Goal: Task Accomplishment & Management: Use online tool/utility

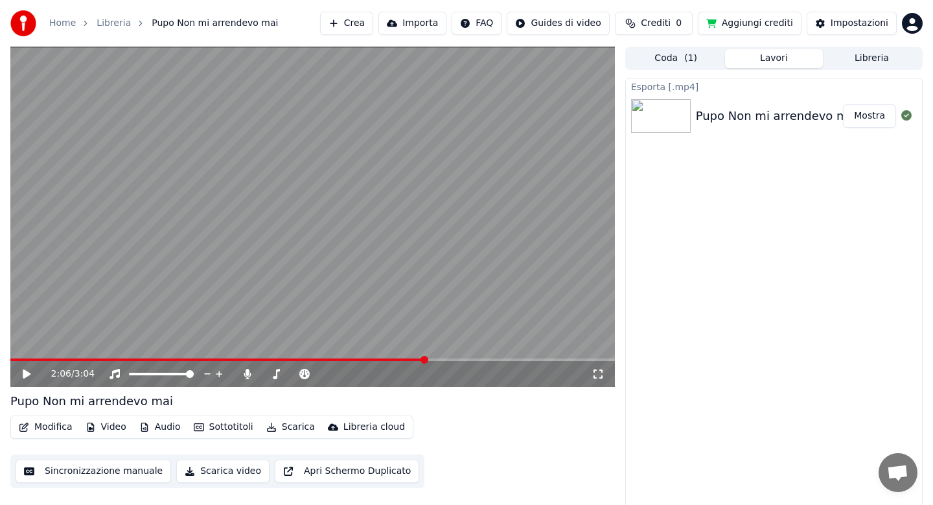
click at [152, 426] on button "Audio" at bounding box center [160, 427] width 52 height 18
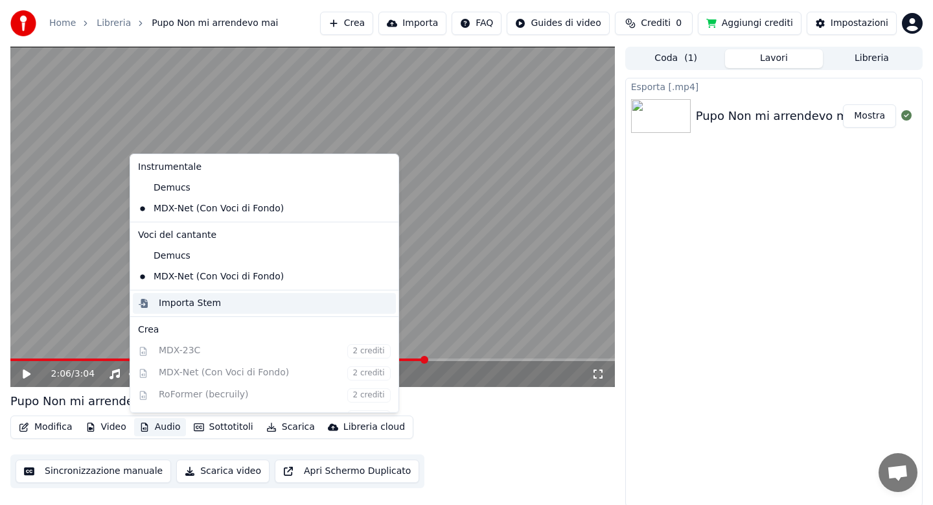
click at [178, 303] on div "Importa Stem" at bounding box center [190, 303] width 62 height 13
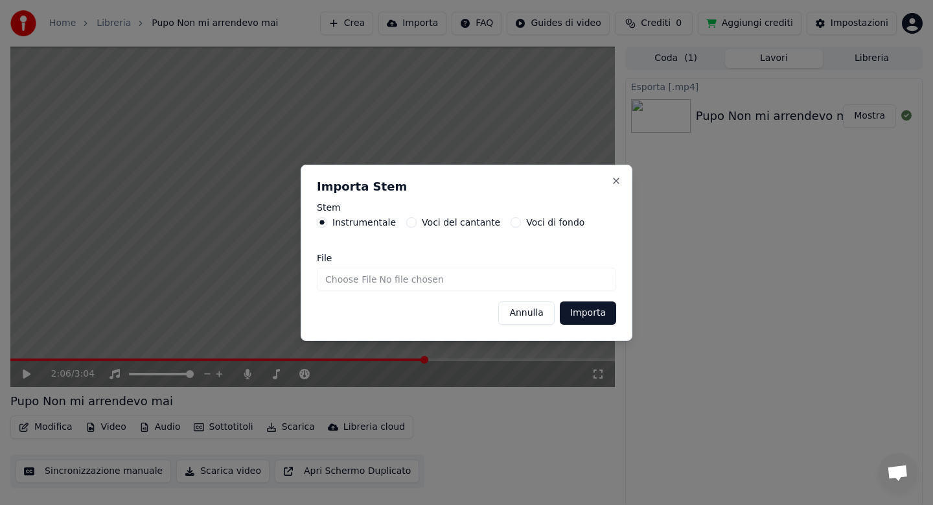
click at [340, 282] on input "File" at bounding box center [466, 279] width 299 height 23
type input "**********"
click at [579, 314] on button "Importa" at bounding box center [588, 312] width 56 height 23
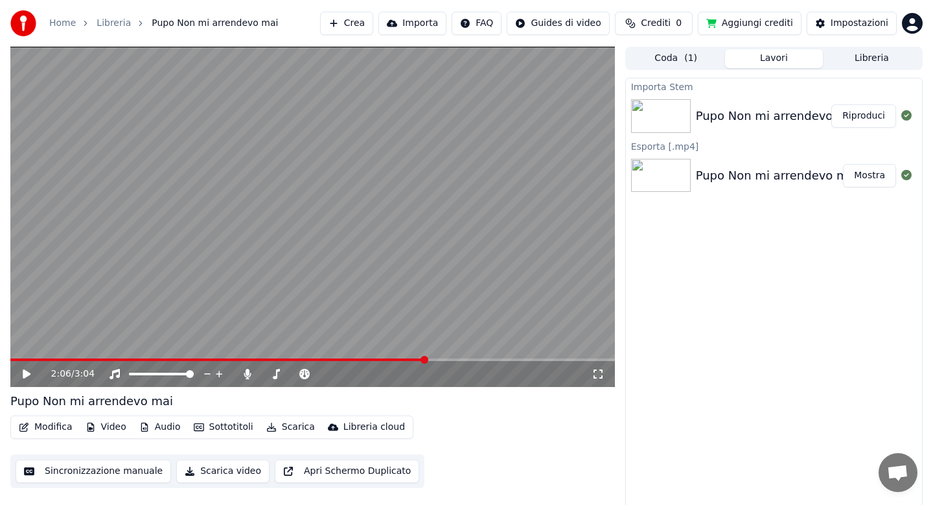
click at [54, 428] on button "Modifica" at bounding box center [46, 427] width 64 height 18
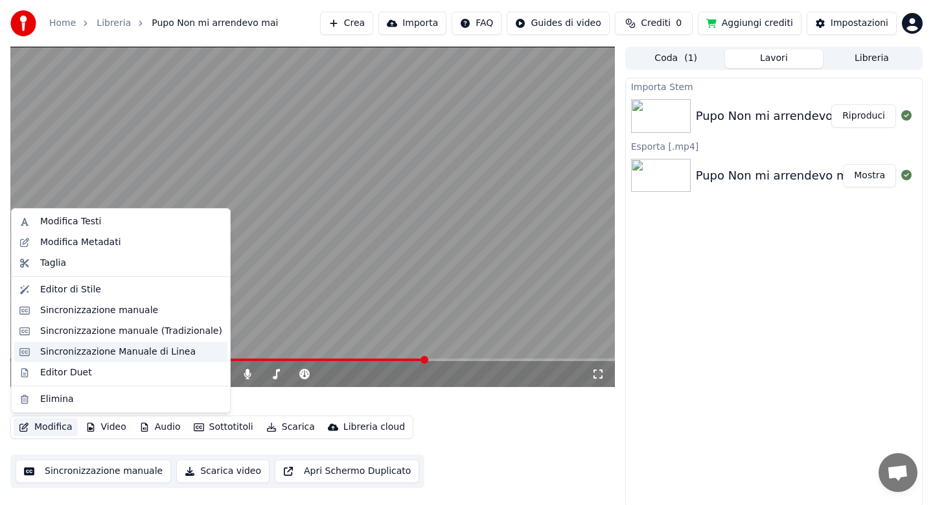
click at [80, 349] on div "Sincronizzazione Manuale di Linea" at bounding box center [117, 351] width 155 height 13
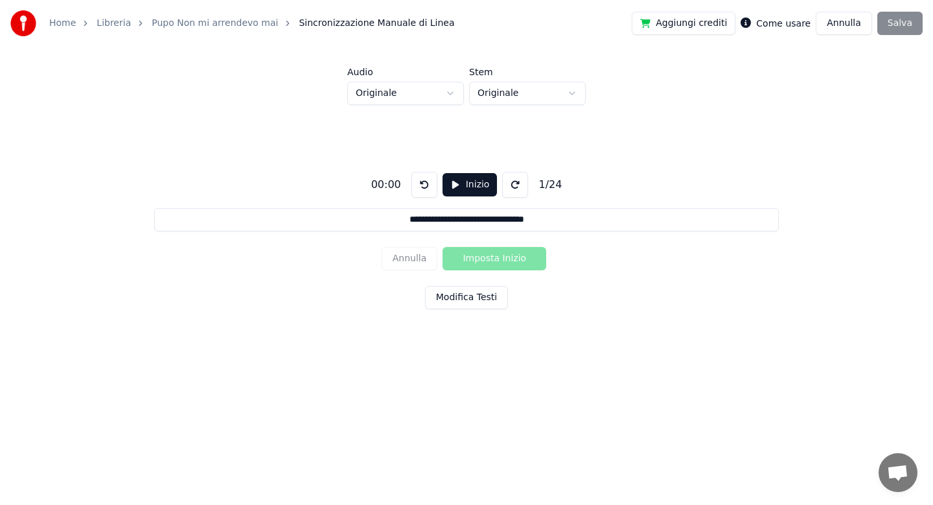
click at [454, 295] on button "Modifica Testi" at bounding box center [466, 297] width 83 height 23
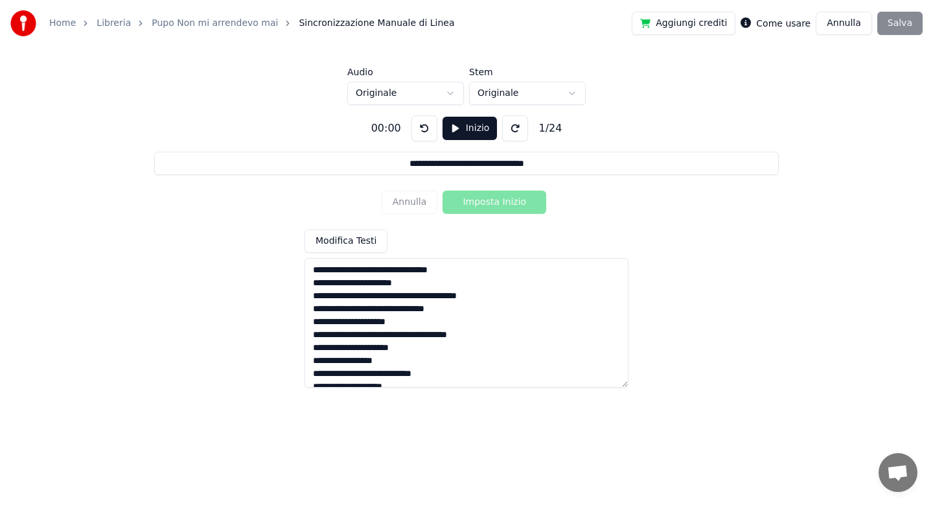
click at [400, 295] on textarea "**********" at bounding box center [466, 323] width 324 height 130
click at [385, 348] on textarea "**********" at bounding box center [466, 323] width 324 height 130
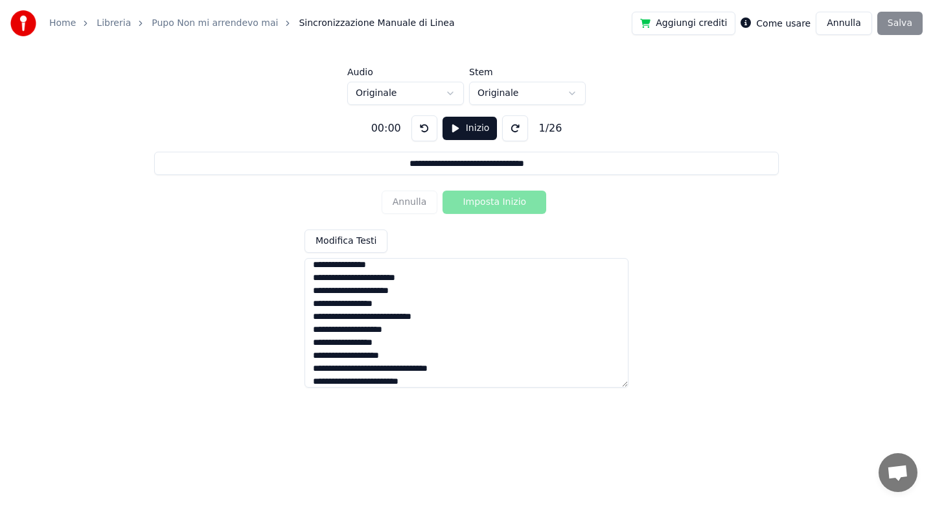
scroll to position [154, 0]
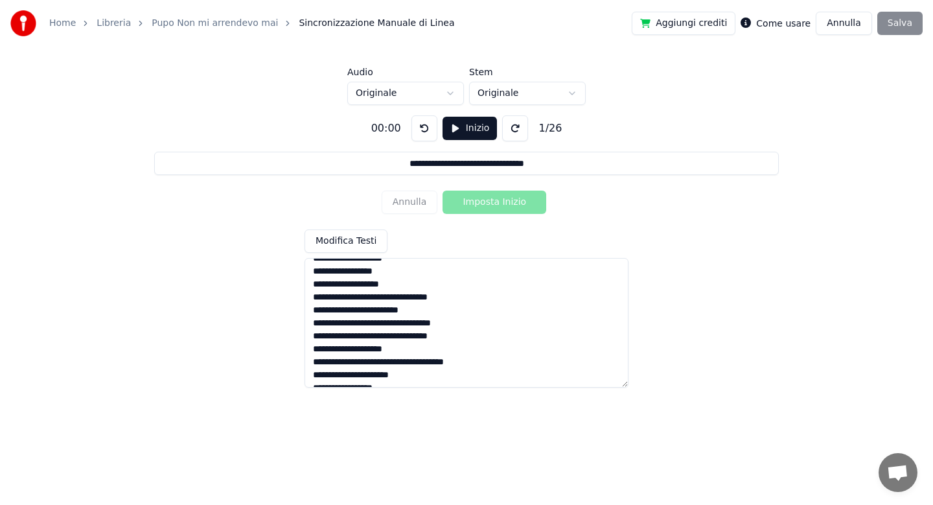
click at [390, 297] on textarea "**********" at bounding box center [466, 323] width 324 height 130
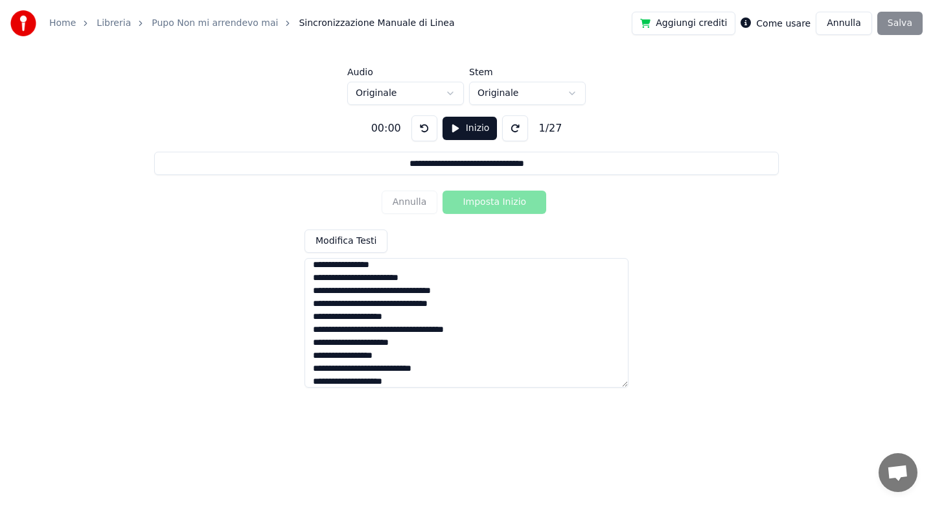
scroll to position [232, 0]
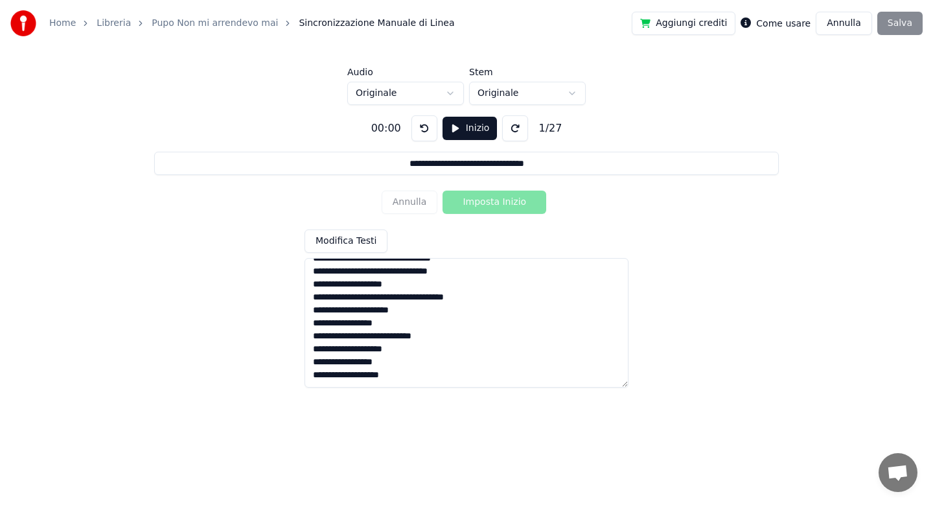
click at [449, 287] on textarea "**********" at bounding box center [466, 323] width 324 height 130
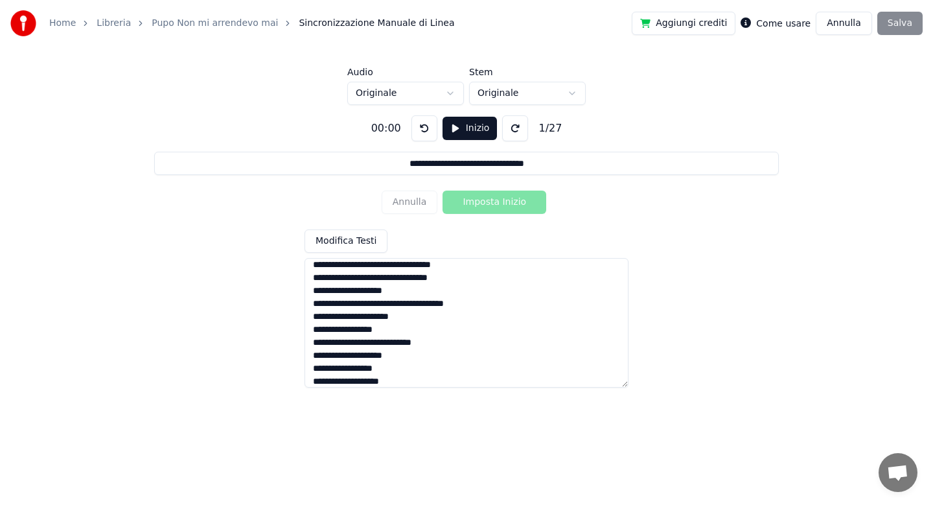
scroll to position [154, 0]
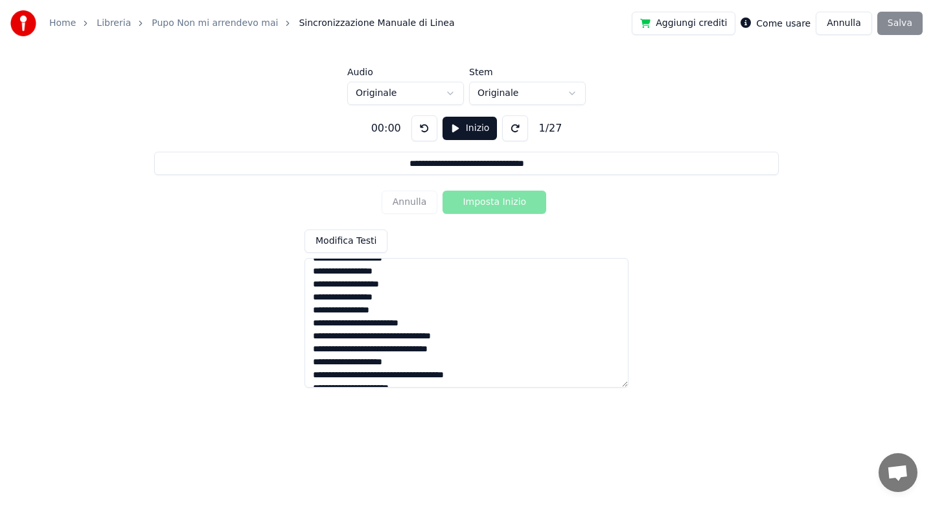
click at [471, 369] on textarea "**********" at bounding box center [466, 323] width 324 height 130
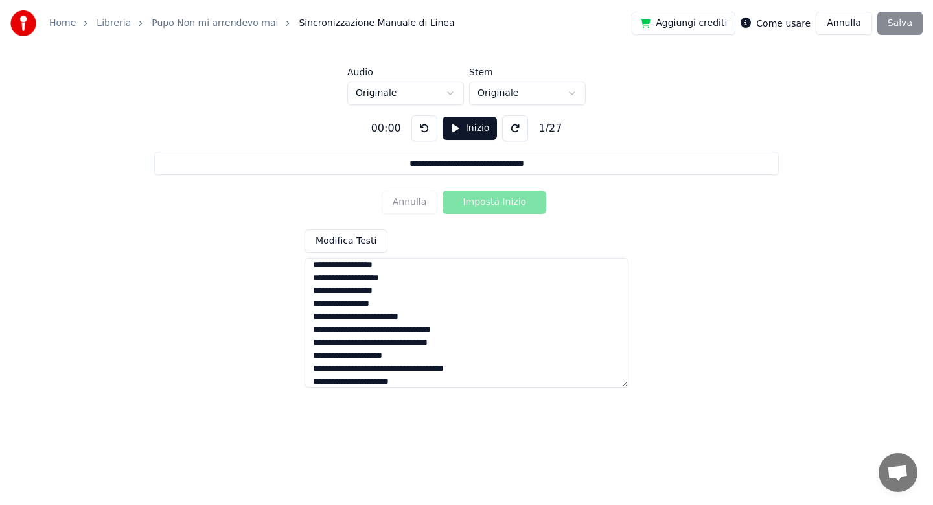
scroll to position [232, 0]
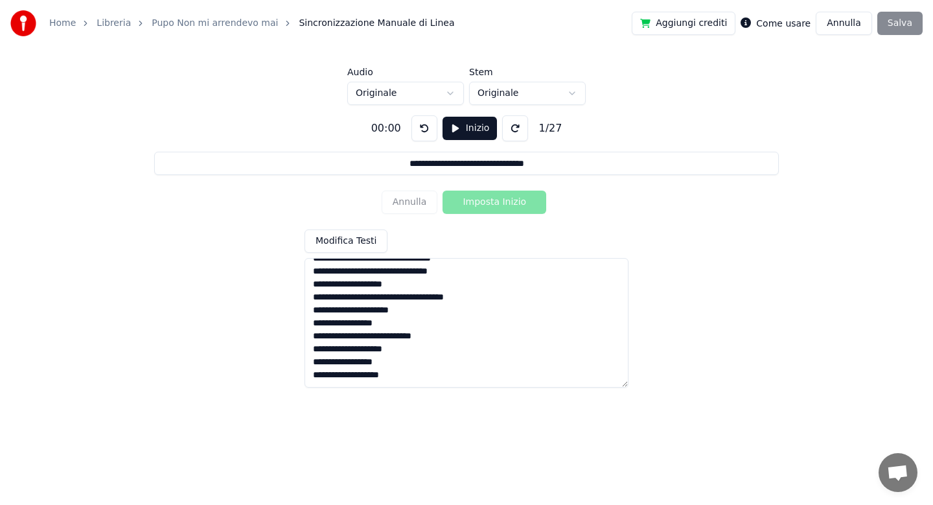
click at [424, 347] on textarea "**********" at bounding box center [466, 323] width 324 height 130
click at [395, 361] on textarea "**********" at bounding box center [466, 323] width 324 height 130
click at [415, 373] on textarea "**********" at bounding box center [466, 323] width 324 height 130
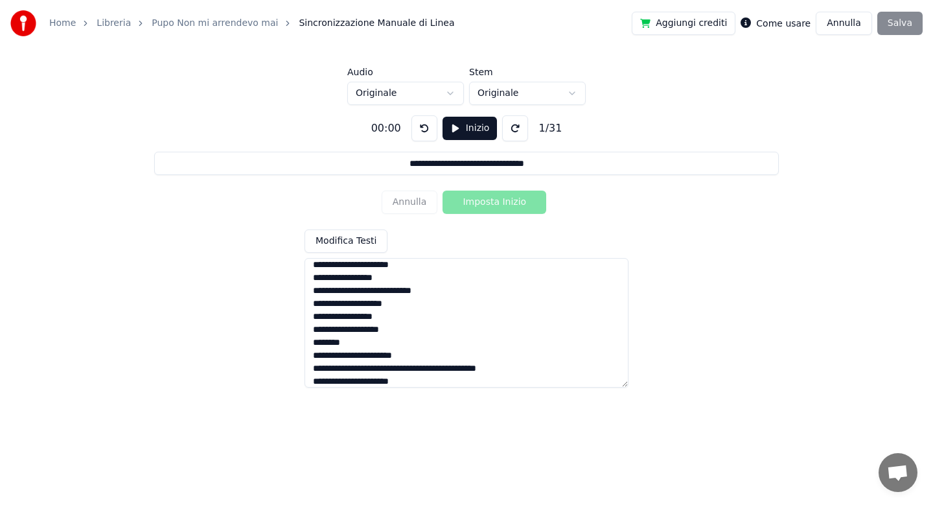
scroll to position [290, 0]
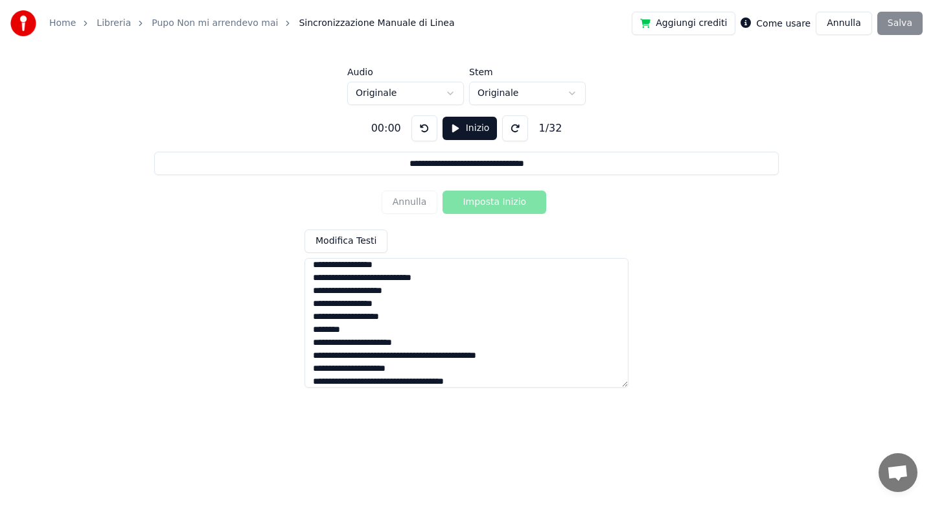
click at [389, 358] on textarea "**********" at bounding box center [466, 323] width 324 height 130
click at [419, 376] on textarea "**********" at bounding box center [466, 323] width 324 height 130
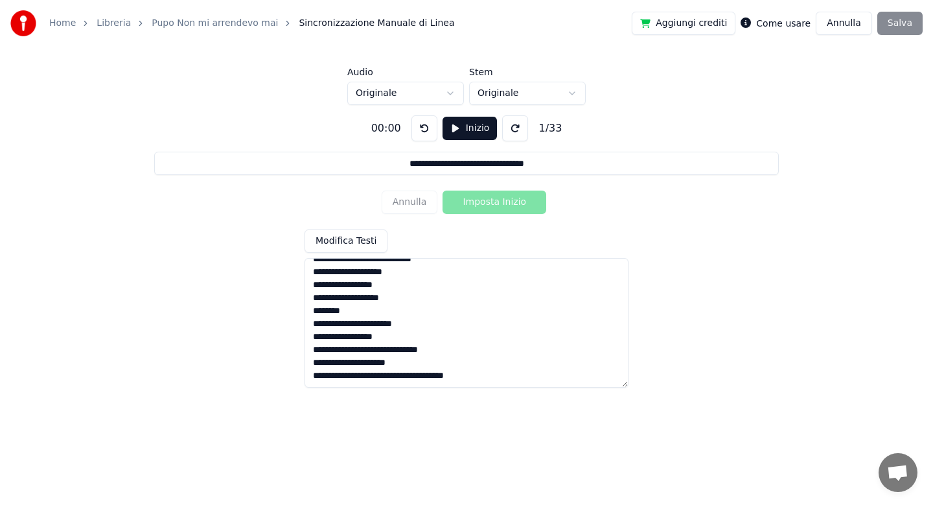
click at [388, 376] on textarea "**********" at bounding box center [466, 323] width 324 height 130
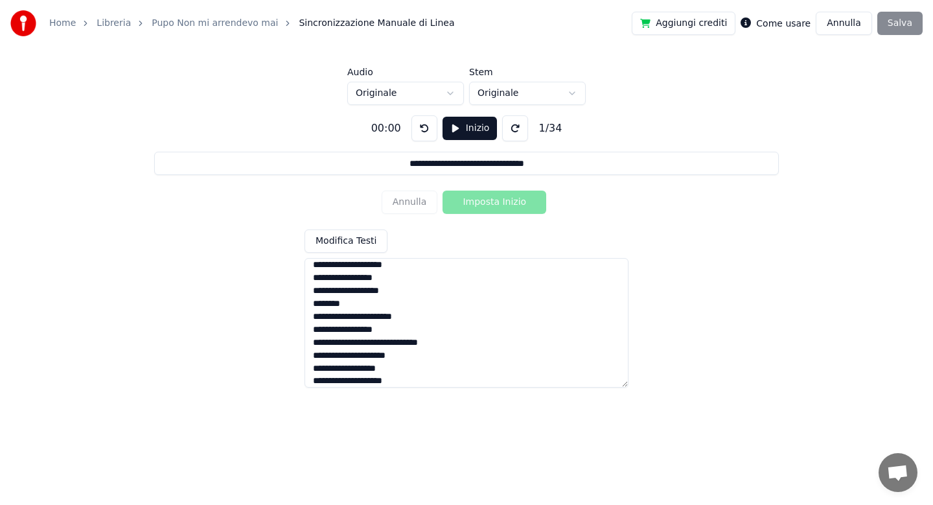
click at [422, 281] on textarea "**********" at bounding box center [466, 323] width 324 height 130
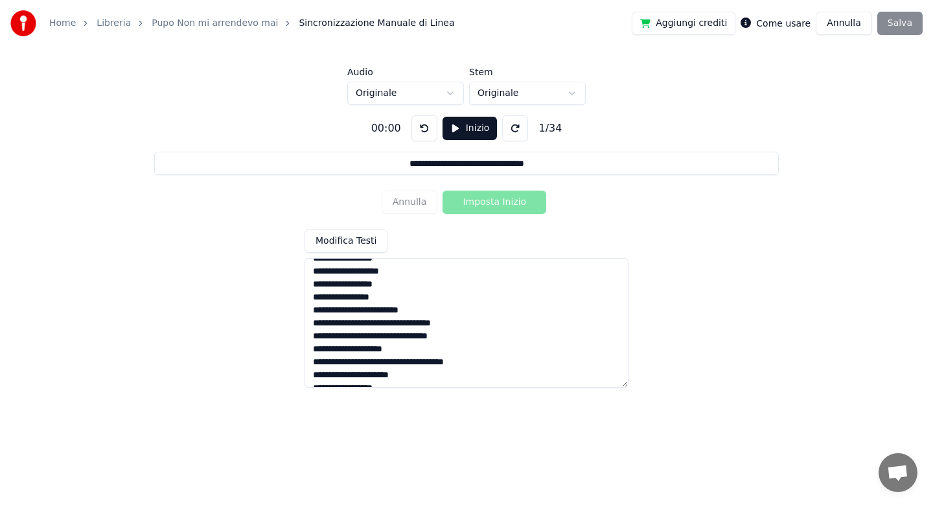
click at [395, 334] on textarea "**********" at bounding box center [466, 323] width 324 height 130
click at [380, 325] on textarea "**********" at bounding box center [466, 323] width 324 height 130
type textarea "**********"
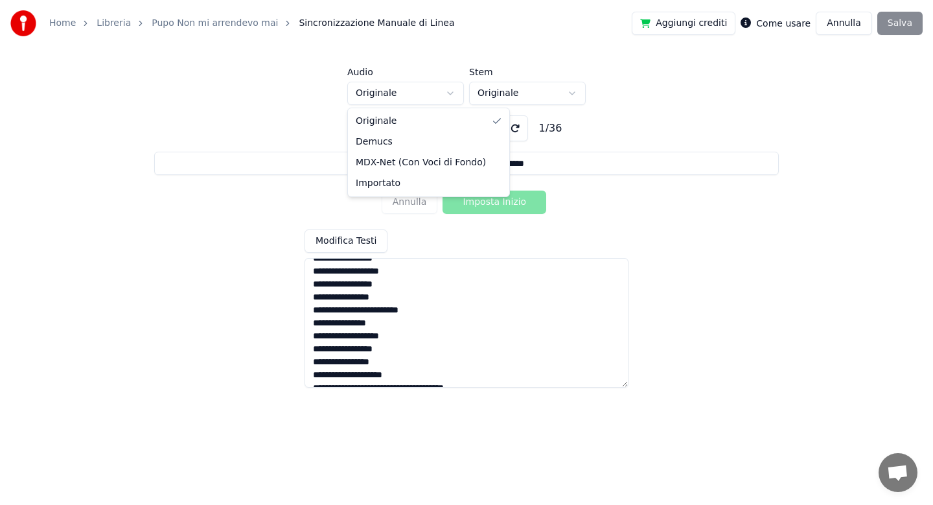
click at [452, 92] on html "**********" at bounding box center [466, 195] width 933 height 391
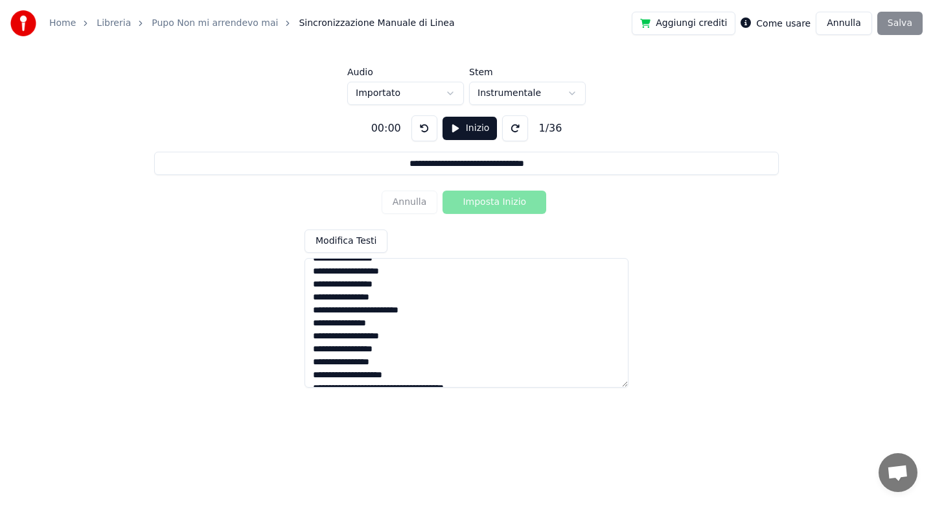
click at [394, 273] on textarea "**********" at bounding box center [466, 323] width 324 height 130
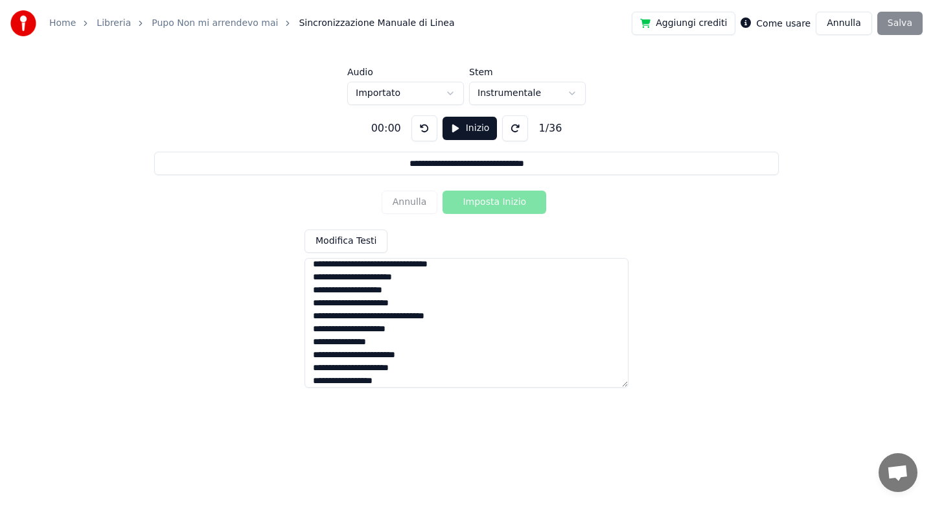
click at [379, 265] on textarea "**********" at bounding box center [466, 323] width 324 height 130
type input "**********"
type textarea "**********"
click at [470, 134] on button "Inizio" at bounding box center [469, 128] width 55 height 23
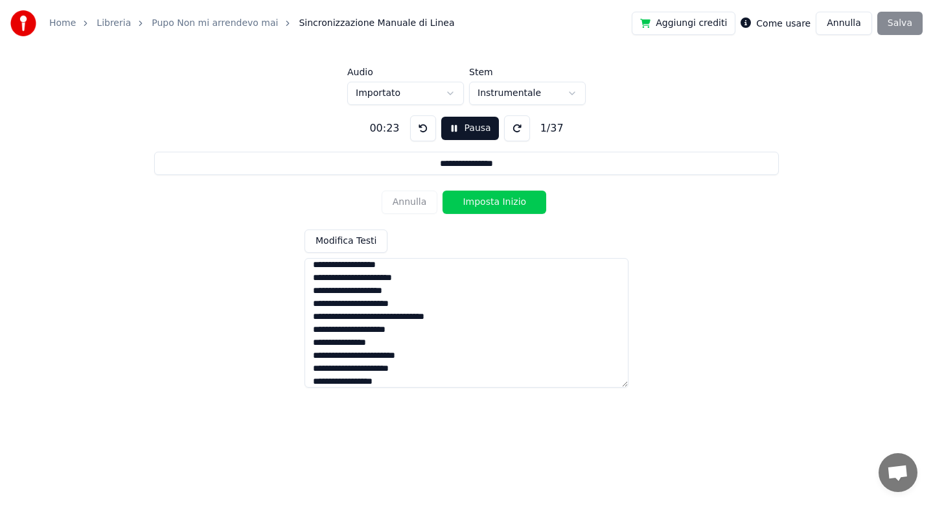
click at [483, 200] on button "Imposta Inizio" at bounding box center [494, 201] width 104 height 23
click at [483, 200] on button "Imposta Fine" at bounding box center [494, 201] width 104 height 23
click at [483, 200] on button "Imposta Inizio" at bounding box center [494, 201] width 104 height 23
click at [483, 200] on button "Imposta Fine" at bounding box center [494, 201] width 104 height 23
click at [483, 200] on button "Imposta Inizio" at bounding box center [494, 201] width 104 height 23
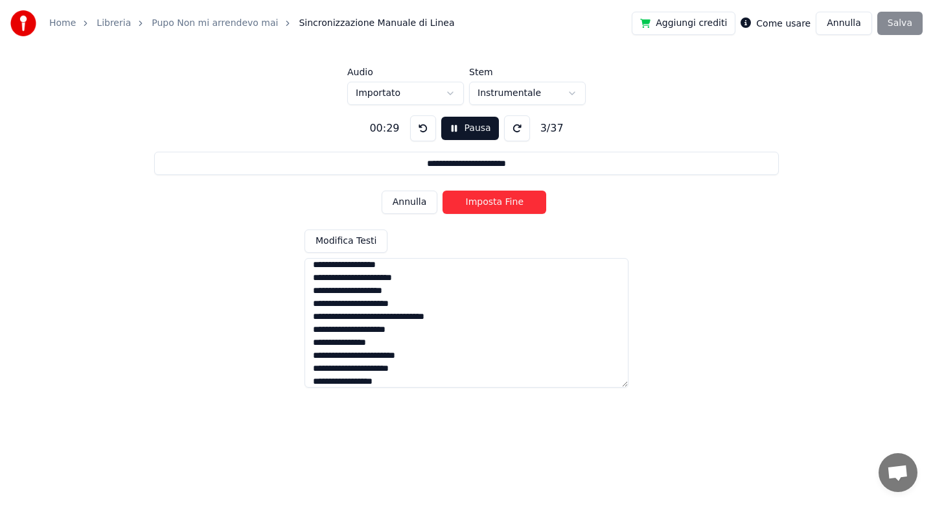
click at [483, 200] on button "Imposta Fine" at bounding box center [494, 201] width 104 height 23
click at [483, 200] on button "Imposta Inizio" at bounding box center [494, 201] width 104 height 23
click at [483, 200] on button "Imposta Fine" at bounding box center [494, 201] width 104 height 23
click at [483, 200] on button "Imposta Inizio" at bounding box center [494, 201] width 104 height 23
click at [483, 200] on button "Imposta Fine" at bounding box center [494, 201] width 104 height 23
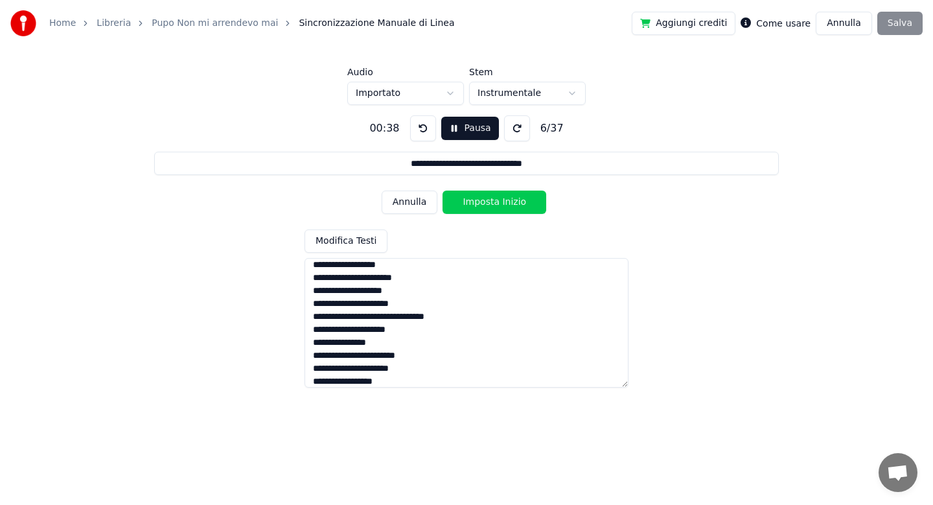
click at [483, 200] on button "Imposta Inizio" at bounding box center [494, 201] width 104 height 23
click at [483, 200] on button "Imposta Fine" at bounding box center [494, 201] width 104 height 23
click at [483, 200] on button "Imposta Inizio" at bounding box center [494, 201] width 104 height 23
click at [483, 200] on button "Imposta Fine" at bounding box center [494, 201] width 104 height 23
click at [483, 200] on button "Imposta Inizio" at bounding box center [494, 201] width 104 height 23
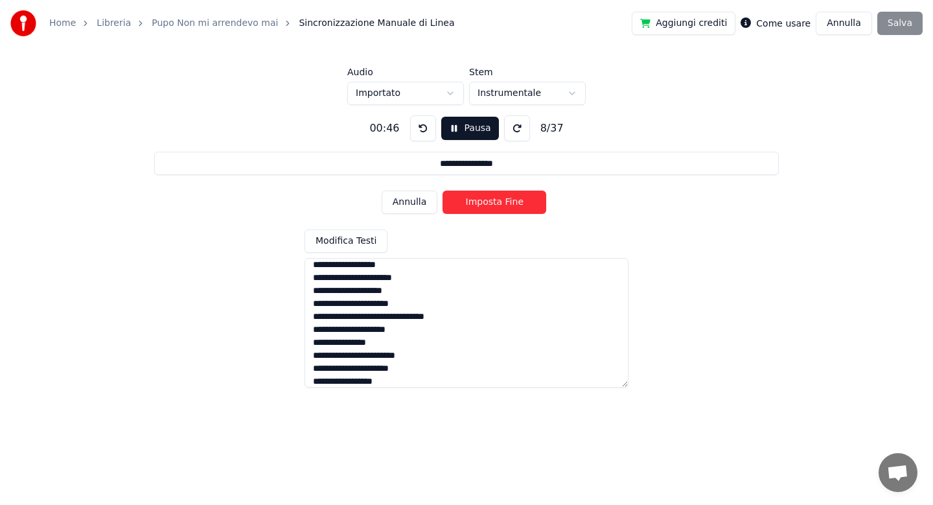
click at [483, 200] on button "Imposta Fine" at bounding box center [494, 201] width 104 height 23
click at [483, 200] on button "Imposta Inizio" at bounding box center [494, 201] width 104 height 23
click at [483, 200] on button "Imposta Fine" at bounding box center [494, 201] width 104 height 23
click at [483, 200] on button "Imposta Inizio" at bounding box center [494, 201] width 104 height 23
click at [483, 200] on button "Imposta Fine" at bounding box center [494, 201] width 104 height 23
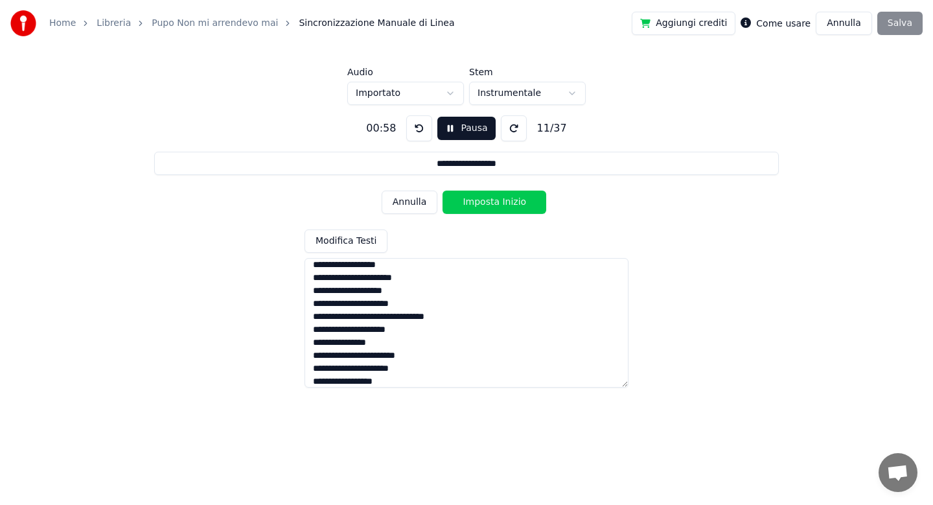
click at [483, 200] on button "Imposta Inizio" at bounding box center [494, 201] width 104 height 23
click at [483, 200] on button "Imposta Fine" at bounding box center [494, 201] width 104 height 23
click at [483, 200] on button "Imposta Inizio" at bounding box center [494, 201] width 104 height 23
click at [483, 200] on button "Imposta Fine" at bounding box center [494, 201] width 104 height 23
click at [483, 200] on button "Imposta Inizio" at bounding box center [494, 201] width 104 height 23
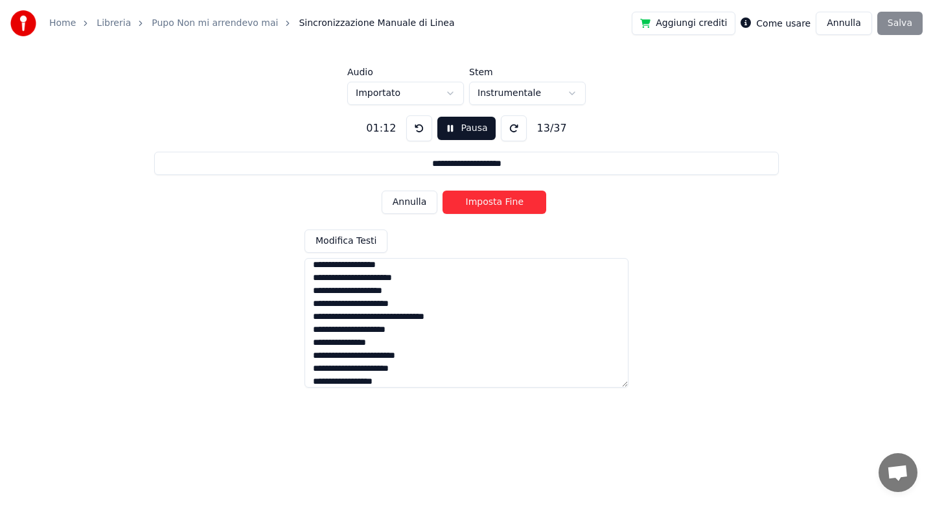
click at [483, 200] on button "Imposta Fine" at bounding box center [494, 201] width 104 height 23
click at [483, 200] on button "Imposta Inizio" at bounding box center [494, 201] width 104 height 23
click at [483, 200] on button "Imposta Fine" at bounding box center [494, 201] width 104 height 23
click at [483, 200] on button "Imposta Inizio" at bounding box center [494, 201] width 104 height 23
click at [483, 200] on button "Imposta Fine" at bounding box center [494, 201] width 104 height 23
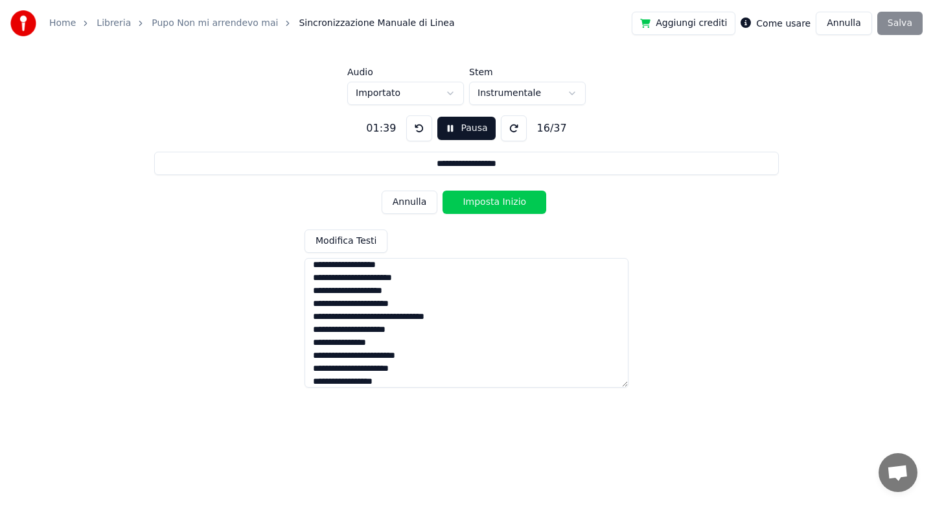
click at [483, 200] on button "Imposta Inizio" at bounding box center [494, 201] width 104 height 23
click at [483, 200] on button "Imposta Fine" at bounding box center [494, 201] width 104 height 23
click at [483, 200] on button "Imposta Inizio" at bounding box center [494, 201] width 104 height 23
click at [483, 200] on button "Imposta Fine" at bounding box center [494, 201] width 104 height 23
click at [483, 200] on button "Imposta Inizio" at bounding box center [494, 201] width 104 height 23
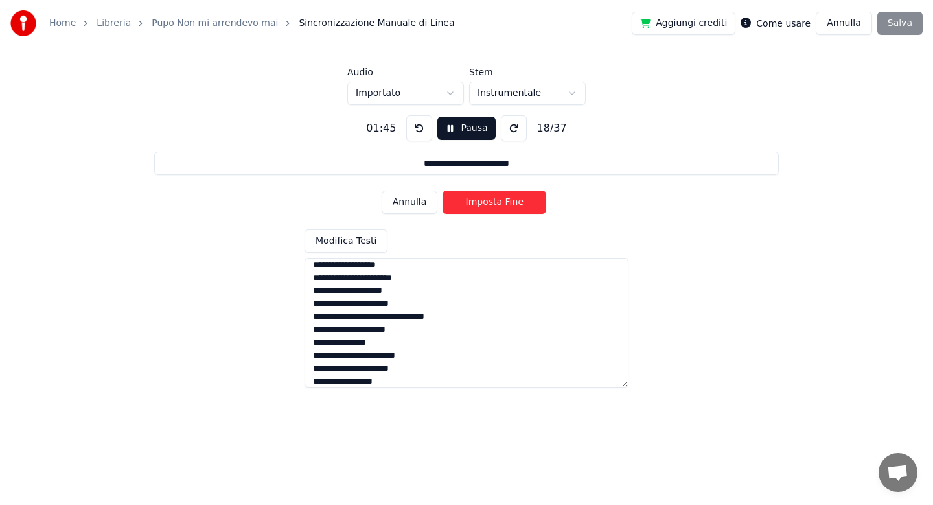
click at [483, 200] on button "Imposta Fine" at bounding box center [494, 201] width 104 height 23
click at [483, 200] on button "Imposta Inizio" at bounding box center [494, 201] width 104 height 23
click at [483, 200] on button "Imposta Fine" at bounding box center [494, 201] width 104 height 23
click at [483, 200] on button "Imposta Inizio" at bounding box center [494, 201] width 104 height 23
click at [483, 200] on button "Imposta Fine" at bounding box center [494, 201] width 104 height 23
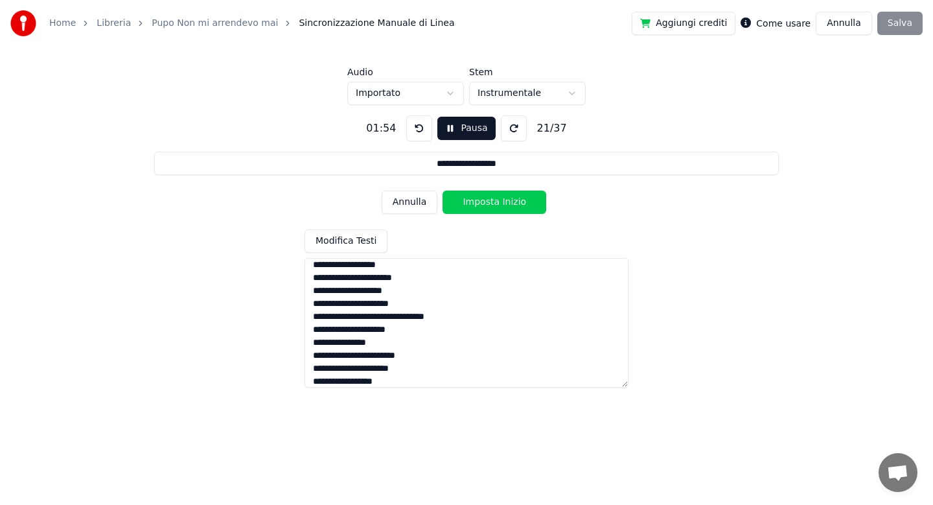
click at [483, 200] on button "Imposta Inizio" at bounding box center [494, 201] width 104 height 23
click at [483, 200] on button "Imposta Fine" at bounding box center [494, 201] width 104 height 23
click at [483, 200] on button "Imposta Inizio" at bounding box center [494, 201] width 104 height 23
click at [483, 200] on button "Imposta Fine" at bounding box center [494, 201] width 104 height 23
click at [483, 200] on button "Imposta Inizio" at bounding box center [494, 201] width 104 height 23
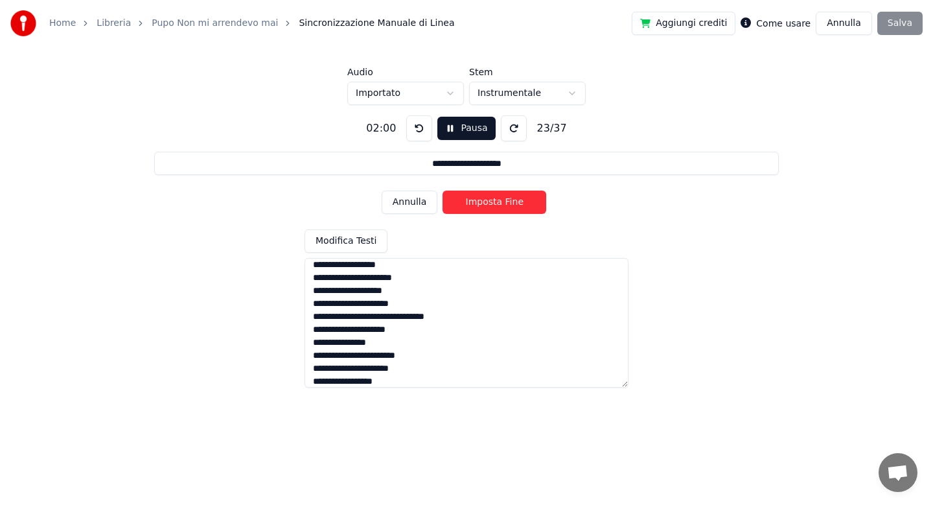
click at [483, 200] on button "Imposta Fine" at bounding box center [494, 201] width 104 height 23
click at [483, 200] on button "Imposta Inizio" at bounding box center [494, 201] width 104 height 23
click at [483, 200] on button "Imposta Fine" at bounding box center [494, 201] width 104 height 23
click at [483, 201] on button "Imposta Inizio" at bounding box center [494, 201] width 104 height 23
click at [483, 201] on button "Imposta Fine" at bounding box center [494, 201] width 104 height 23
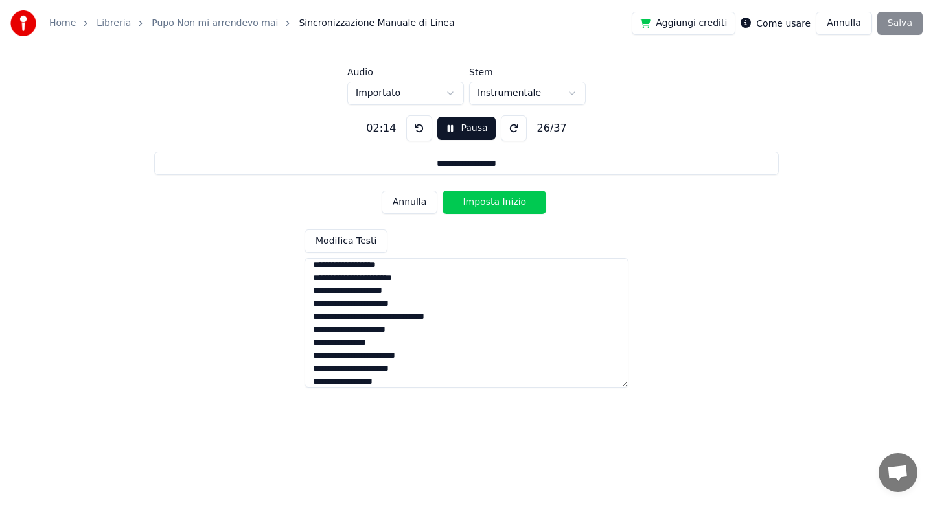
click at [483, 201] on button "Imposta Inizio" at bounding box center [494, 201] width 104 height 23
click at [483, 201] on button "Imposta Fine" at bounding box center [494, 201] width 104 height 23
click at [483, 201] on button "Imposta Inizio" at bounding box center [494, 201] width 104 height 23
click at [483, 201] on button "Imposta Fine" at bounding box center [494, 201] width 104 height 23
click at [483, 201] on button "Imposta Inizio" at bounding box center [494, 201] width 104 height 23
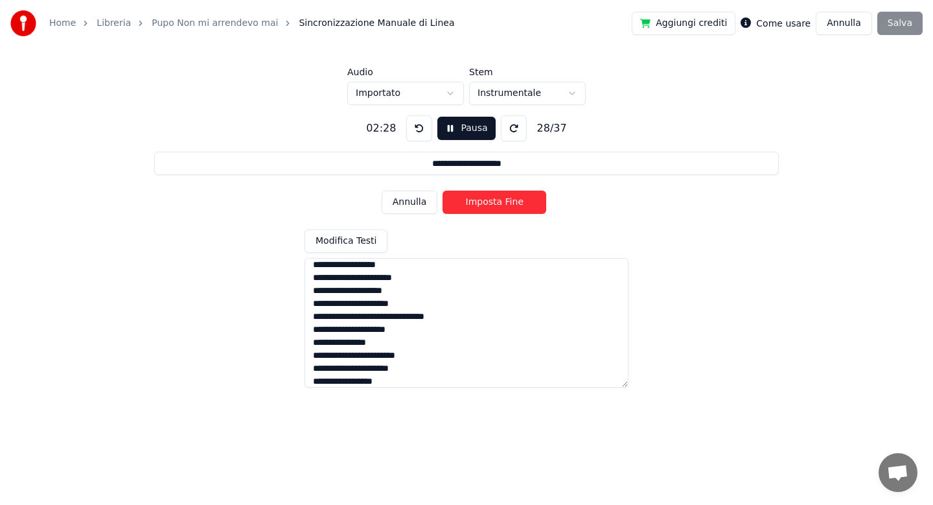
click at [483, 201] on button "Imposta Fine" at bounding box center [494, 201] width 104 height 23
click at [483, 201] on button "Imposta Inizio" at bounding box center [494, 201] width 104 height 23
click at [483, 201] on button "Imposta Fine" at bounding box center [494, 201] width 104 height 23
click at [483, 201] on button "Imposta Inizio" at bounding box center [494, 201] width 104 height 23
click at [483, 201] on button "Imposta Fine" at bounding box center [494, 201] width 104 height 23
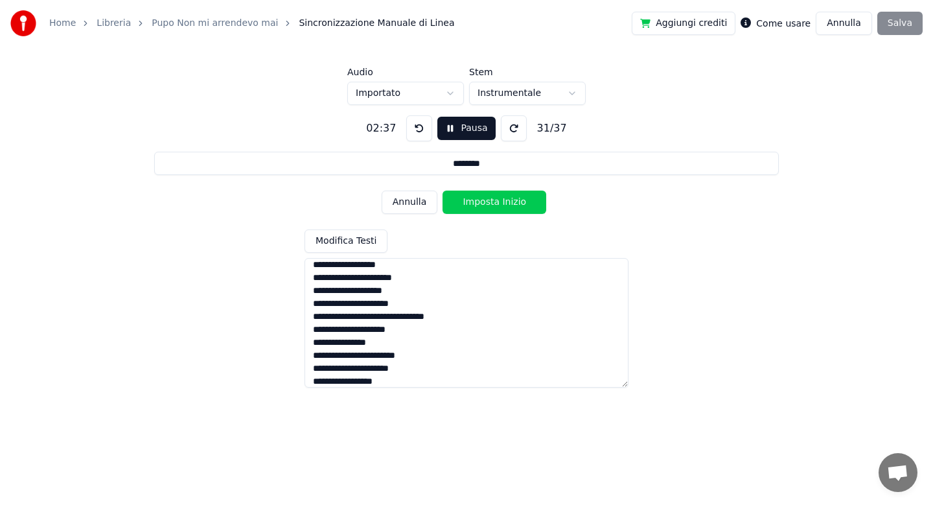
click at [483, 201] on button "Imposta Inizio" at bounding box center [494, 201] width 104 height 23
click at [483, 201] on button "Imposta Fine" at bounding box center [494, 201] width 104 height 23
click at [483, 201] on button "Imposta Inizio" at bounding box center [494, 201] width 104 height 23
click at [483, 201] on button "Imposta Fine" at bounding box center [494, 201] width 104 height 23
click at [483, 201] on button "Imposta Inizio" at bounding box center [494, 201] width 104 height 23
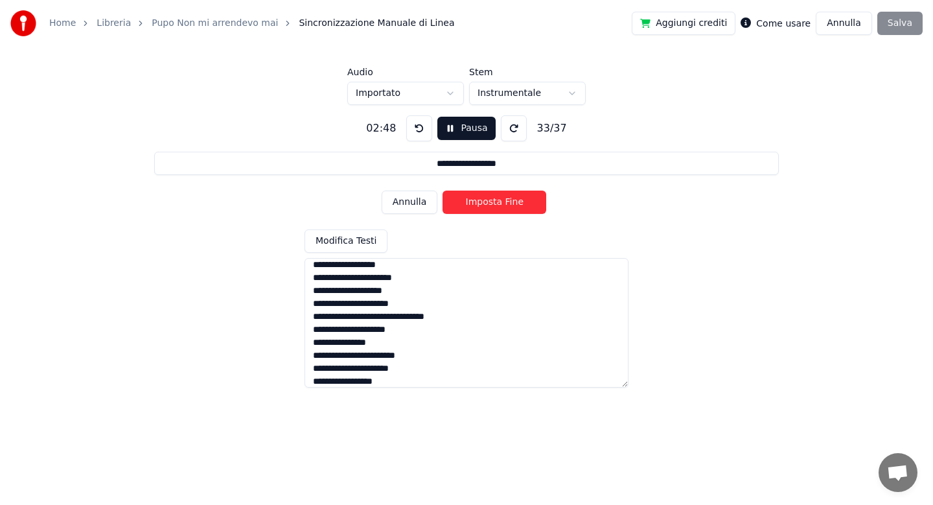
click at [483, 201] on button "Imposta Fine" at bounding box center [494, 201] width 104 height 23
click at [483, 201] on button "Imposta Inizio" at bounding box center [494, 201] width 104 height 23
click at [483, 201] on button "Imposta Fine" at bounding box center [494, 201] width 104 height 23
click at [483, 201] on button "Imposta Inizio" at bounding box center [494, 201] width 104 height 23
click at [483, 201] on button "Imposta Fine" at bounding box center [494, 201] width 104 height 23
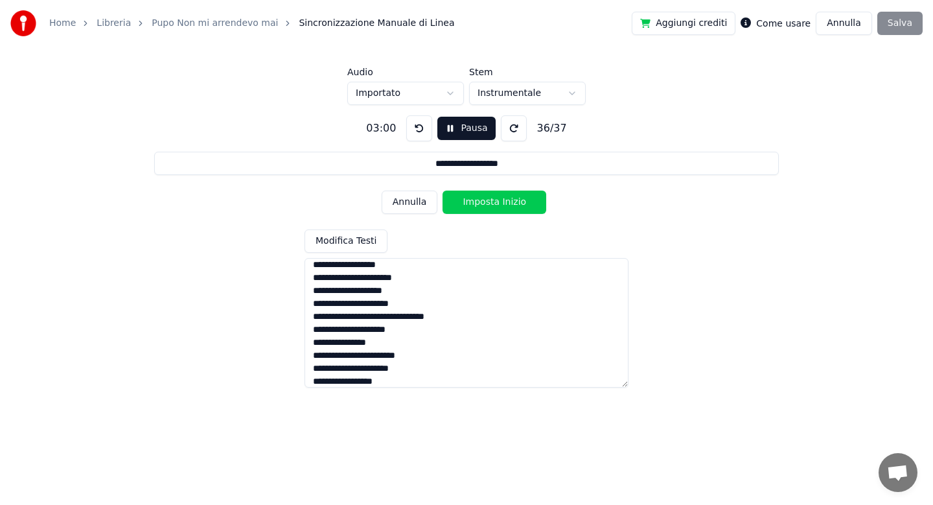
click at [483, 201] on button "Imposta Inizio" at bounding box center [494, 201] width 104 height 23
click at [483, 201] on button "Imposta Fine" at bounding box center [494, 201] width 104 height 23
type input "**********"
click at [483, 201] on button "Imposta Inizio" at bounding box center [494, 201] width 104 height 23
click at [509, 207] on button "Imposta Fine" at bounding box center [494, 201] width 104 height 23
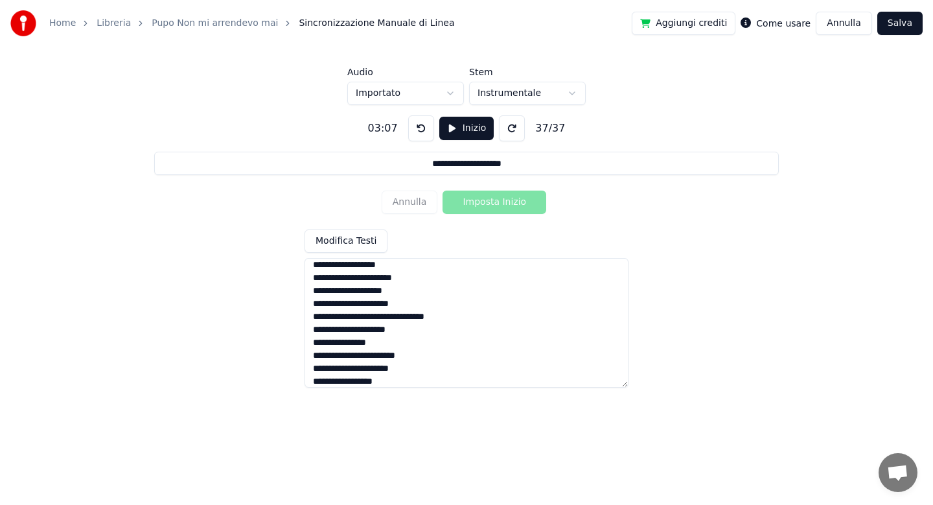
click at [904, 24] on button "Salva" at bounding box center [899, 23] width 45 height 23
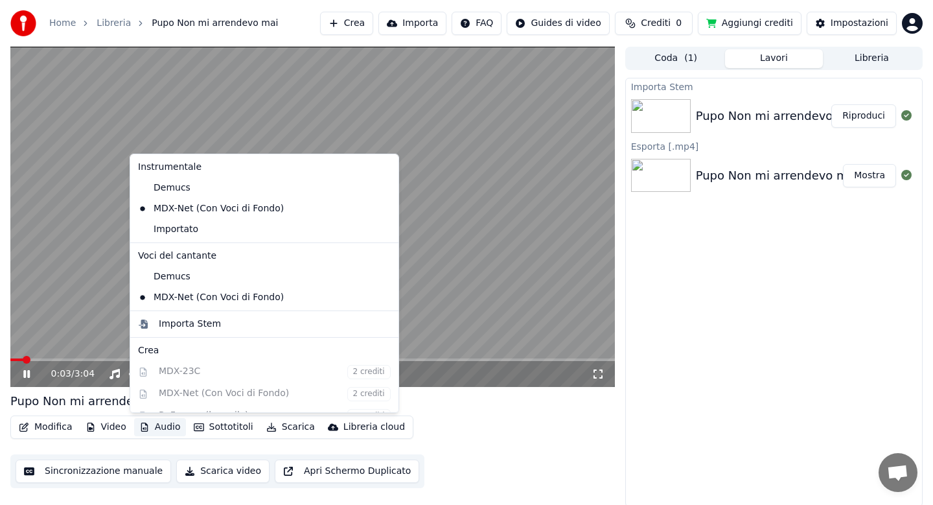
click at [152, 430] on button "Audio" at bounding box center [160, 427] width 52 height 18
click at [174, 235] on div "Importato" at bounding box center [255, 229] width 244 height 21
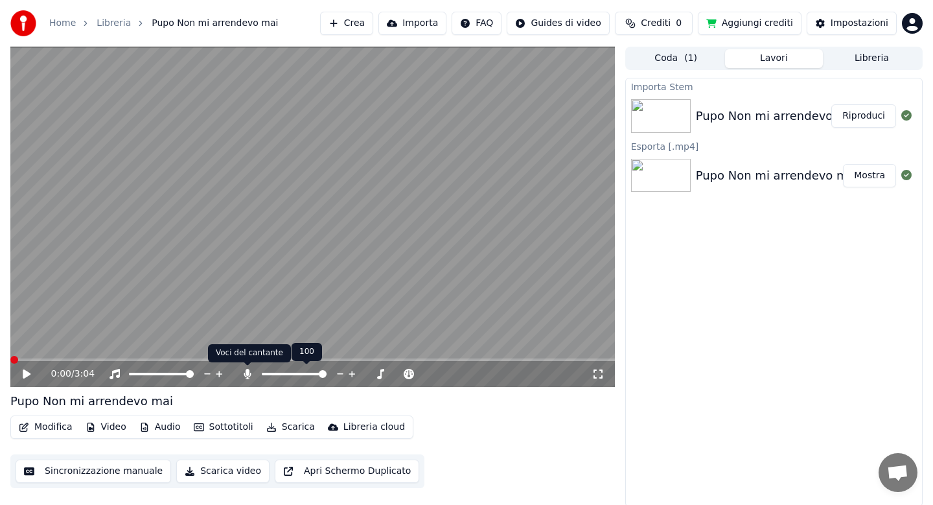
click at [247, 374] on icon at bounding box center [247, 374] width 7 height 10
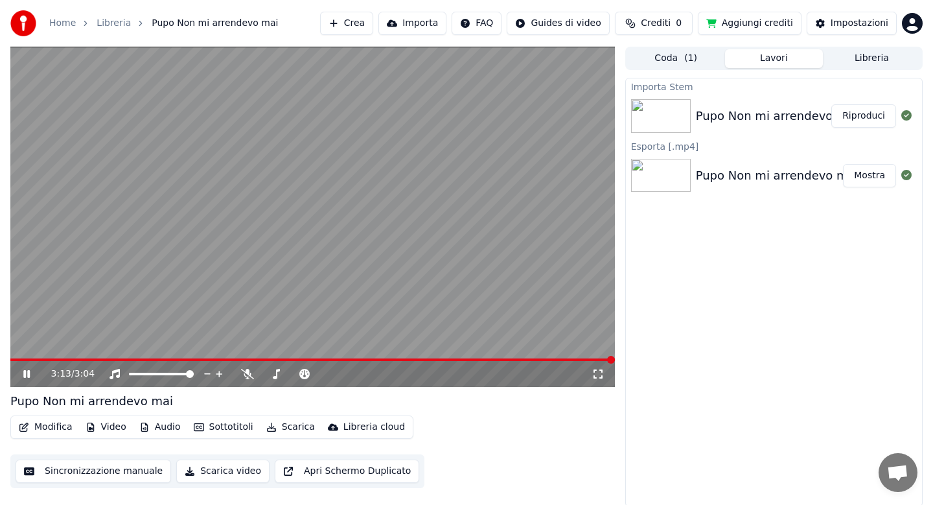
click at [284, 427] on button "Scarica" at bounding box center [290, 427] width 59 height 18
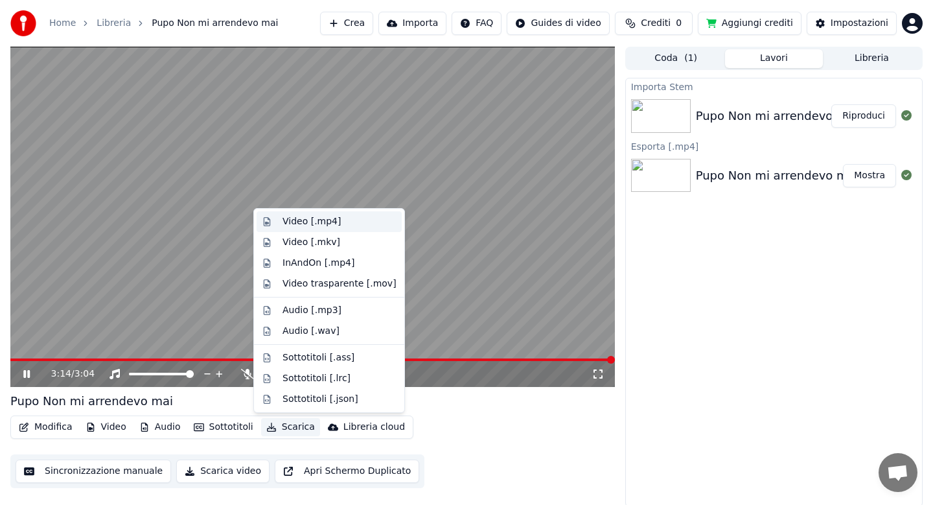
click at [299, 223] on div "Video [.mp4]" at bounding box center [311, 221] width 58 height 13
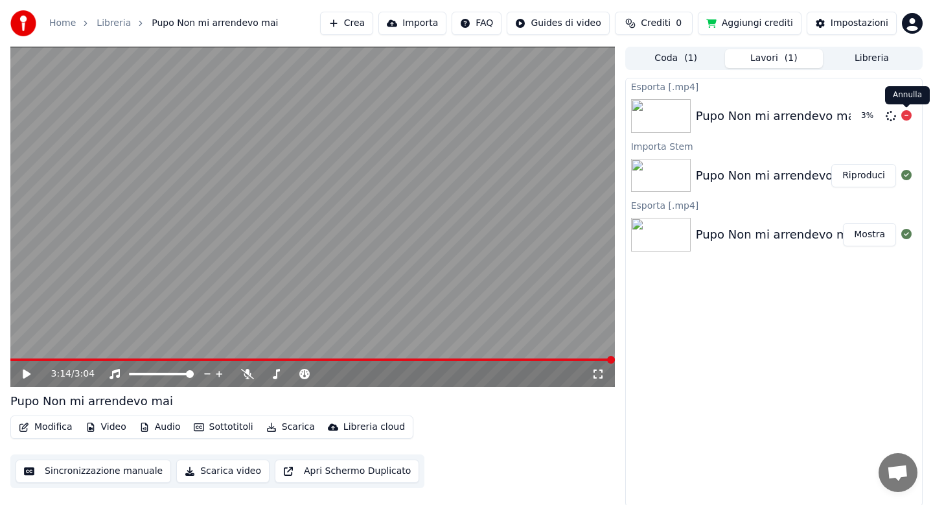
click at [902, 119] on icon at bounding box center [906, 115] width 10 height 10
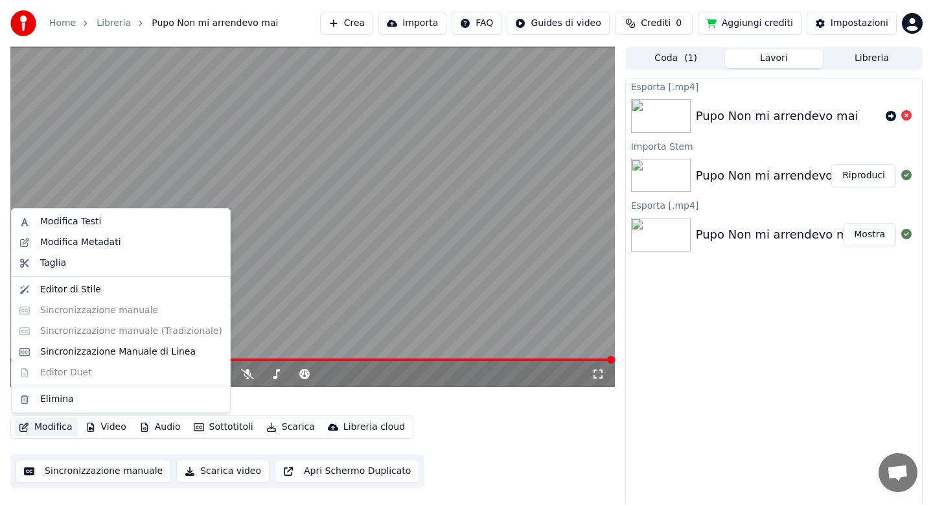
click at [65, 428] on button "Modifica" at bounding box center [46, 427] width 64 height 18
click at [86, 242] on div "Modifica Metadati" at bounding box center [80, 242] width 81 height 13
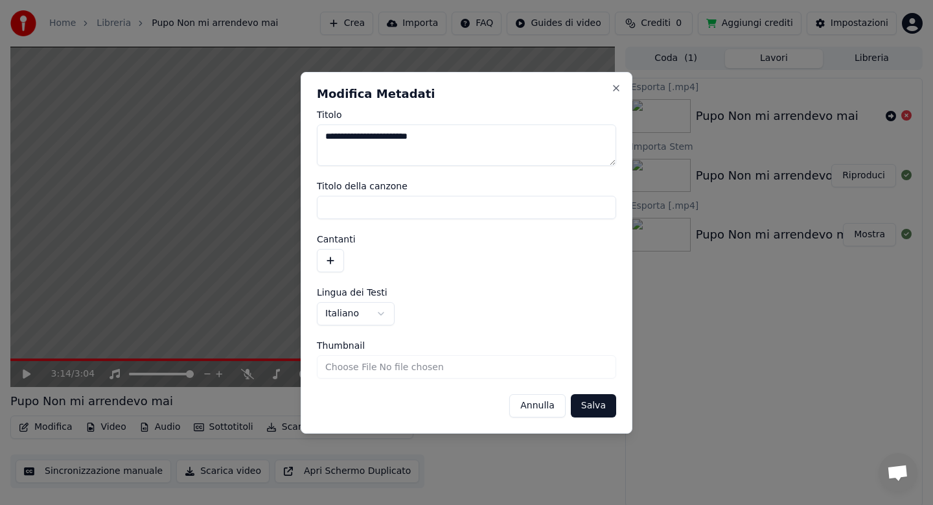
click at [462, 137] on textarea "**********" at bounding box center [466, 144] width 299 height 41
type textarea "**********"
click at [586, 406] on button "Salva" at bounding box center [593, 405] width 45 height 23
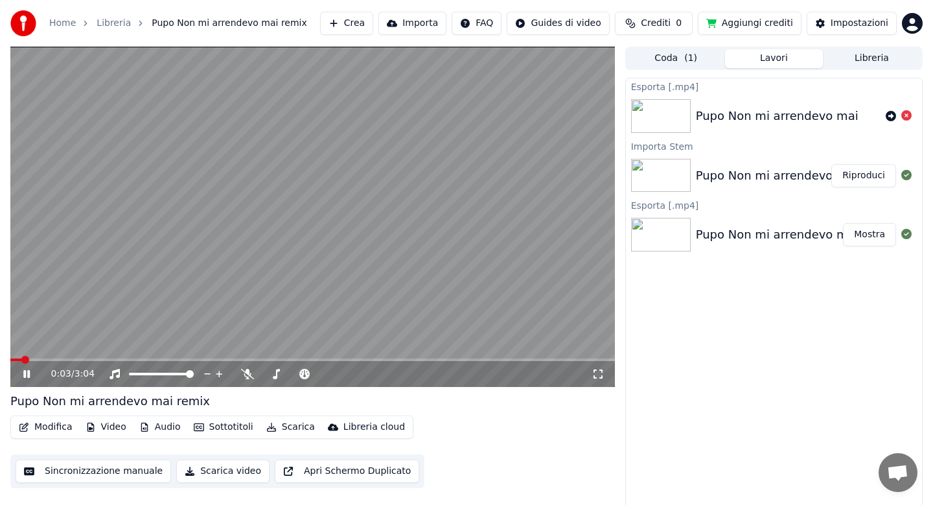
click at [25, 374] on icon at bounding box center [26, 374] width 6 height 8
click at [163, 431] on button "Audio" at bounding box center [160, 427] width 52 height 18
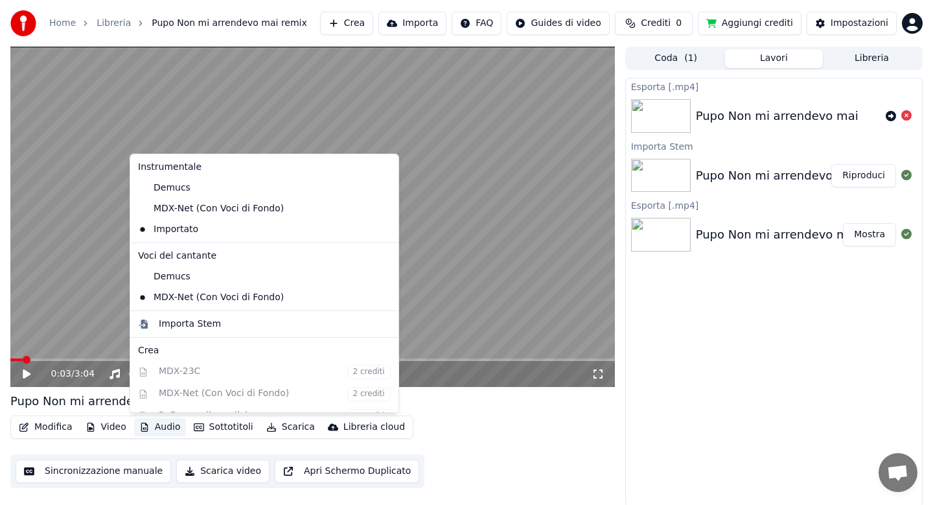
click at [69, 253] on video at bounding box center [312, 217] width 604 height 340
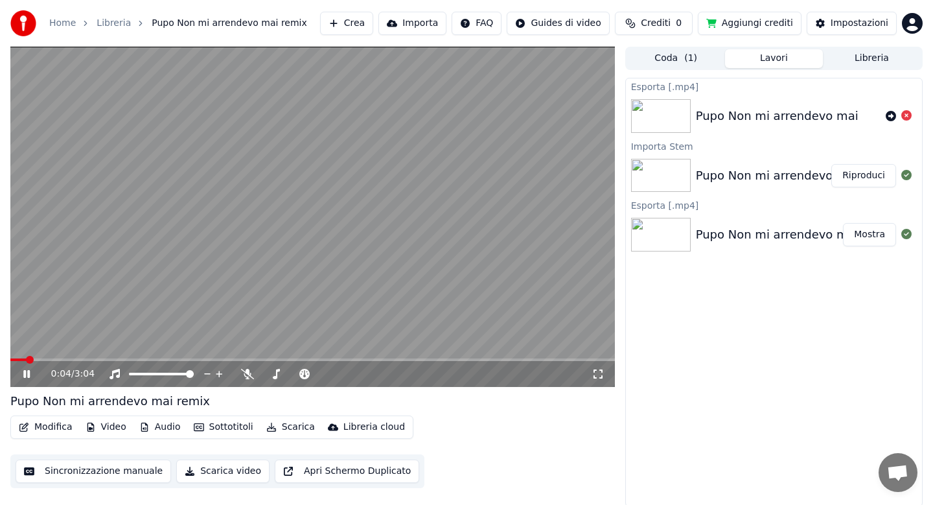
click at [284, 430] on button "Scarica" at bounding box center [290, 427] width 59 height 18
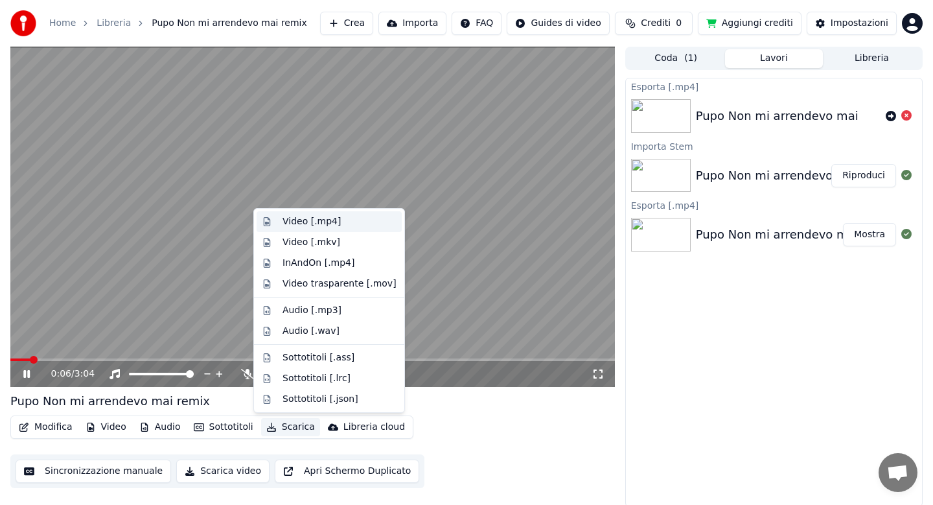
click at [299, 222] on div "Video [.mp4]" at bounding box center [311, 221] width 58 height 13
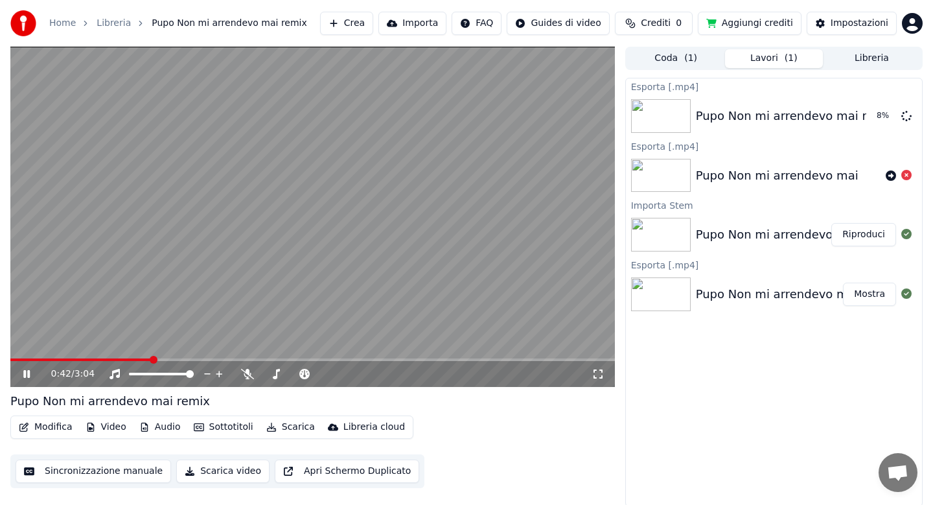
click at [30, 370] on icon at bounding box center [36, 374] width 30 height 10
click at [857, 54] on button "Libreria" at bounding box center [872, 58] width 98 height 19
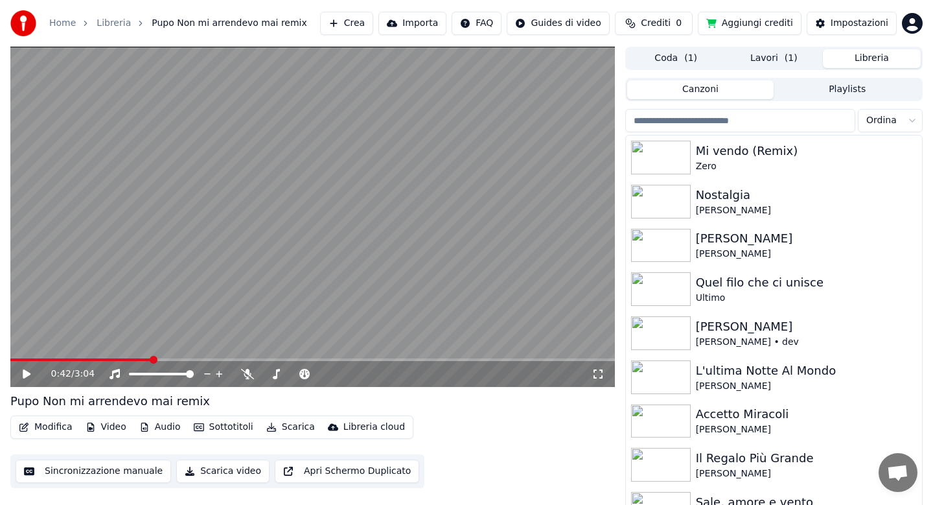
click at [727, 124] on input "search" at bounding box center [740, 120] width 230 height 23
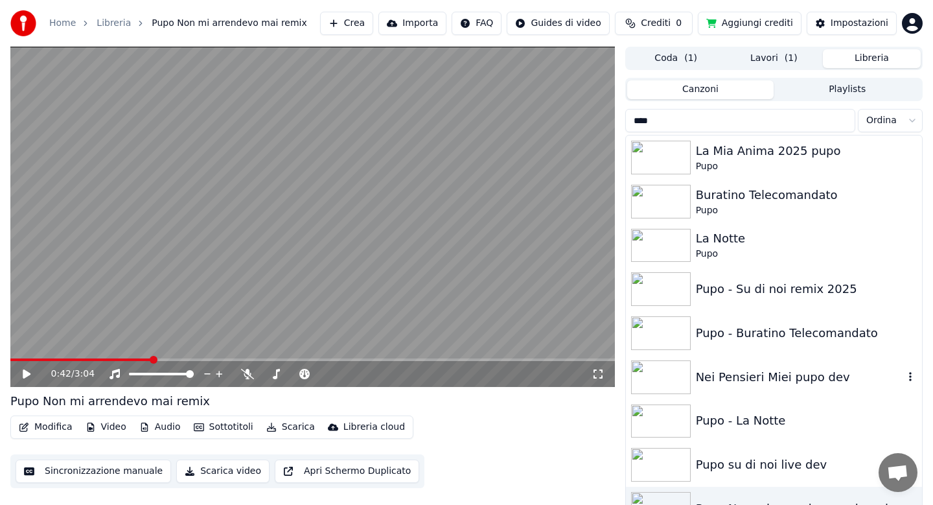
type input "****"
click at [725, 382] on div "Nei Pensieri Miei pupo dev" at bounding box center [800, 377] width 208 height 18
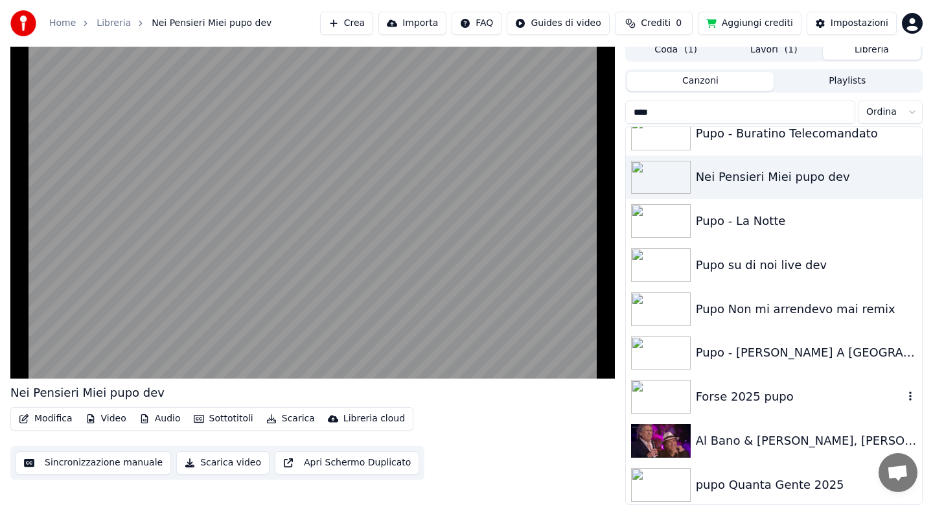
scroll to position [194, 0]
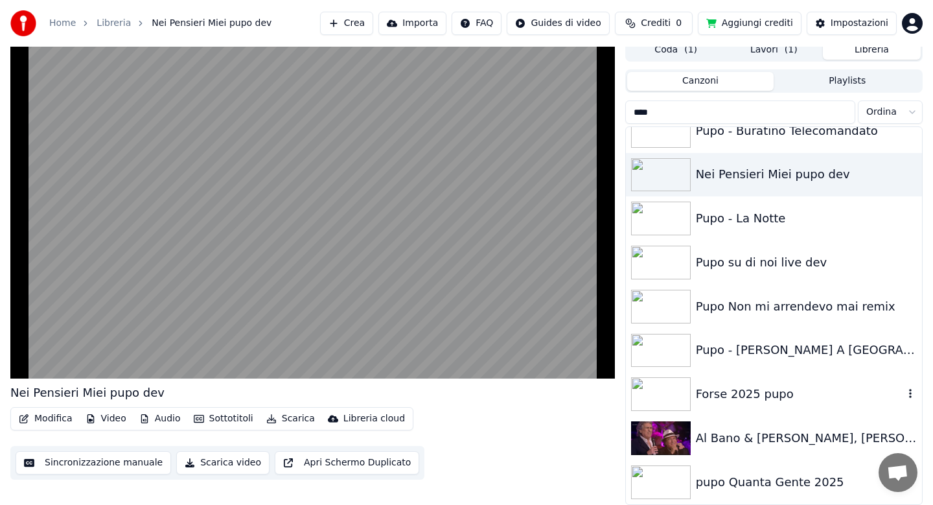
click at [722, 394] on div "Forse 2025 pupo" at bounding box center [800, 394] width 208 height 18
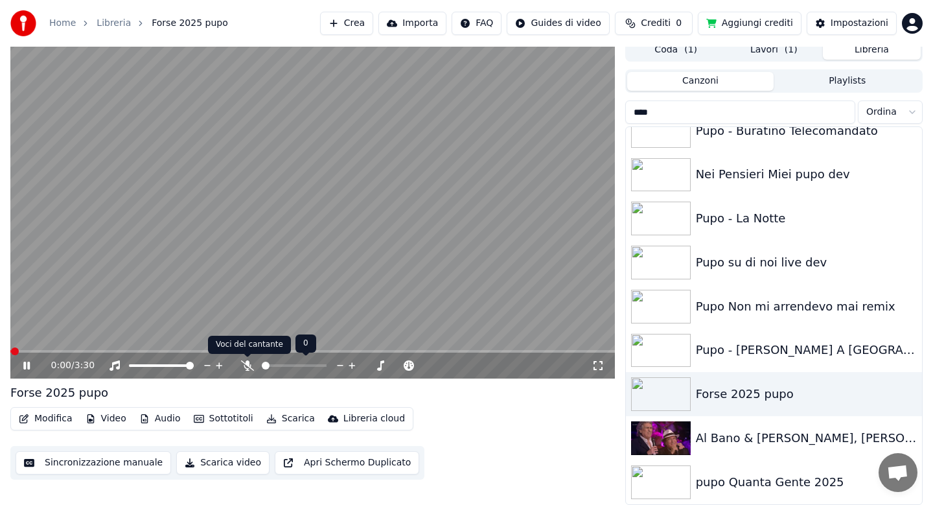
click at [246, 363] on icon at bounding box center [247, 365] width 13 height 10
click at [287, 419] on button "Scarica" at bounding box center [290, 418] width 59 height 18
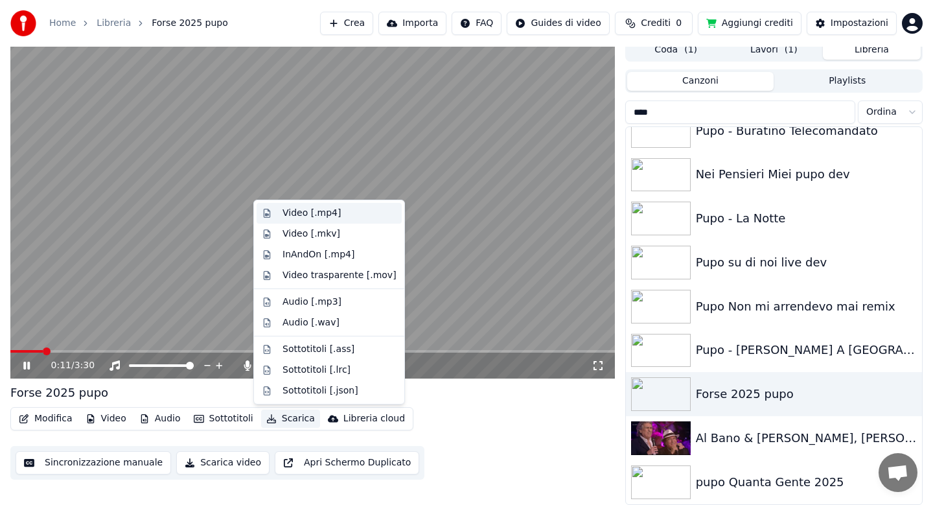
click at [307, 209] on div "Video [.mp4]" at bounding box center [311, 213] width 58 height 13
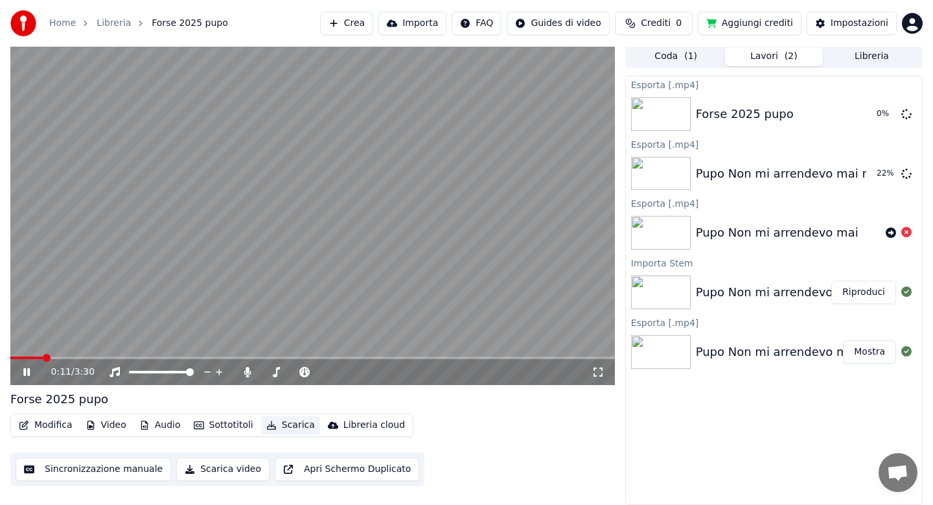
scroll to position [2, 0]
click at [25, 371] on icon at bounding box center [26, 372] width 6 height 8
click at [858, 54] on button "Libreria" at bounding box center [872, 56] width 98 height 19
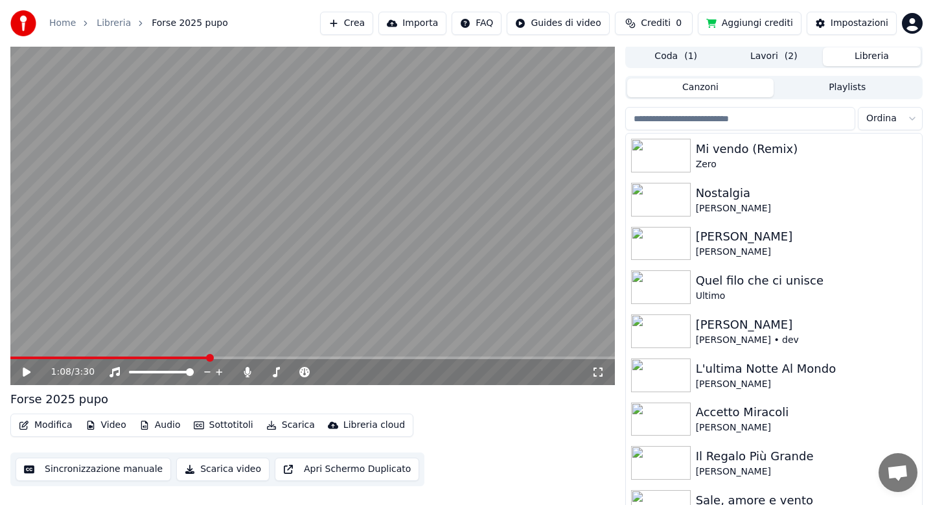
click at [745, 119] on input "search" at bounding box center [740, 118] width 230 height 23
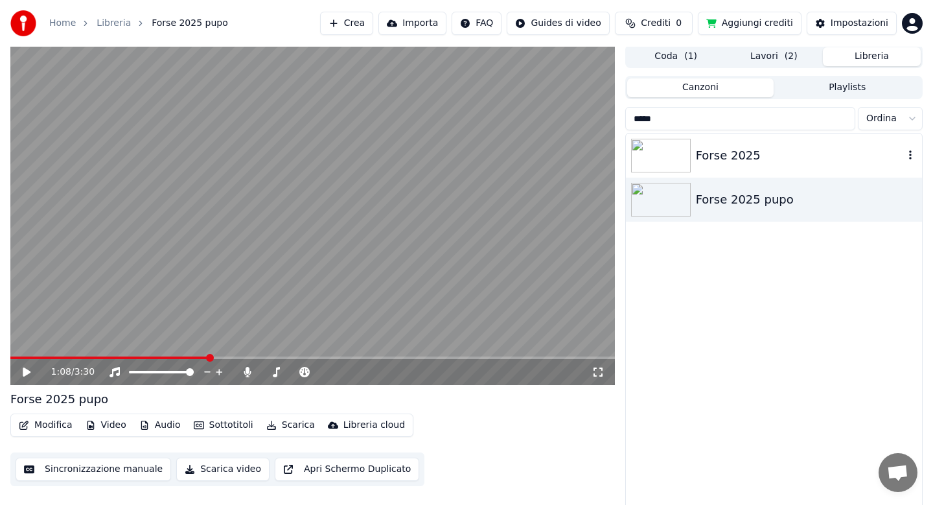
type input "*****"
click at [746, 150] on div "Forse 2025" at bounding box center [800, 155] width 208 height 18
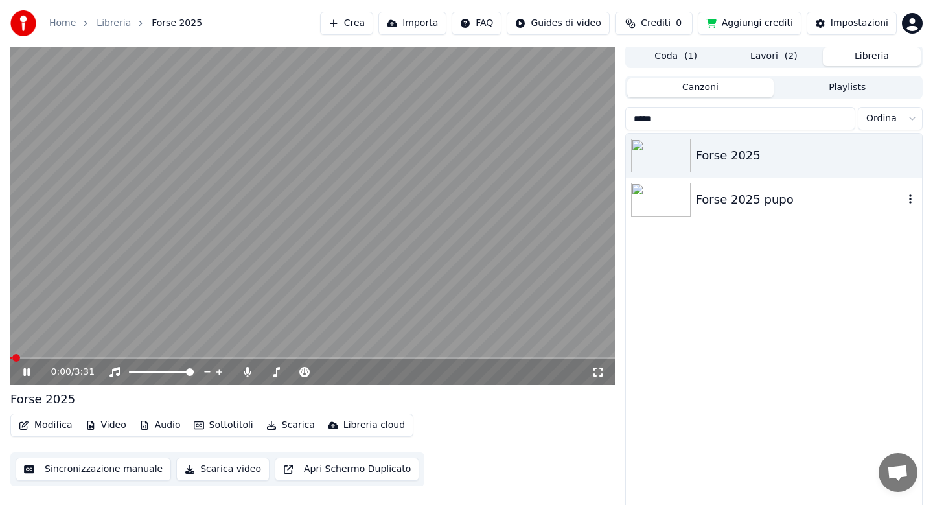
click at [725, 195] on div "Forse 2025 pupo" at bounding box center [800, 199] width 208 height 18
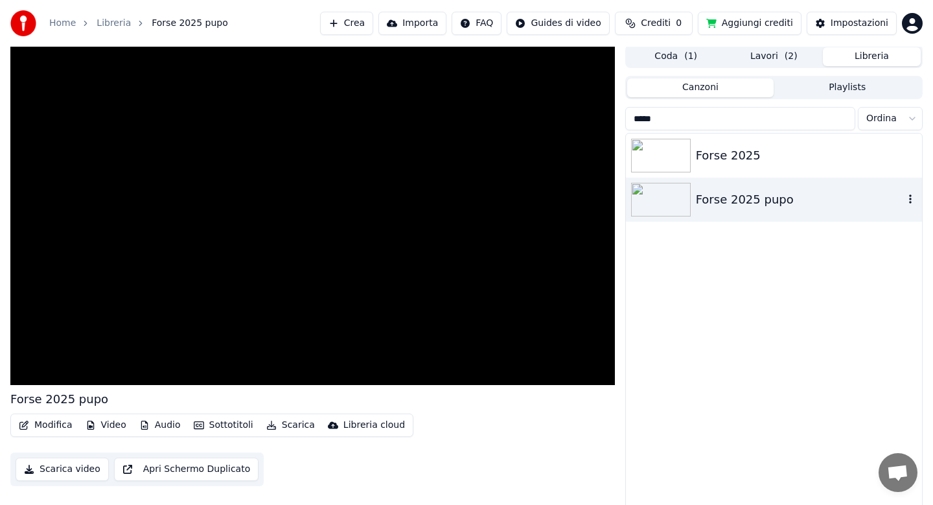
click at [711, 156] on div "Forse 2025" at bounding box center [806, 155] width 221 height 18
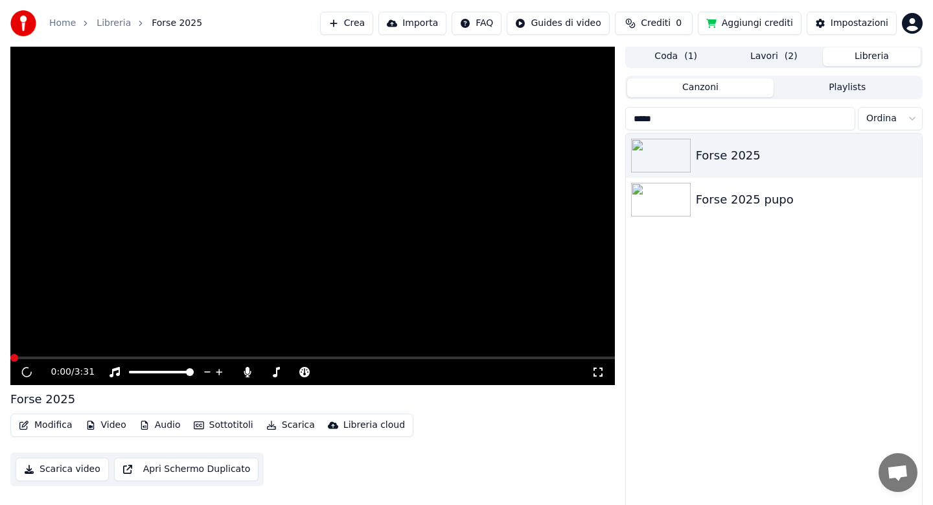
click at [761, 59] on button "Lavori ( 2 )" at bounding box center [774, 56] width 98 height 19
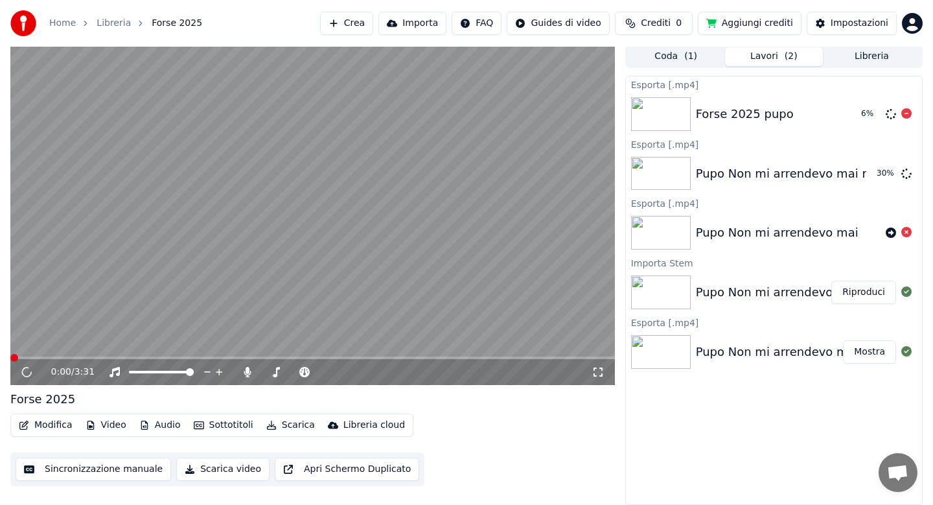
click at [909, 111] on icon at bounding box center [906, 113] width 10 height 10
click at [862, 60] on button "Libreria" at bounding box center [872, 56] width 98 height 19
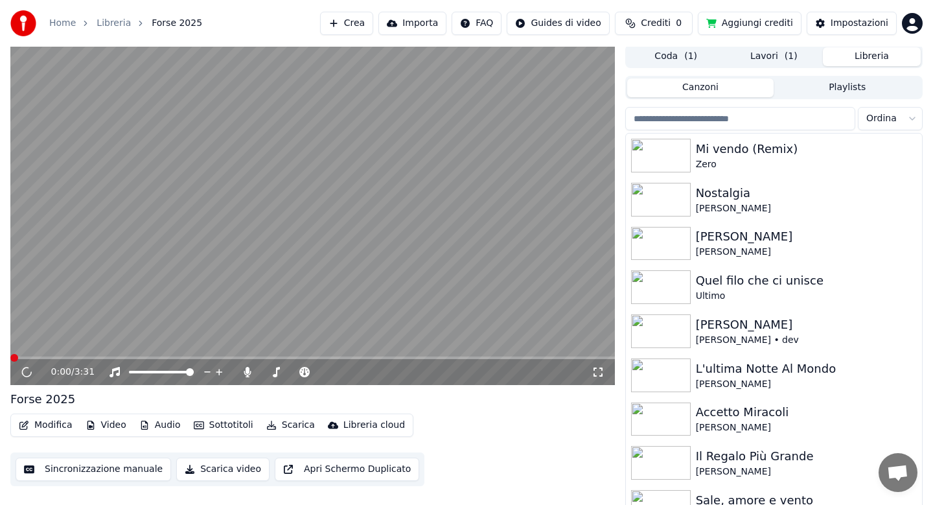
click at [736, 117] on input "search" at bounding box center [740, 118] width 230 height 23
click at [130, 356] on span at bounding box center [312, 357] width 604 height 3
click at [40, 356] on span at bounding box center [70, 357] width 121 height 3
click at [28, 374] on icon at bounding box center [27, 372] width 14 height 14
click at [775, 58] on button "Lavori ( 1 )" at bounding box center [774, 56] width 98 height 19
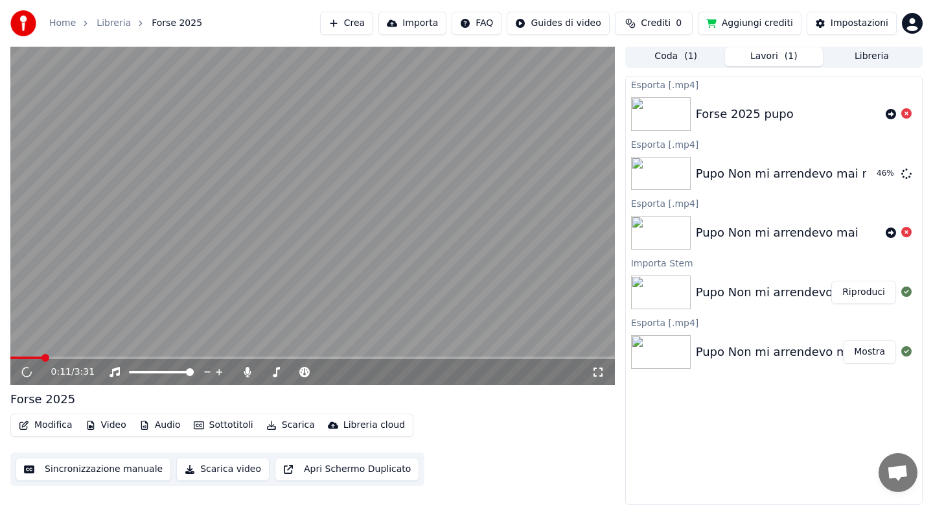
click at [295, 226] on video at bounding box center [312, 215] width 604 height 340
click at [28, 369] on icon at bounding box center [26, 372] width 6 height 8
click at [15, 356] on span at bounding box center [27, 357] width 35 height 3
click at [25, 372] on icon at bounding box center [27, 371] width 8 height 9
click at [314, 371] on span at bounding box center [318, 372] width 8 height 8
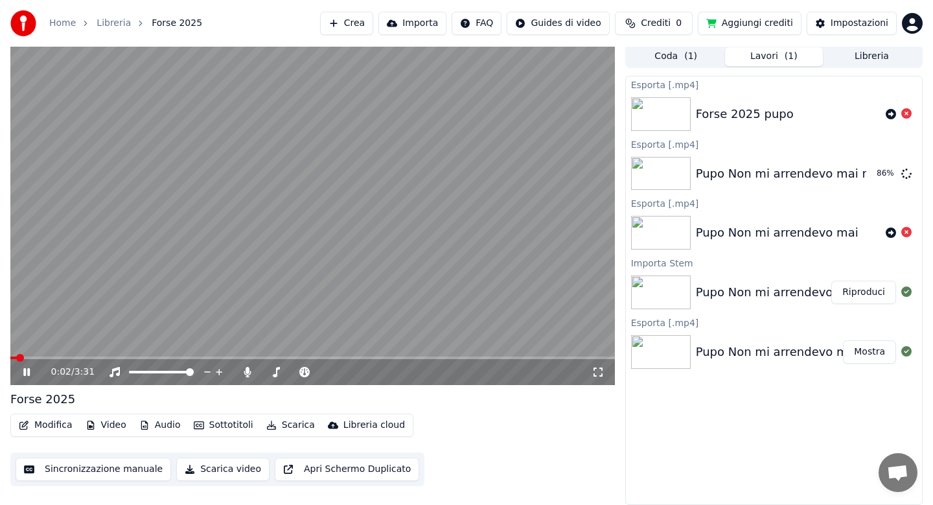
click at [205, 357] on span at bounding box center [312, 357] width 604 height 3
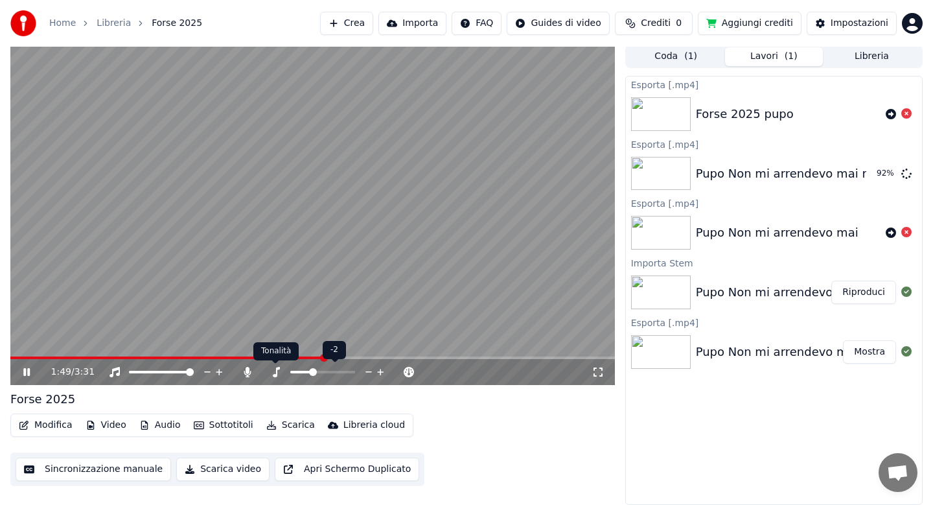
click at [276, 371] on icon at bounding box center [276, 372] width 7 height 10
click at [316, 371] on span at bounding box center [318, 372] width 8 height 8
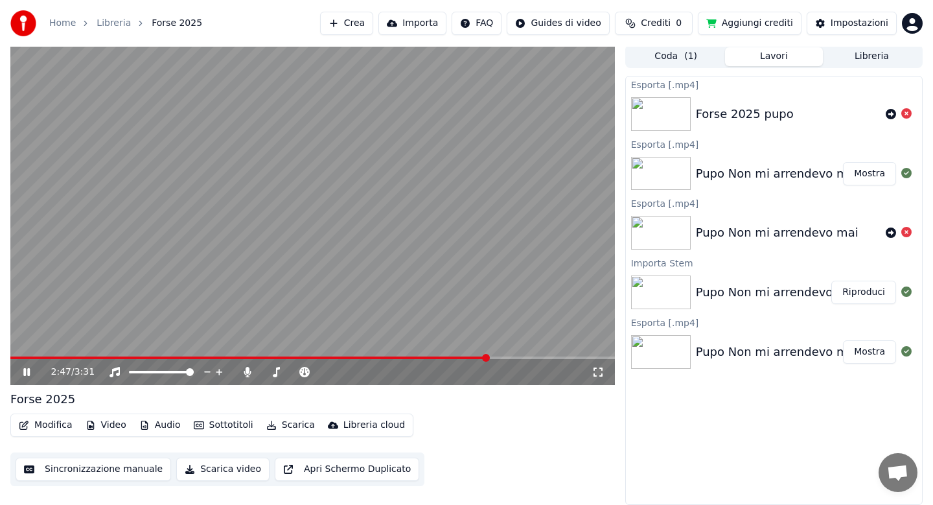
click at [288, 428] on button "Scarica" at bounding box center [290, 425] width 59 height 18
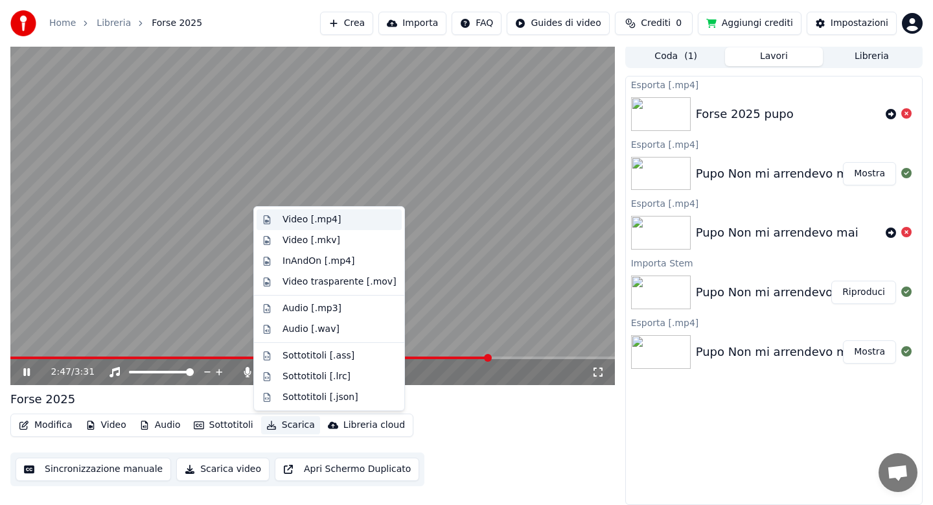
click at [294, 218] on div "Video [.mp4]" at bounding box center [311, 219] width 58 height 13
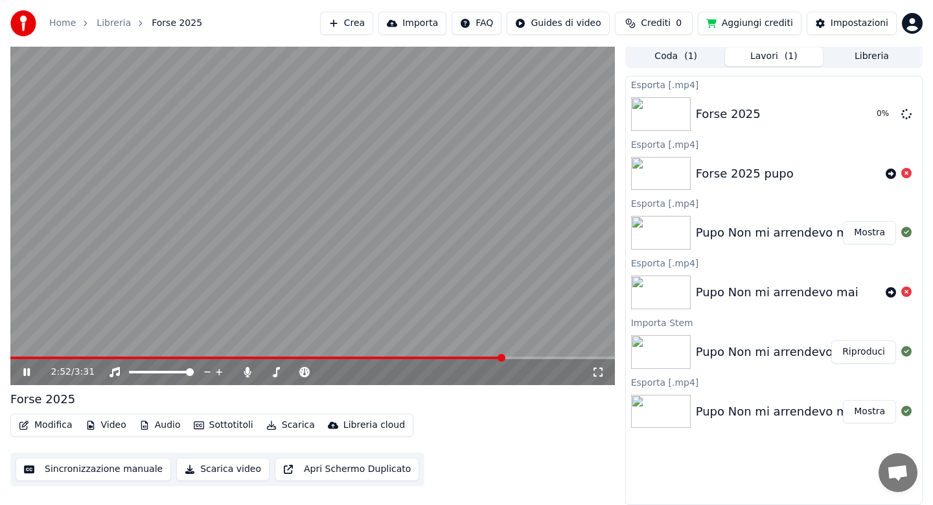
click at [25, 371] on icon at bounding box center [26, 372] width 6 height 8
click at [161, 426] on button "Audio" at bounding box center [160, 425] width 52 height 18
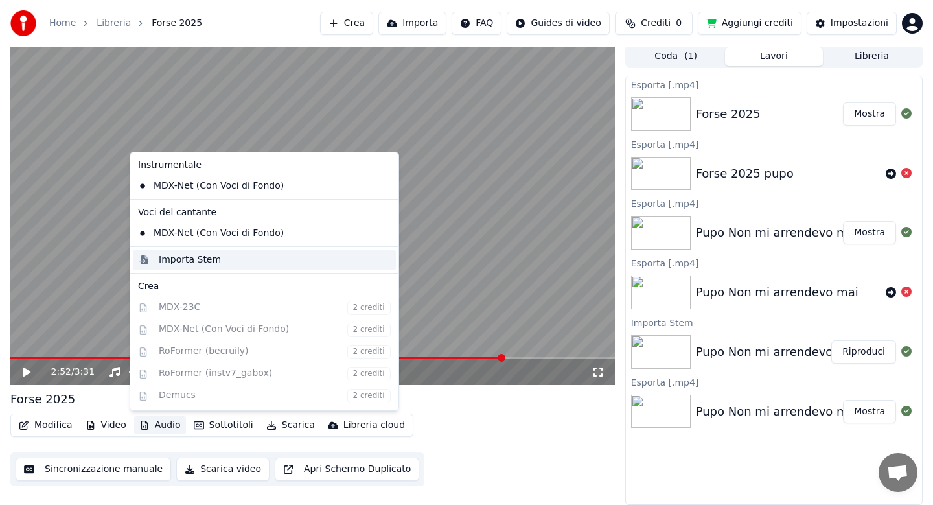
click at [174, 255] on div "Importa Stem" at bounding box center [190, 259] width 62 height 13
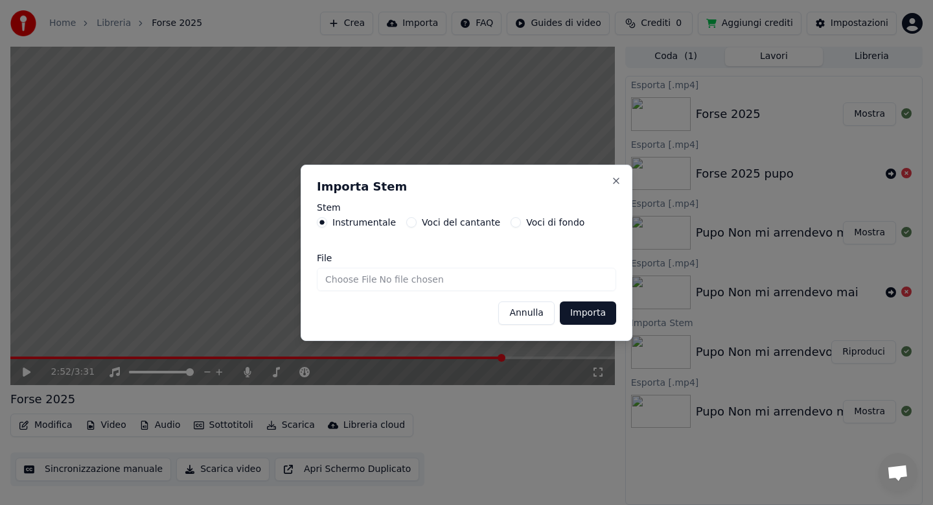
click at [338, 279] on input "File" at bounding box center [466, 279] width 299 height 23
type input "**********"
click at [580, 312] on button "Importa" at bounding box center [588, 312] width 56 height 23
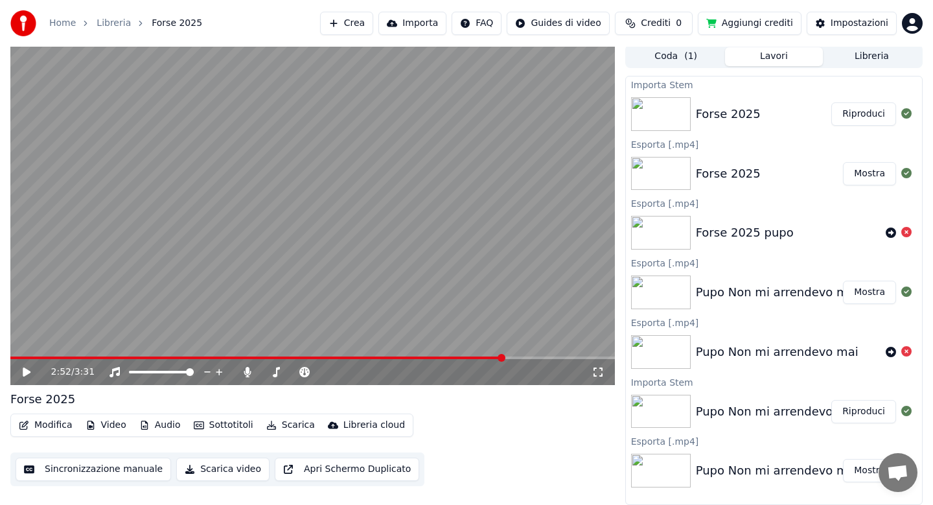
click at [14, 358] on span at bounding box center [257, 357] width 494 height 3
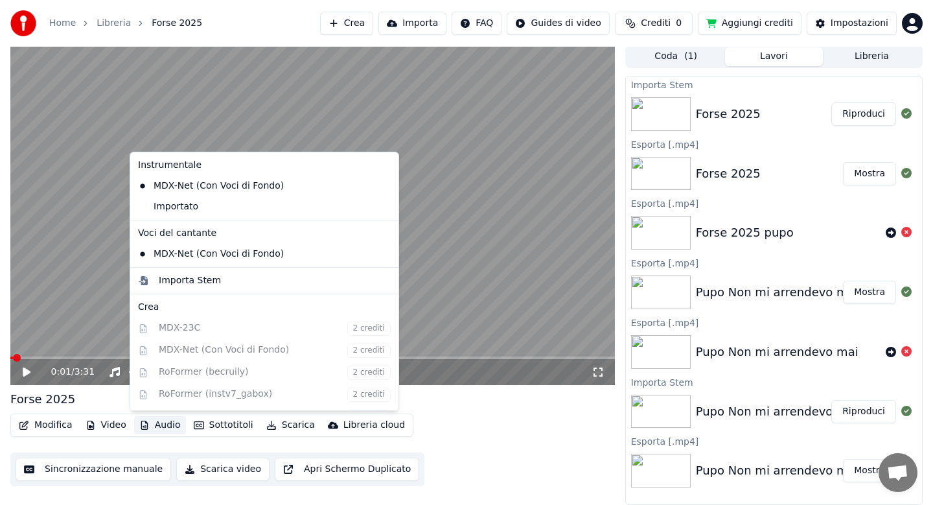
click at [160, 423] on button "Audio" at bounding box center [160, 425] width 52 height 18
click at [166, 203] on div "Importato" at bounding box center [255, 206] width 244 height 21
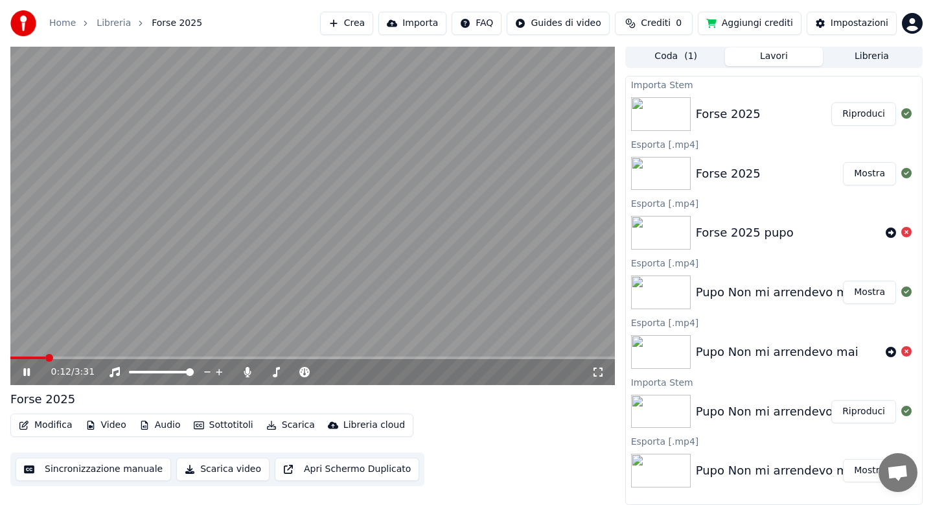
click at [26, 373] on icon at bounding box center [36, 372] width 30 height 10
click at [14, 357] on span at bounding box center [28, 357] width 36 height 3
click at [247, 373] on icon at bounding box center [247, 372] width 7 height 10
click at [39, 427] on button "Modifica" at bounding box center [46, 425] width 64 height 18
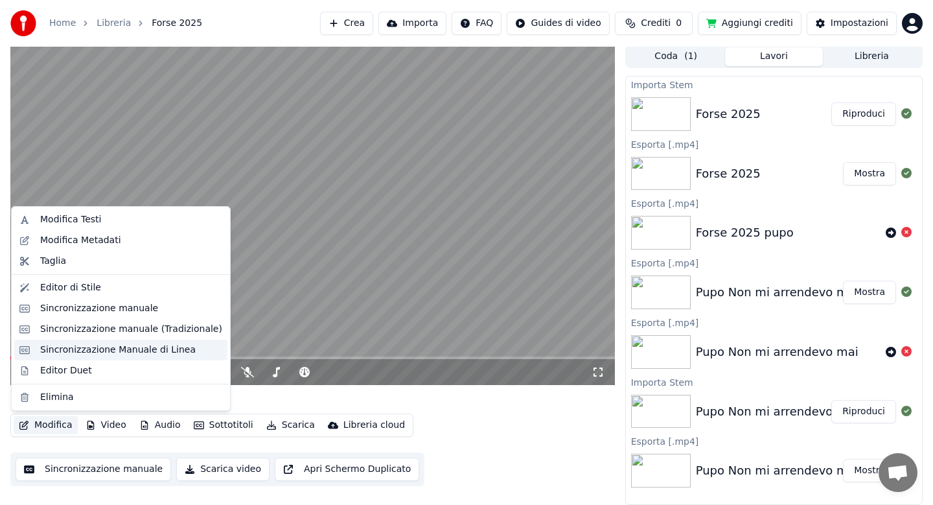
click at [98, 343] on div "Sincronizzazione Manuale di Linea" at bounding box center [117, 349] width 155 height 13
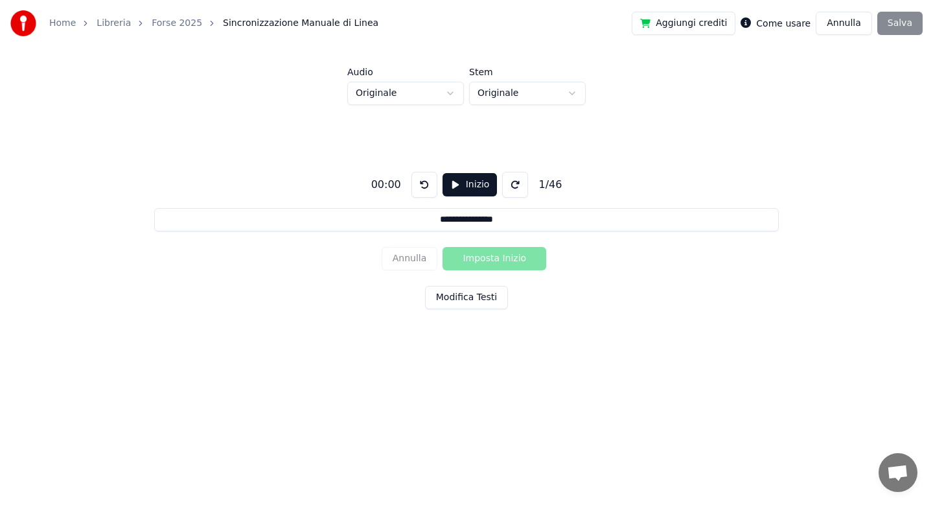
click at [465, 297] on button "Modifica Testi" at bounding box center [466, 297] width 83 height 23
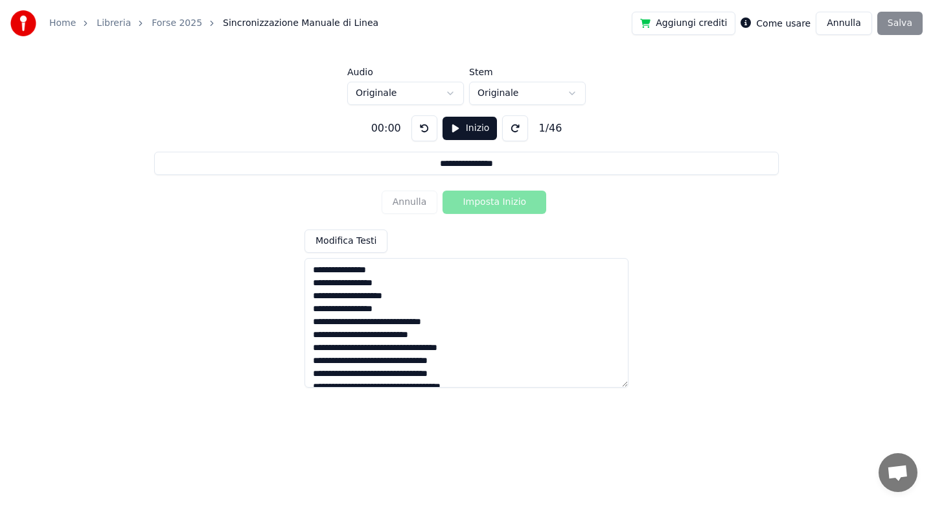
click at [411, 347] on textarea at bounding box center [466, 323] width 324 height 130
click at [454, 346] on textarea at bounding box center [466, 323] width 324 height 130
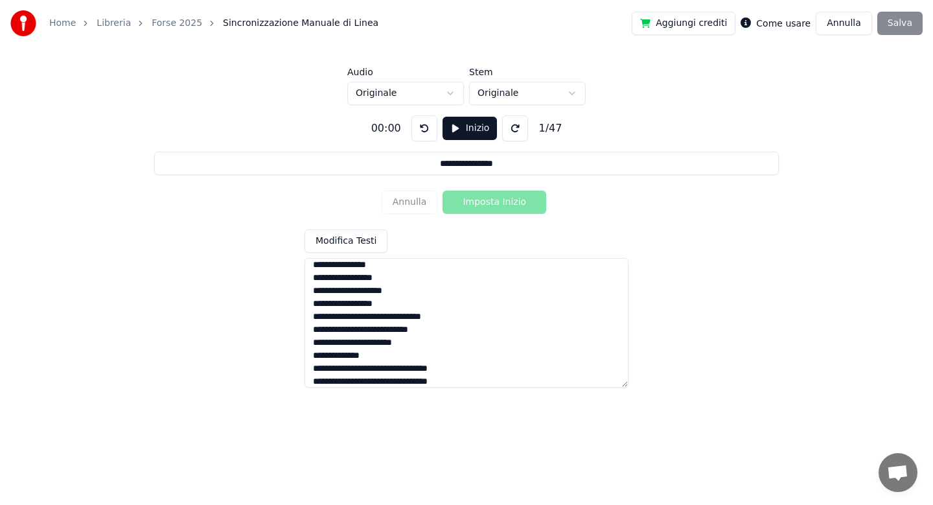
scroll to position [76, 0]
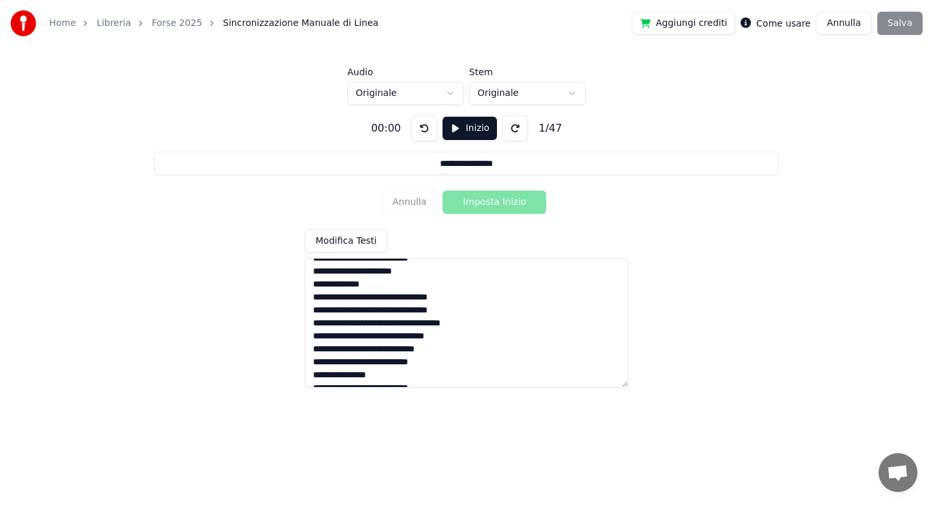
click at [379, 324] on textarea at bounding box center [466, 323] width 324 height 130
click at [415, 339] on textarea at bounding box center [466, 323] width 324 height 130
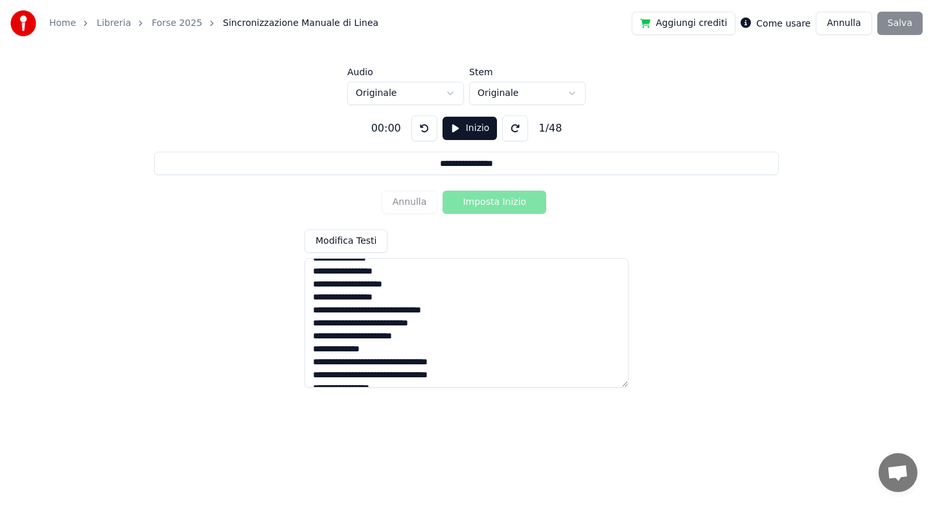
scroll to position [6, 0]
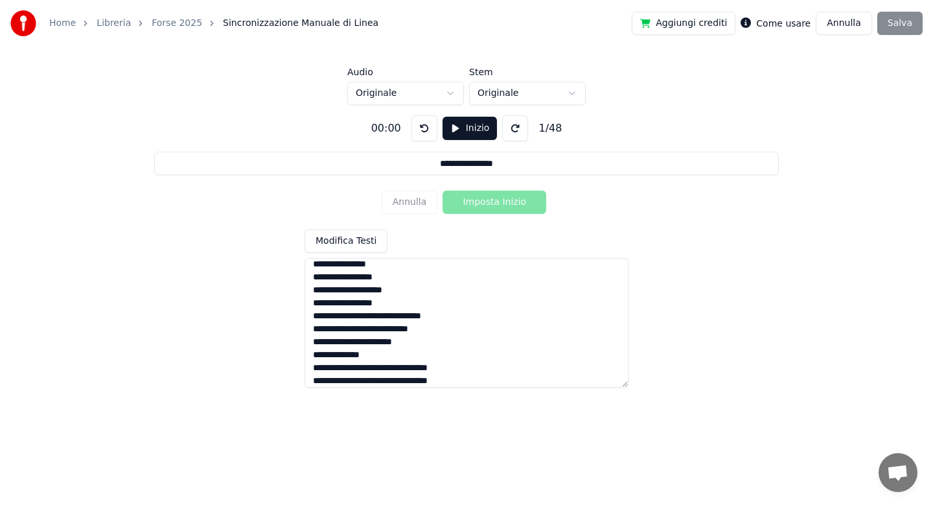
click at [447, 89] on html "**********" at bounding box center [466, 195] width 933 height 391
click at [392, 263] on textarea at bounding box center [466, 323] width 324 height 130
click at [402, 275] on textarea at bounding box center [466, 323] width 324 height 130
click at [406, 289] on textarea at bounding box center [466, 323] width 324 height 130
click at [317, 290] on textarea at bounding box center [466, 323] width 324 height 130
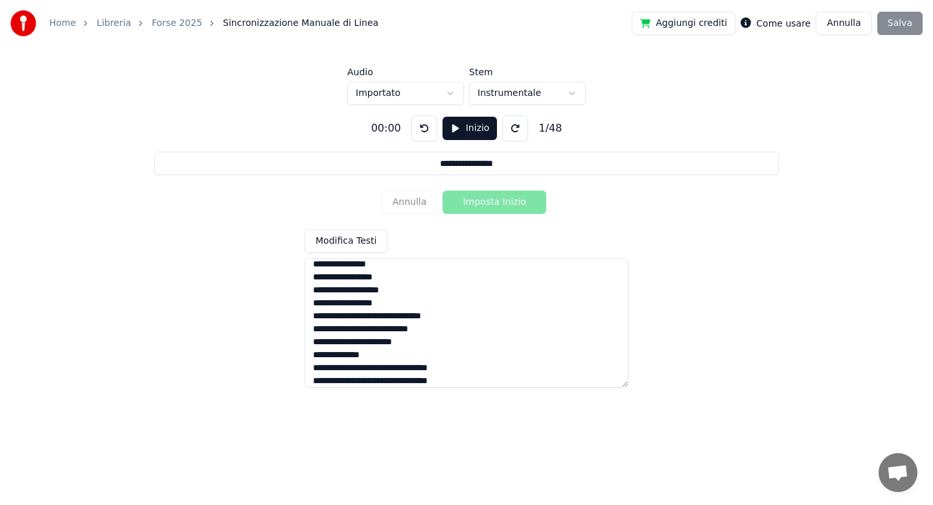
click at [442, 332] on textarea at bounding box center [466, 323] width 324 height 130
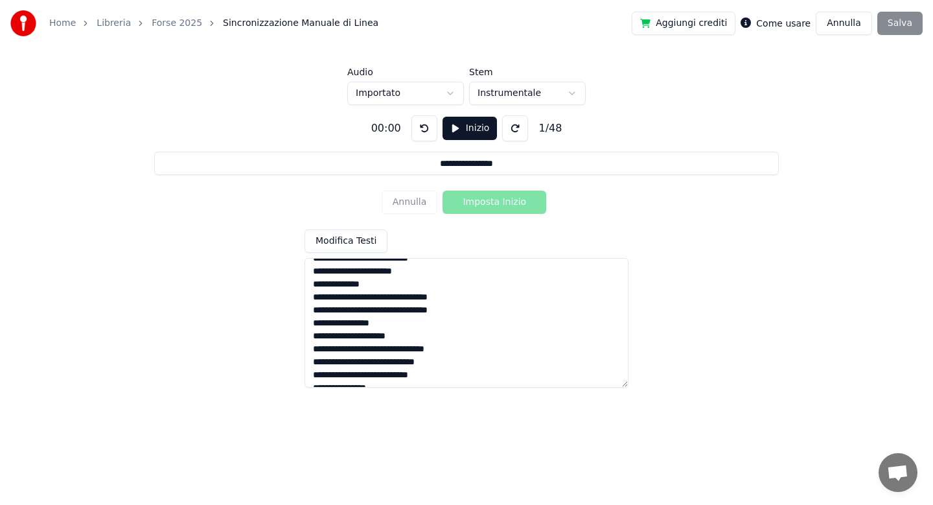
scroll to position [83, 0]
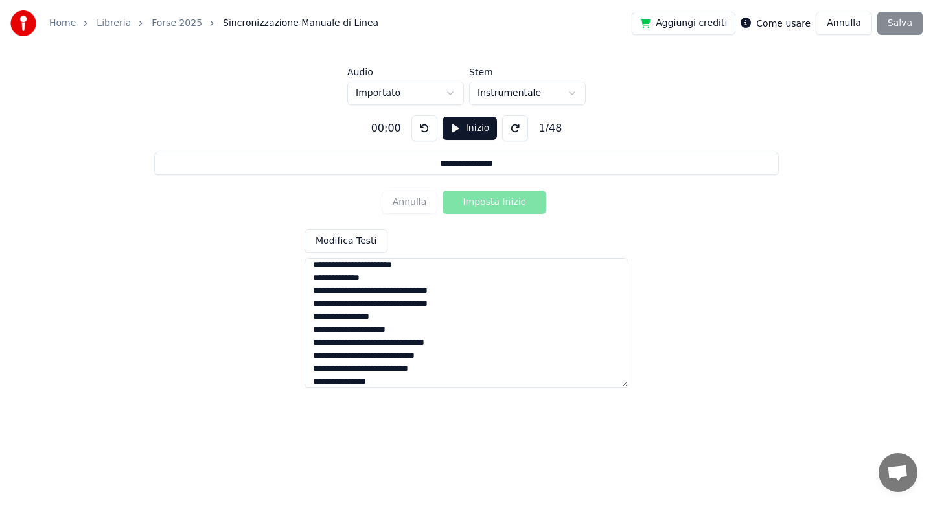
click at [356, 369] on textarea at bounding box center [466, 323] width 324 height 130
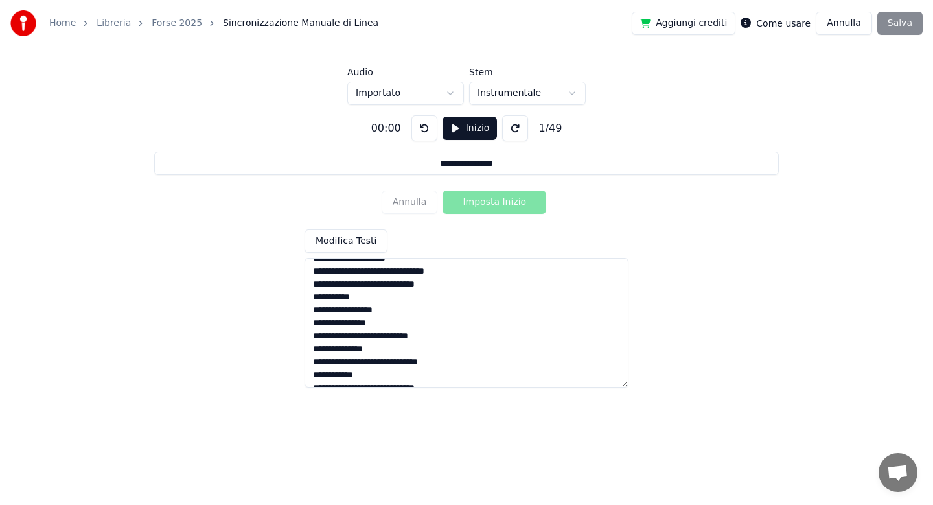
click at [352, 336] on textarea at bounding box center [466, 323] width 324 height 130
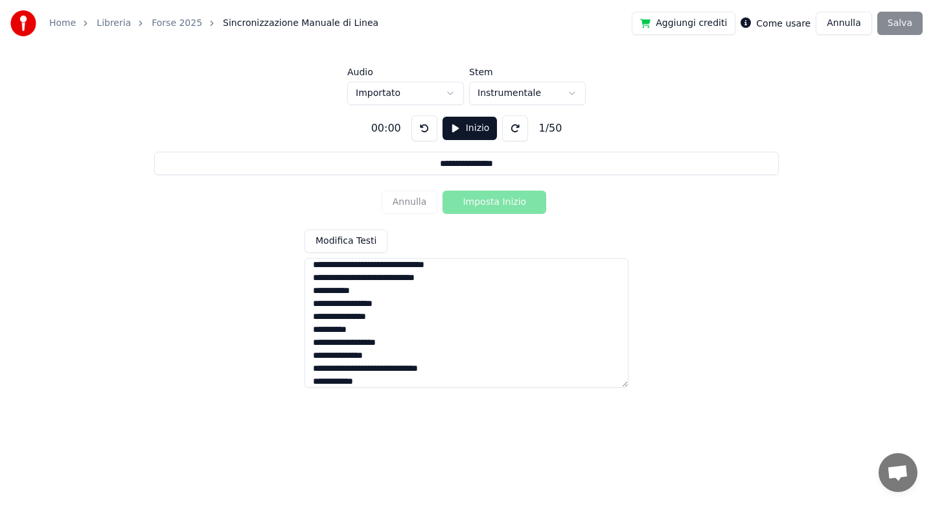
scroll to position [232, 0]
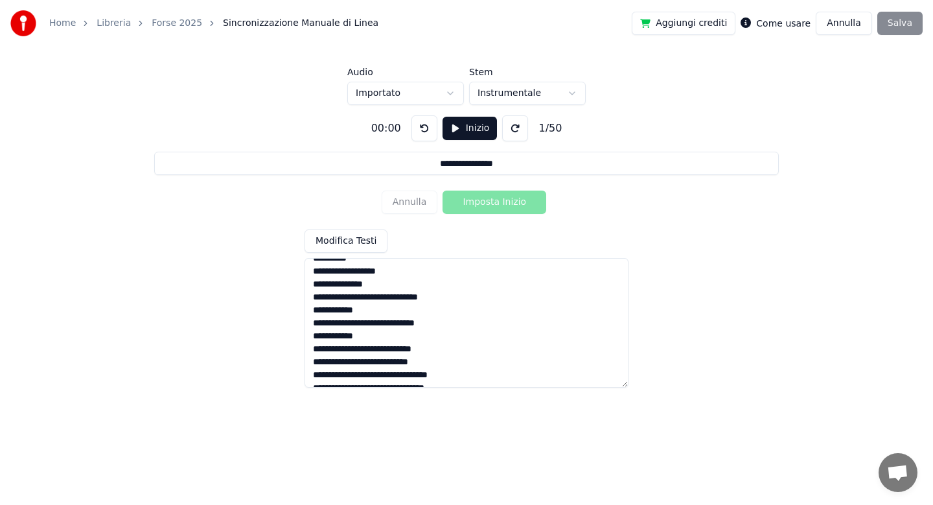
click at [368, 297] on textarea at bounding box center [466, 323] width 324 height 130
click at [347, 337] on textarea at bounding box center [466, 323] width 324 height 130
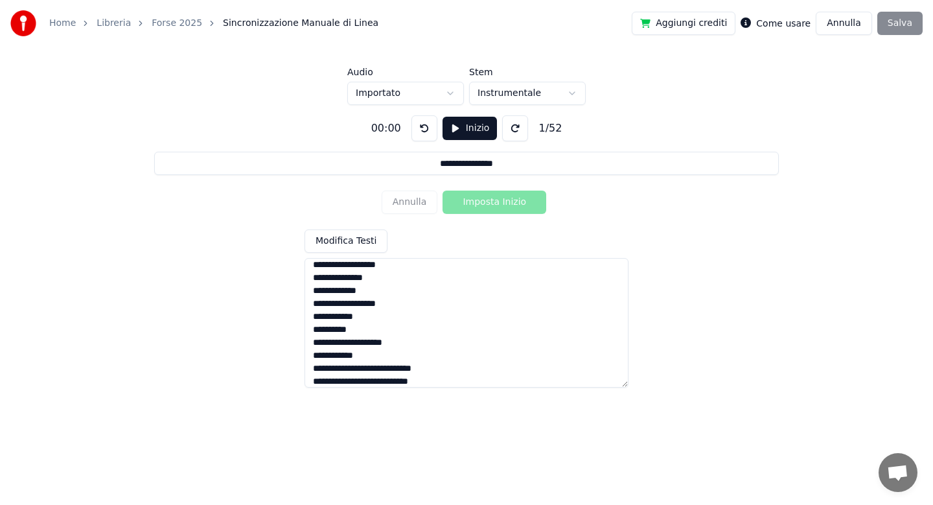
scroll to position [310, 0]
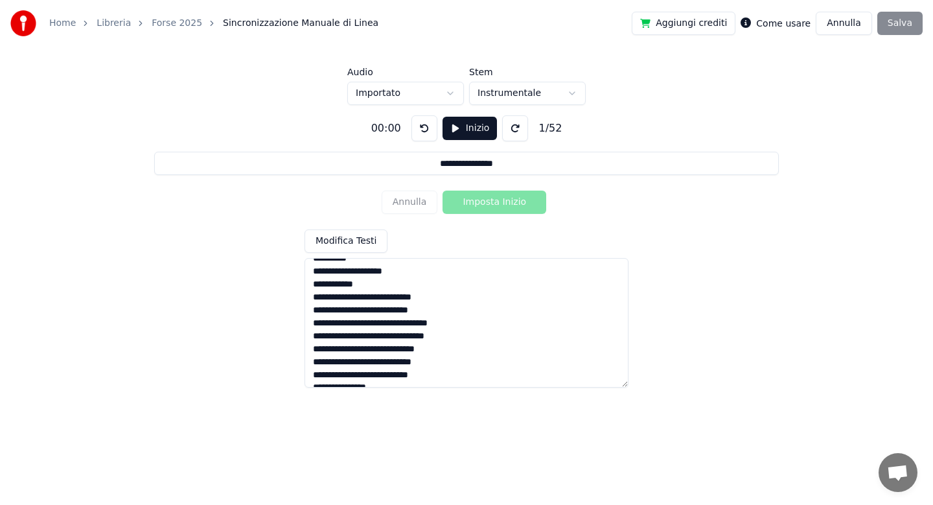
click at [433, 373] on textarea at bounding box center [466, 323] width 324 height 130
click at [356, 374] on textarea at bounding box center [466, 323] width 324 height 130
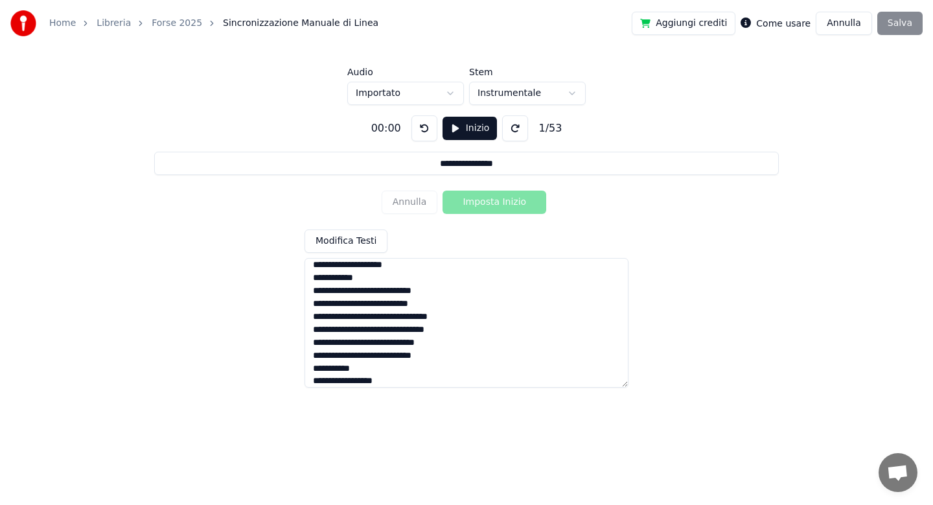
scroll to position [387, 0]
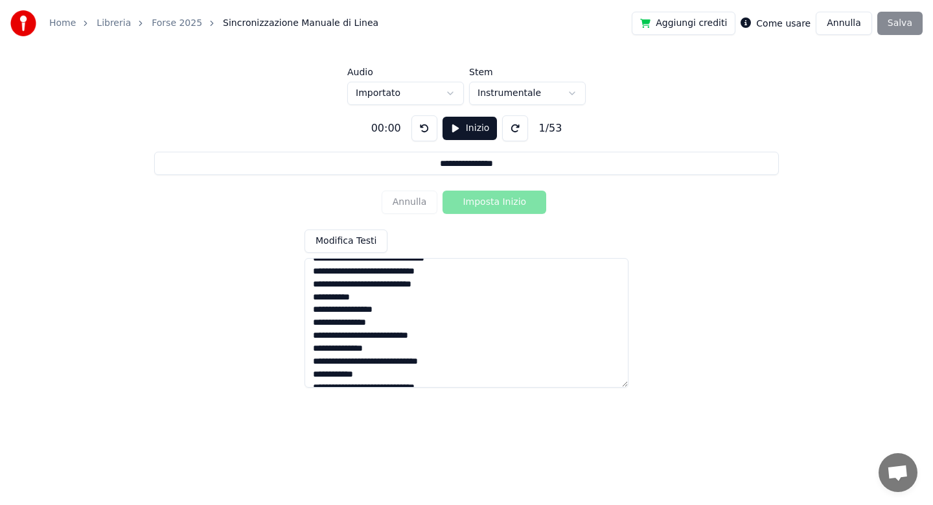
click at [351, 338] on textarea at bounding box center [466, 323] width 324 height 130
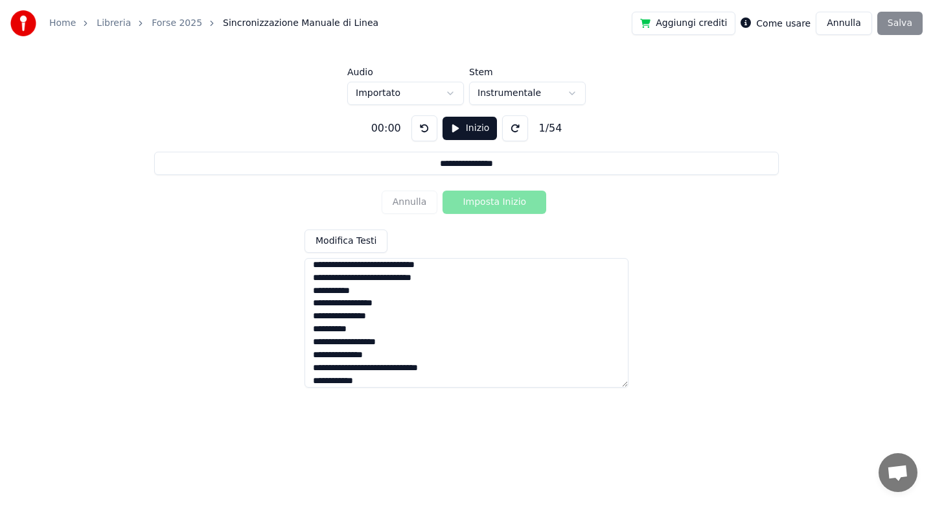
scroll to position [465, 0]
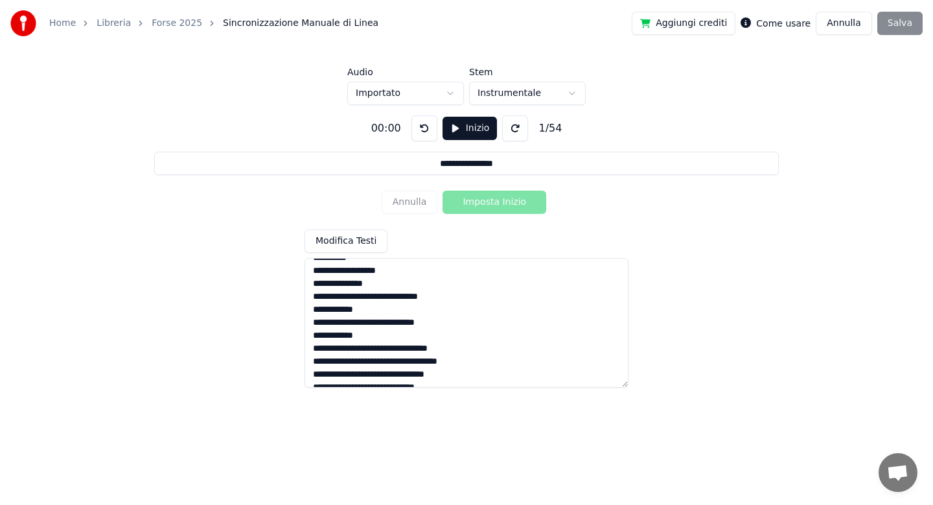
click at [367, 297] on textarea at bounding box center [466, 323] width 324 height 130
click at [347, 338] on textarea at bounding box center [466, 323] width 324 height 130
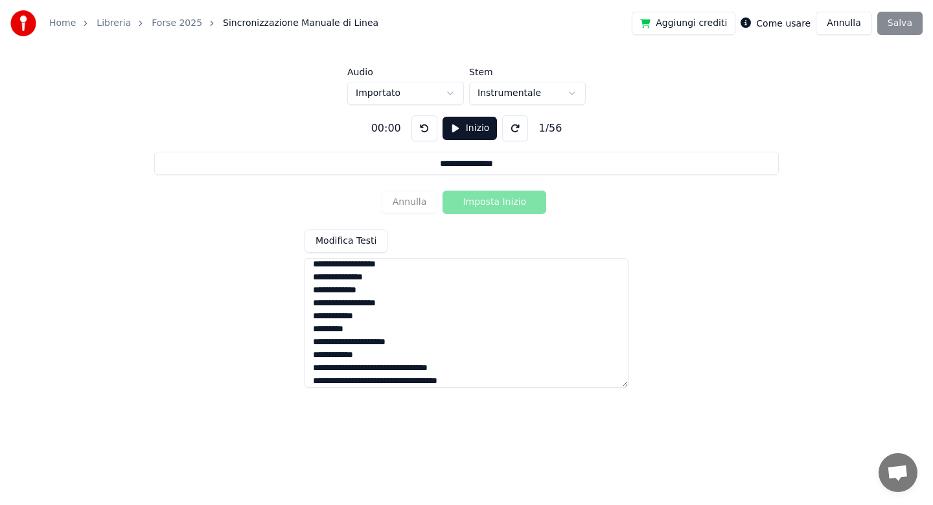
scroll to position [543, 0]
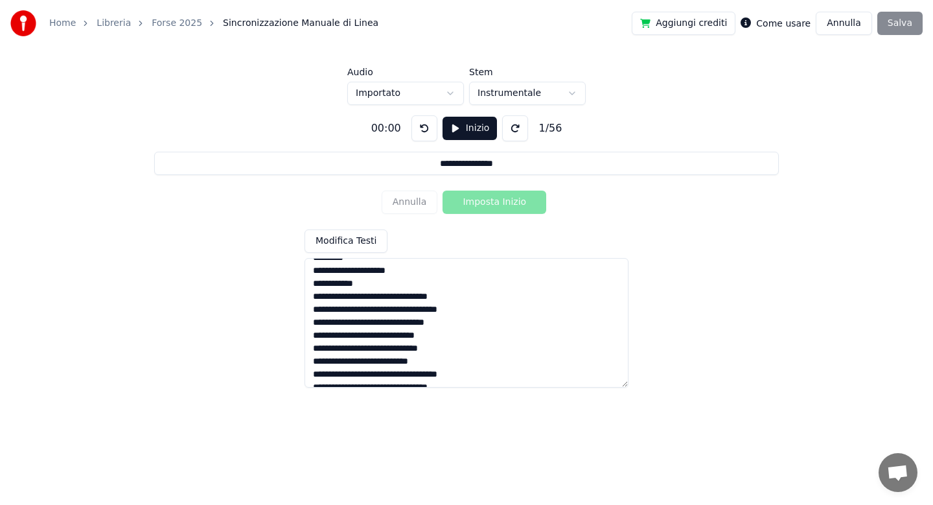
click at [445, 336] on textarea at bounding box center [466, 323] width 324 height 130
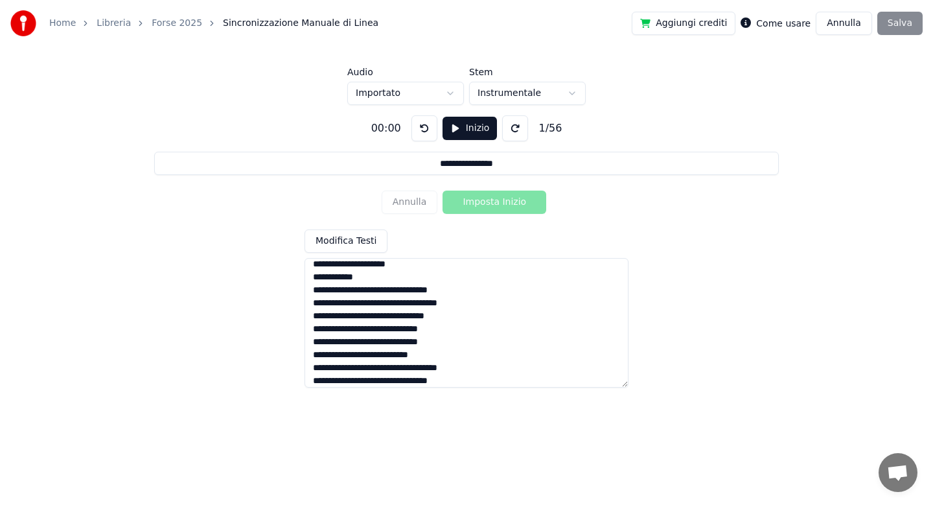
scroll to position [607, 0]
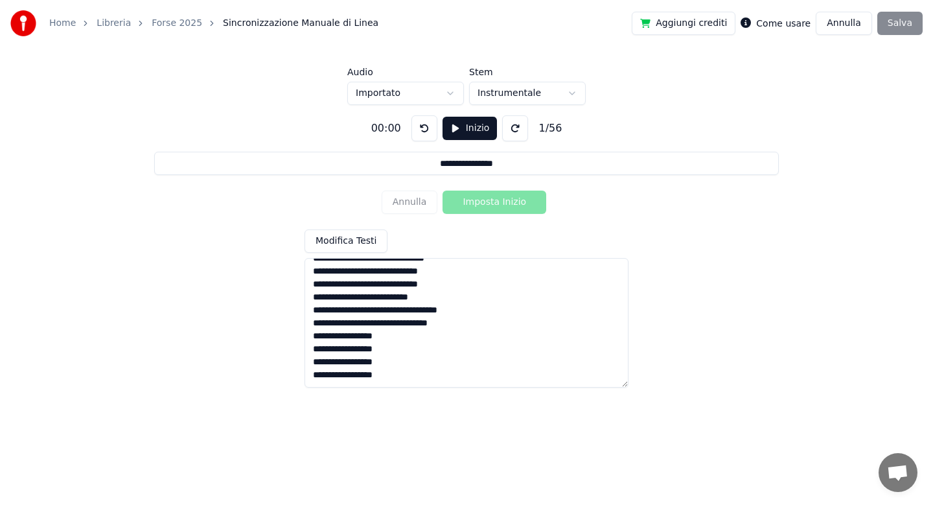
drag, startPoint x: 312, startPoint y: 335, endPoint x: 397, endPoint y: 373, distance: 93.1
click at [397, 373] on textarea at bounding box center [466, 323] width 324 height 130
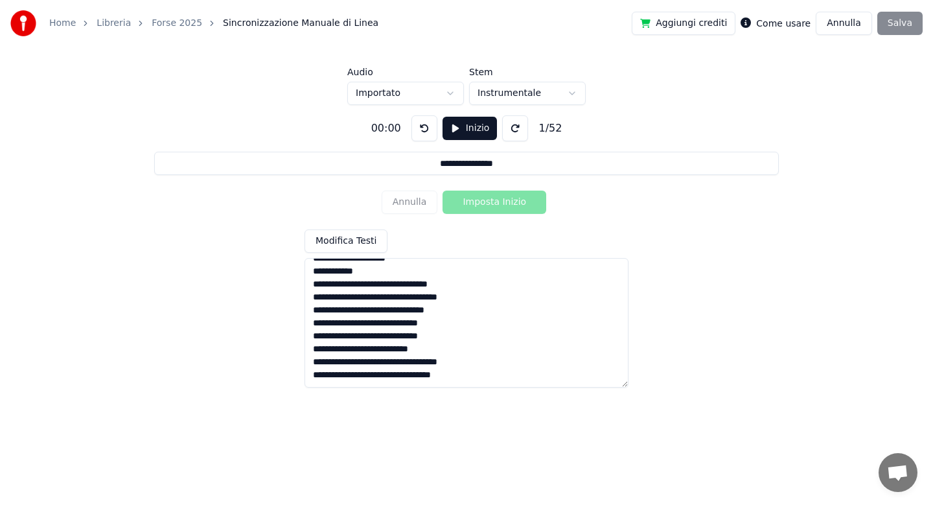
scroll to position [568, 0]
type textarea "**********"
click at [444, 312] on textarea at bounding box center [466, 323] width 324 height 130
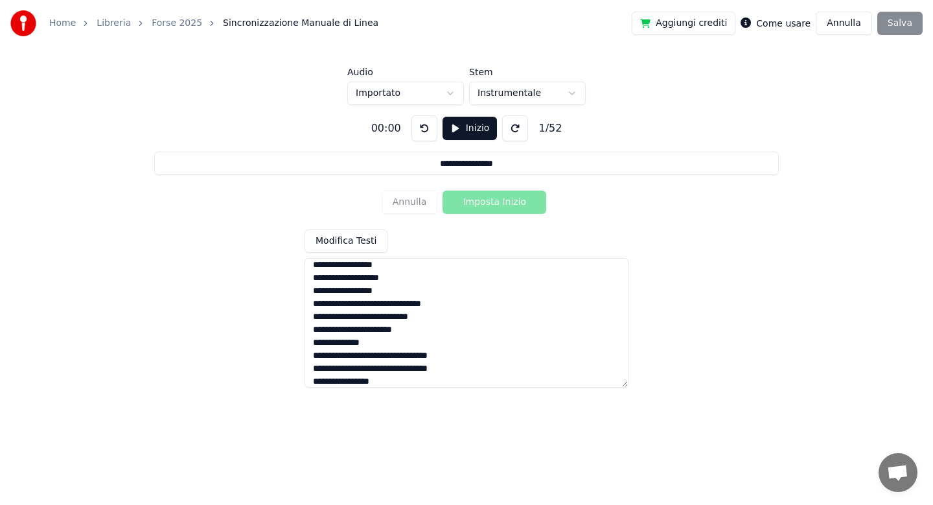
scroll to position [0, 0]
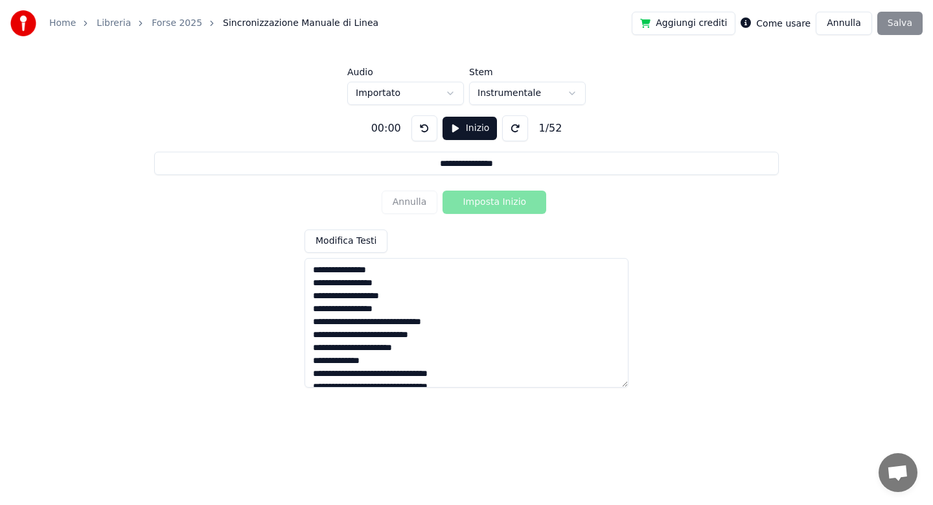
click at [464, 128] on button "Inizio" at bounding box center [469, 128] width 55 height 23
click at [485, 205] on button "Imposta Inizio" at bounding box center [494, 201] width 104 height 23
click at [485, 205] on button "Imposta Fine" at bounding box center [494, 201] width 104 height 23
click at [485, 205] on button "Imposta Inizio" at bounding box center [494, 201] width 104 height 23
click at [485, 205] on button "Imposta Fine" at bounding box center [494, 201] width 104 height 23
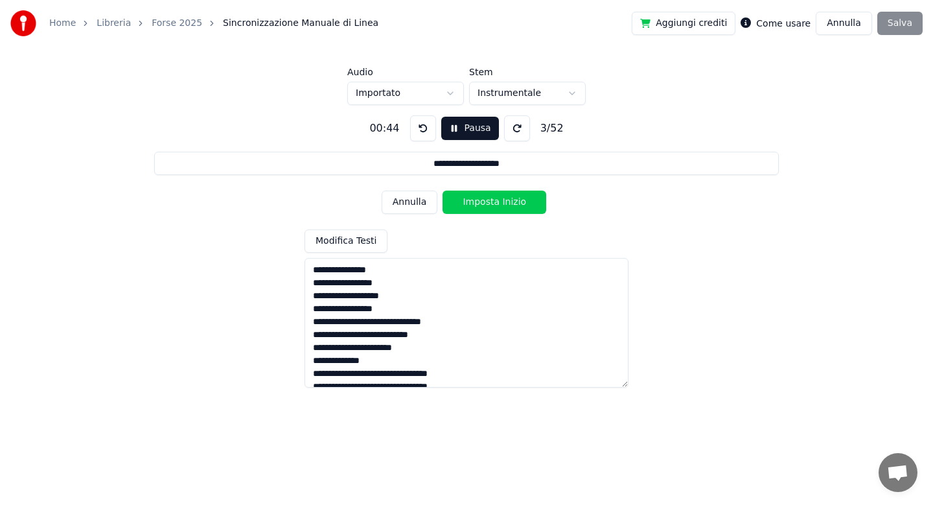
click at [485, 205] on button "Imposta Inizio" at bounding box center [494, 201] width 104 height 23
click at [417, 208] on button "Annulla" at bounding box center [410, 201] width 56 height 23
click at [485, 205] on button "Imposta Fine" at bounding box center [494, 201] width 104 height 23
click at [485, 205] on button "Imposta Inizio" at bounding box center [494, 201] width 104 height 23
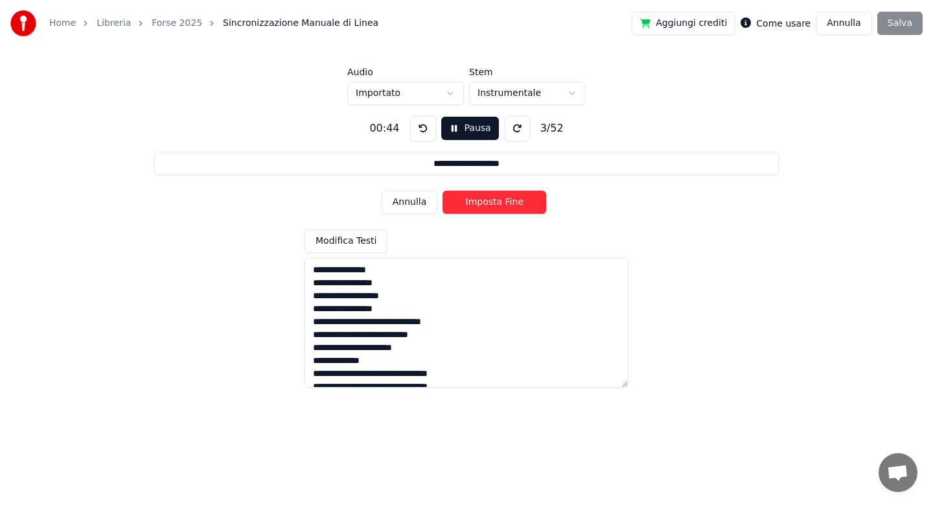
click at [485, 205] on button "Imposta Fine" at bounding box center [494, 201] width 104 height 23
click at [485, 205] on button "Imposta Inizio" at bounding box center [494, 201] width 104 height 23
click at [485, 205] on button "Imposta Fine" at bounding box center [494, 201] width 104 height 23
click at [485, 205] on button "Imposta Inizio" at bounding box center [494, 201] width 104 height 23
click at [485, 205] on button "Imposta Fine" at bounding box center [494, 201] width 104 height 23
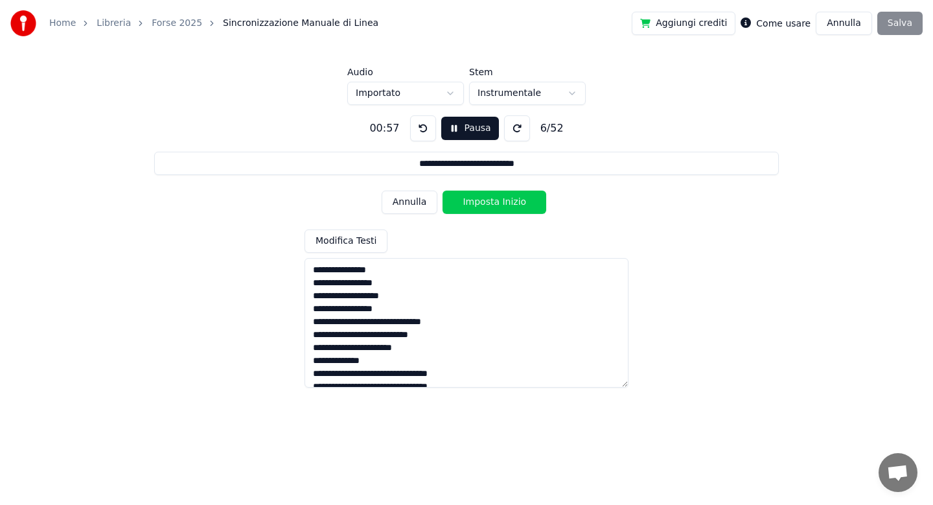
click at [485, 205] on button "Imposta Inizio" at bounding box center [494, 201] width 104 height 23
click at [485, 205] on button "Imposta Fine" at bounding box center [494, 201] width 104 height 23
click at [485, 205] on button "Imposta Inizio" at bounding box center [494, 201] width 104 height 23
click at [485, 205] on button "Imposta Fine" at bounding box center [494, 201] width 104 height 23
click at [485, 205] on button "Imposta Inizio" at bounding box center [494, 201] width 104 height 23
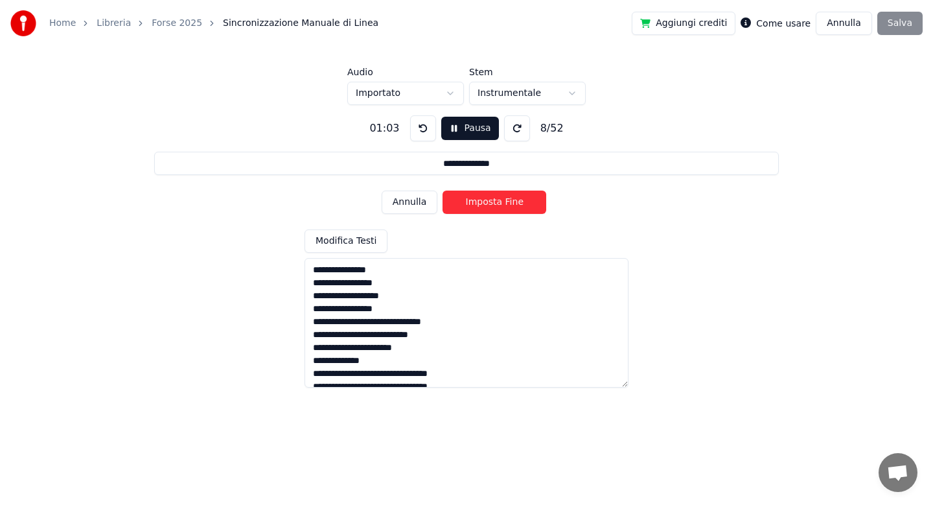
click at [485, 205] on button "Imposta Fine" at bounding box center [494, 201] width 104 height 23
click at [485, 205] on button "Imposta Inizio" at bounding box center [494, 201] width 104 height 23
click at [485, 205] on button "Imposta Fine" at bounding box center [494, 201] width 104 height 23
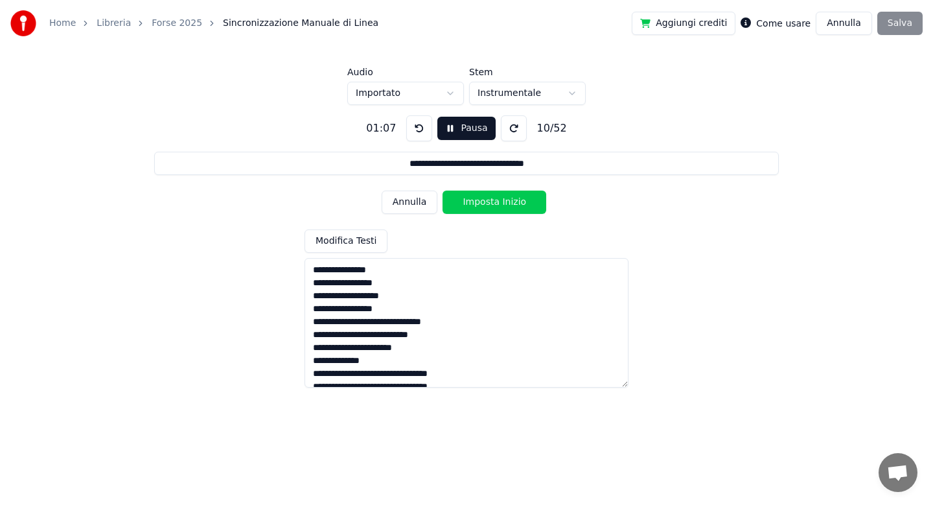
click at [485, 205] on button "Imposta Inizio" at bounding box center [494, 201] width 104 height 23
click at [485, 205] on button "Imposta Fine" at bounding box center [494, 201] width 104 height 23
click at [485, 205] on button "Imposta Inizio" at bounding box center [494, 201] width 104 height 23
click at [485, 205] on button "Imposta Fine" at bounding box center [494, 201] width 104 height 23
click at [485, 205] on button "Imposta Inizio" at bounding box center [494, 201] width 104 height 23
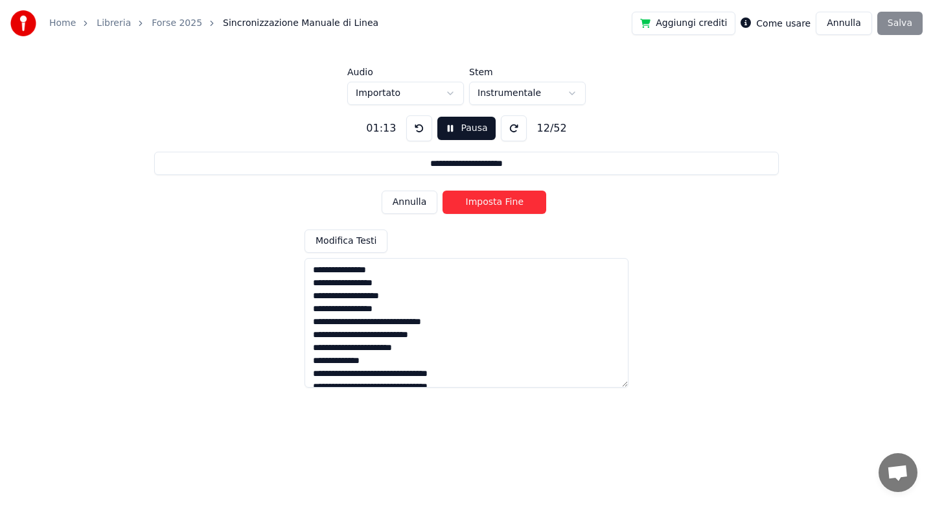
click at [485, 205] on button "Imposta Fine" at bounding box center [494, 201] width 104 height 23
click at [485, 205] on button "Imposta Inizio" at bounding box center [494, 201] width 104 height 23
click at [485, 205] on button "Imposta Fine" at bounding box center [494, 201] width 104 height 23
click at [485, 205] on button "Imposta Inizio" at bounding box center [494, 201] width 104 height 23
click at [485, 205] on button "Imposta Fine" at bounding box center [494, 201] width 104 height 23
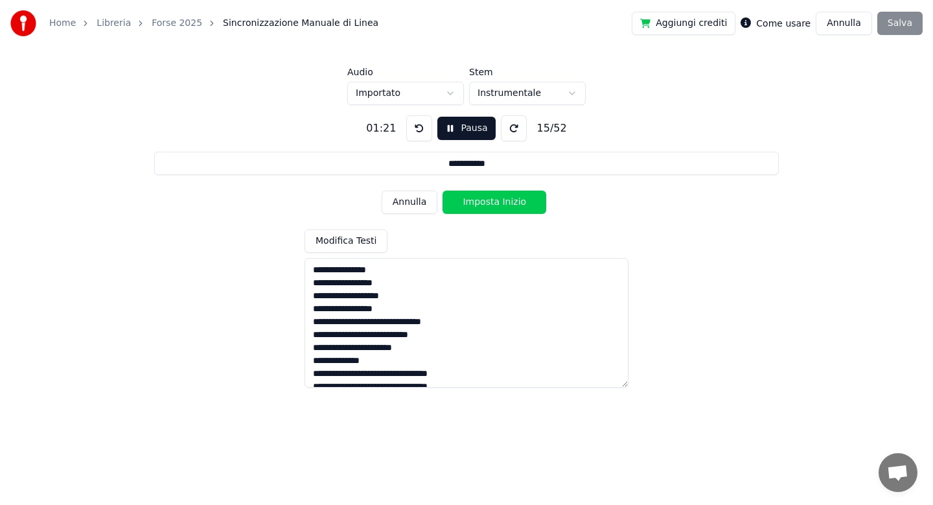
click at [485, 205] on button "Imposta Inizio" at bounding box center [494, 201] width 104 height 23
click at [485, 205] on button "Imposta Fine" at bounding box center [494, 201] width 104 height 23
click at [485, 205] on button "Imposta Inizio" at bounding box center [494, 201] width 104 height 23
click at [485, 205] on button "Imposta Fine" at bounding box center [494, 201] width 104 height 23
click at [485, 205] on button "Imposta Inizio" at bounding box center [494, 201] width 104 height 23
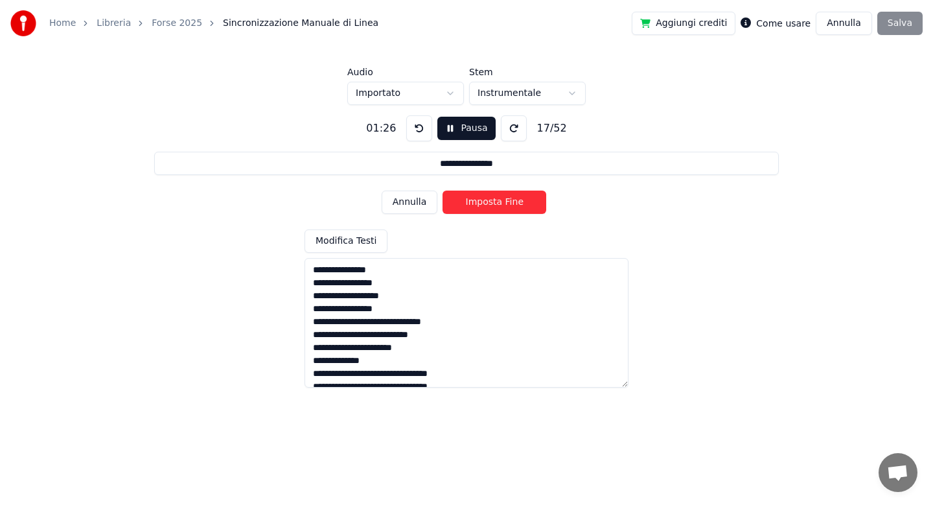
click at [485, 205] on button "Imposta Fine" at bounding box center [494, 201] width 104 height 23
click at [485, 205] on button "Imposta Inizio" at bounding box center [494, 201] width 104 height 23
click at [485, 205] on button "Imposta Fine" at bounding box center [494, 201] width 104 height 23
click at [485, 205] on button "Imposta Inizio" at bounding box center [494, 201] width 104 height 23
click at [485, 205] on button "Imposta Fine" at bounding box center [494, 201] width 104 height 23
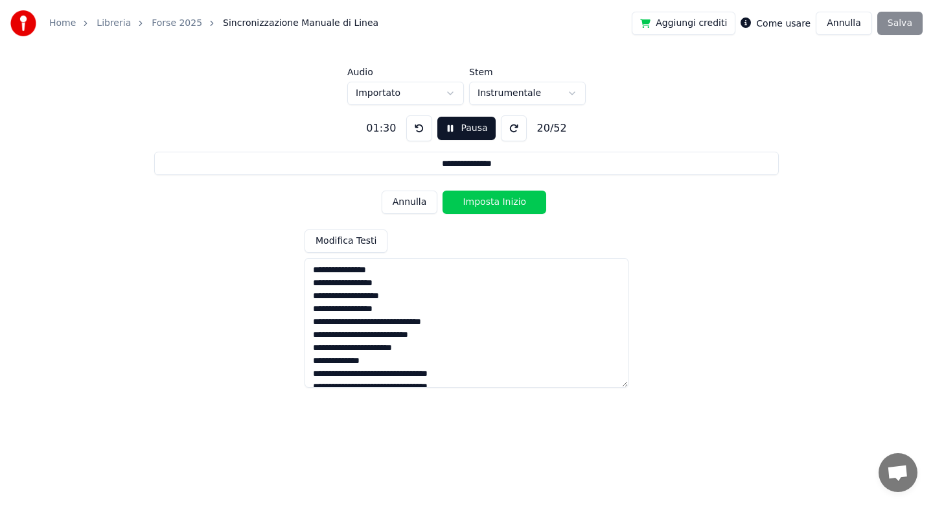
click at [485, 205] on button "Imposta Inizio" at bounding box center [494, 201] width 104 height 23
click at [485, 205] on button "Imposta Fine" at bounding box center [494, 201] width 104 height 23
click at [485, 205] on button "Imposta Inizio" at bounding box center [494, 201] width 104 height 23
click at [485, 205] on button "Imposta Fine" at bounding box center [494, 201] width 104 height 23
click at [485, 205] on button "Imposta Inizio" at bounding box center [494, 201] width 104 height 23
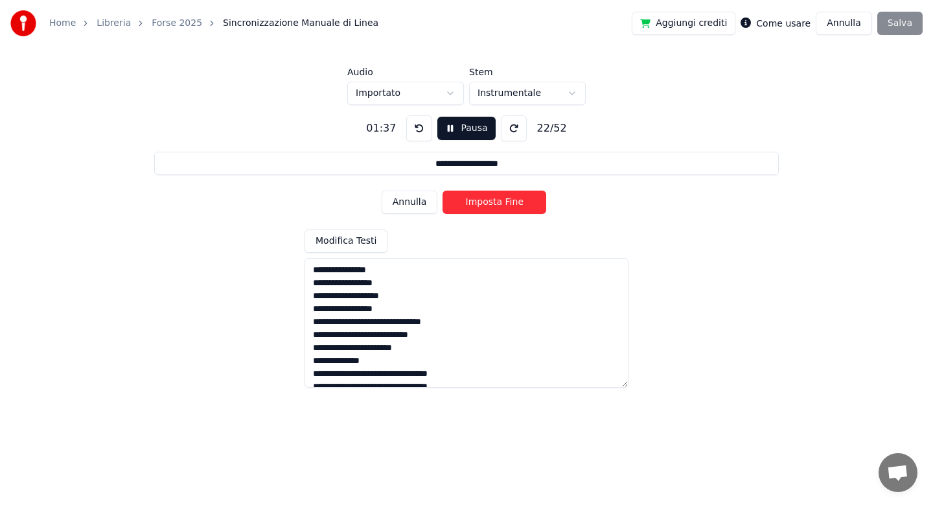
click at [485, 205] on button "Imposta Fine" at bounding box center [494, 201] width 104 height 23
click at [485, 205] on button "Imposta Inizio" at bounding box center [494, 201] width 104 height 23
click at [485, 205] on button "Imposta Fine" at bounding box center [494, 201] width 104 height 23
click at [485, 205] on button "Imposta Inizio" at bounding box center [494, 201] width 104 height 23
click at [485, 205] on button "Imposta Fine" at bounding box center [494, 201] width 104 height 23
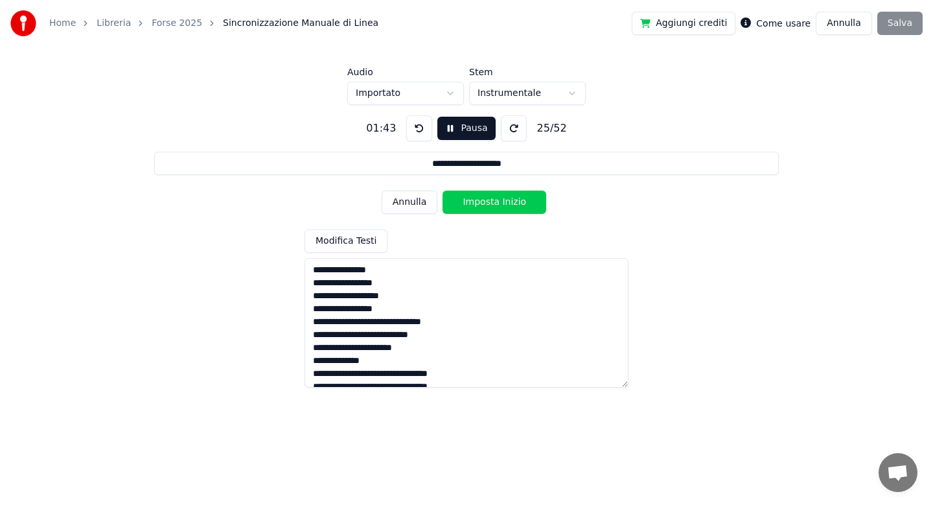
click at [485, 205] on button "Imposta Inizio" at bounding box center [494, 201] width 104 height 23
click at [485, 205] on button "Imposta Fine" at bounding box center [494, 201] width 104 height 23
click at [485, 205] on button "Imposta Inizio" at bounding box center [494, 201] width 104 height 23
click at [485, 205] on button "Imposta Fine" at bounding box center [494, 201] width 104 height 23
click at [485, 205] on button "Imposta Inizio" at bounding box center [494, 201] width 104 height 23
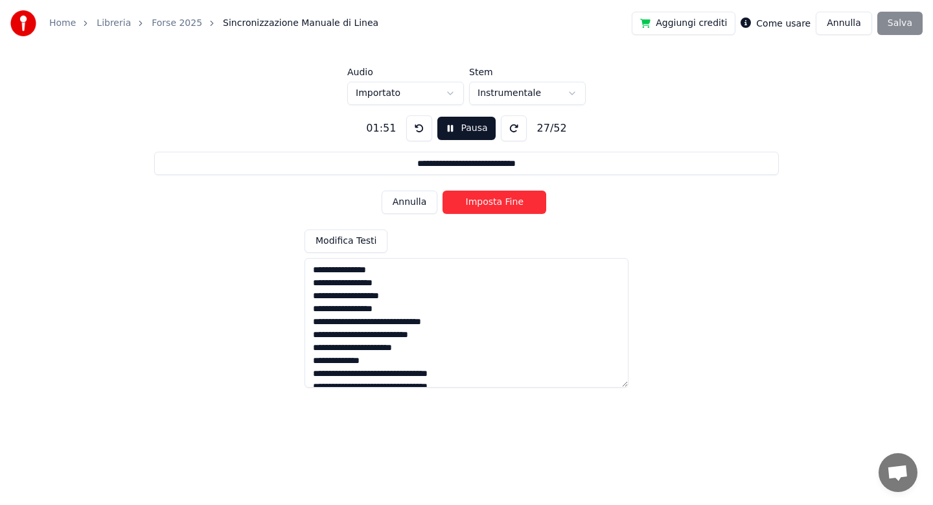
click at [485, 205] on button "Imposta Fine" at bounding box center [494, 201] width 104 height 23
click at [485, 205] on button "Imposta Inizio" at bounding box center [494, 201] width 104 height 23
click at [485, 205] on button "Imposta Fine" at bounding box center [494, 201] width 104 height 23
click at [485, 205] on button "Imposta Inizio" at bounding box center [494, 201] width 104 height 23
click at [485, 205] on button "Imposta Fine" at bounding box center [494, 201] width 104 height 23
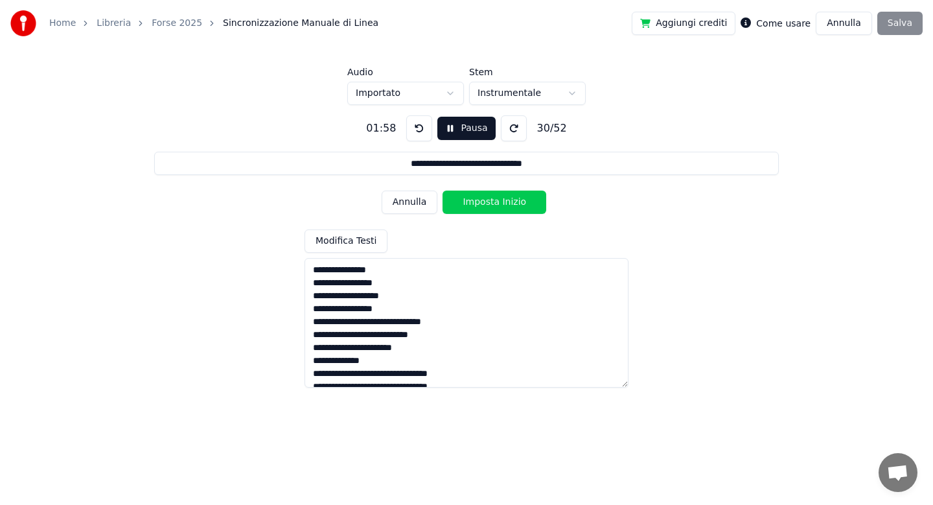
click at [485, 205] on button "Imposta Inizio" at bounding box center [494, 201] width 104 height 23
click at [485, 205] on button "Imposta Fine" at bounding box center [494, 201] width 104 height 23
click at [485, 205] on button "Imposta Inizio" at bounding box center [494, 201] width 104 height 23
click at [485, 205] on button "Imposta Fine" at bounding box center [494, 201] width 104 height 23
click at [485, 205] on button "Imposta Inizio" at bounding box center [494, 201] width 104 height 23
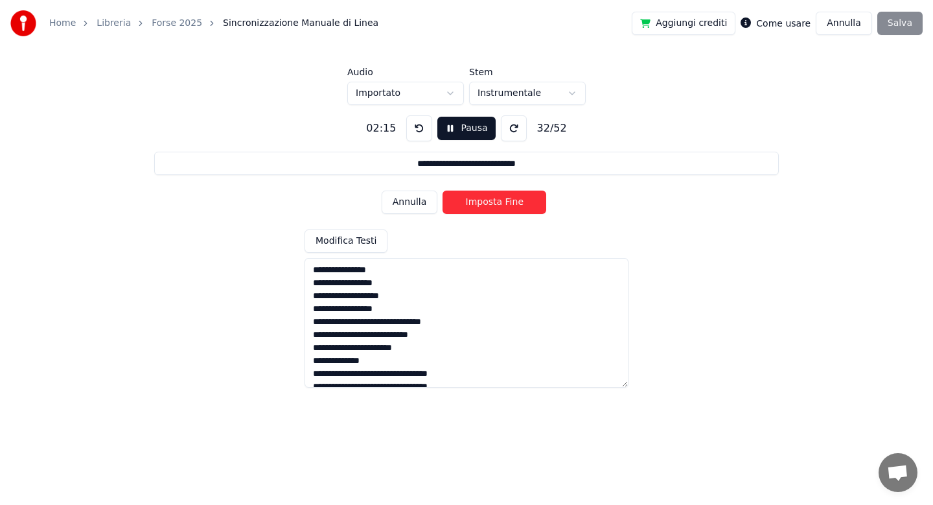
click at [485, 205] on button "Imposta Fine" at bounding box center [494, 201] width 104 height 23
click at [485, 205] on button "Imposta Inizio" at bounding box center [494, 201] width 104 height 23
click at [485, 205] on button "Imposta Fine" at bounding box center [494, 201] width 104 height 23
click at [485, 205] on button "Imposta Inizio" at bounding box center [494, 201] width 104 height 23
click at [485, 205] on button "Imposta Fine" at bounding box center [494, 201] width 104 height 23
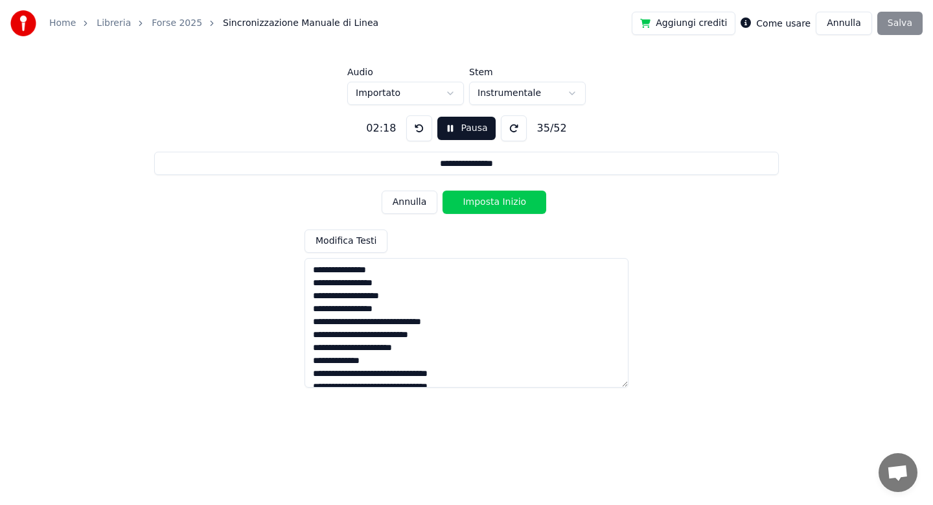
click at [485, 205] on button "Imposta Inizio" at bounding box center [494, 201] width 104 height 23
click at [485, 205] on button "Imposta Fine" at bounding box center [494, 201] width 104 height 23
click at [485, 205] on button "Imposta Inizio" at bounding box center [494, 201] width 104 height 23
click at [485, 205] on button "Imposta Fine" at bounding box center [494, 201] width 104 height 23
click at [485, 205] on button "Imposta Inizio" at bounding box center [494, 201] width 104 height 23
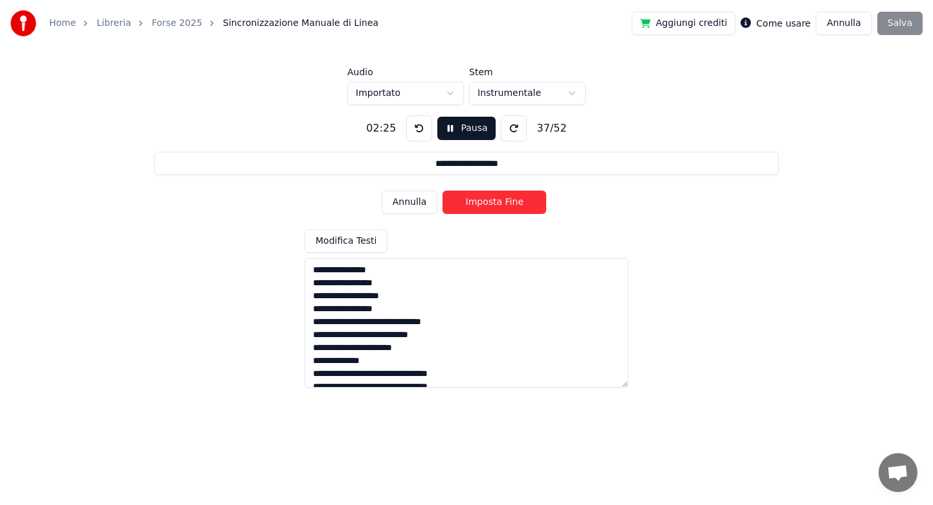
click at [485, 205] on button "Imposta Fine" at bounding box center [494, 201] width 104 height 23
click at [485, 205] on button "Imposta Inizio" at bounding box center [494, 201] width 104 height 23
click at [485, 205] on button "Imposta Fine" at bounding box center [494, 201] width 104 height 23
click at [485, 205] on button "Imposta Inizio" at bounding box center [494, 201] width 104 height 23
click at [485, 205] on button "Imposta Fine" at bounding box center [494, 201] width 104 height 23
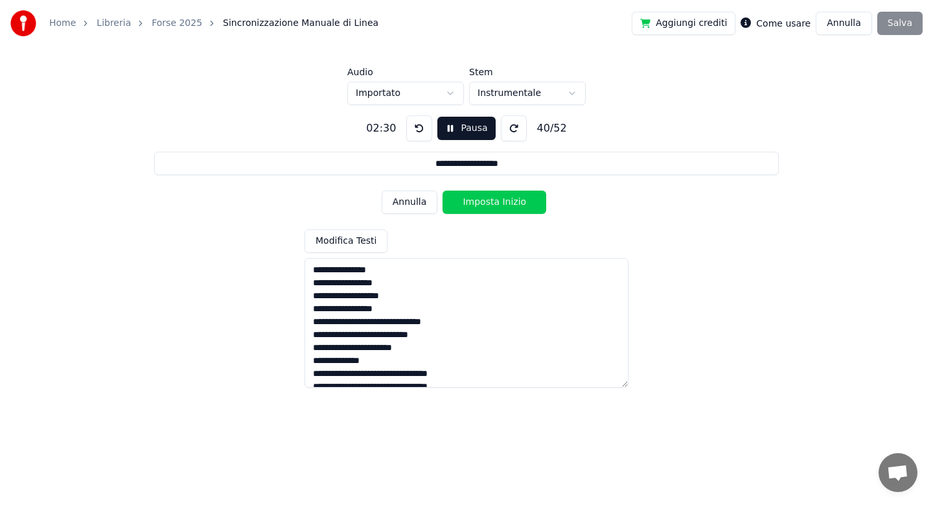
click at [485, 205] on button "Imposta Inizio" at bounding box center [494, 201] width 104 height 23
click at [485, 205] on button "Imposta Fine" at bounding box center [494, 201] width 104 height 23
click at [485, 205] on button "Imposta Inizio" at bounding box center [494, 201] width 104 height 23
click at [485, 205] on button "Imposta Fine" at bounding box center [494, 201] width 104 height 23
click at [485, 205] on button "Imposta Inizio" at bounding box center [494, 201] width 104 height 23
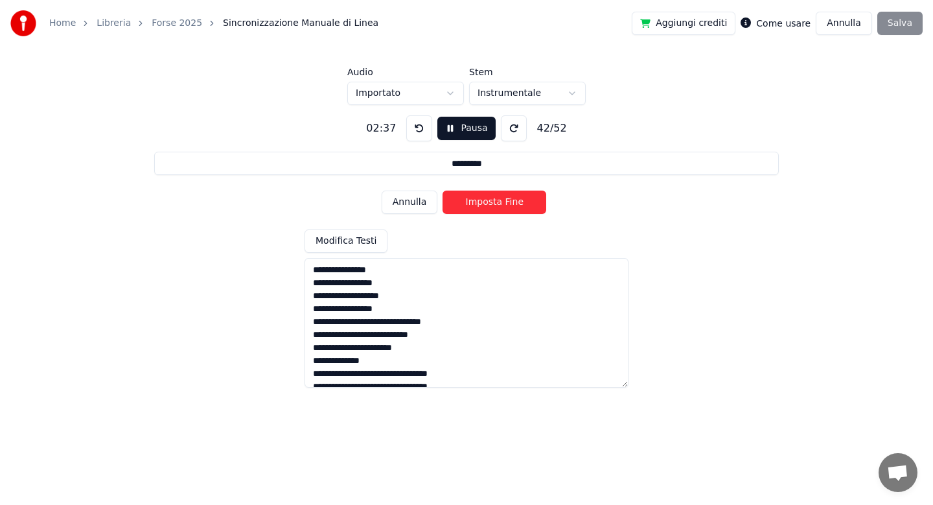
click at [485, 205] on button "Imposta Fine" at bounding box center [494, 201] width 104 height 23
click at [485, 205] on button "Imposta Inizio" at bounding box center [494, 201] width 104 height 23
click at [485, 205] on button "Imposta Fine" at bounding box center [494, 201] width 104 height 23
click at [485, 205] on button "Imposta Inizio" at bounding box center [494, 201] width 104 height 23
click at [485, 205] on button "Imposta Fine" at bounding box center [494, 201] width 104 height 23
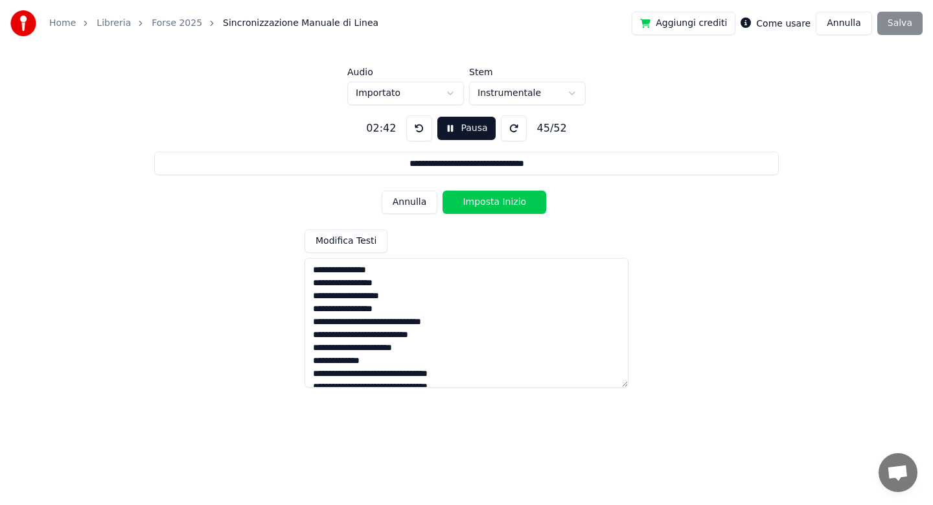
click at [485, 205] on button "Imposta Inizio" at bounding box center [494, 201] width 104 height 23
click at [485, 205] on button "Imposta Fine" at bounding box center [494, 201] width 104 height 23
click at [485, 205] on button "Imposta Inizio" at bounding box center [494, 201] width 104 height 23
click at [485, 205] on button "Imposta Fine" at bounding box center [494, 201] width 104 height 23
click at [485, 205] on button "Imposta Inizio" at bounding box center [494, 201] width 104 height 23
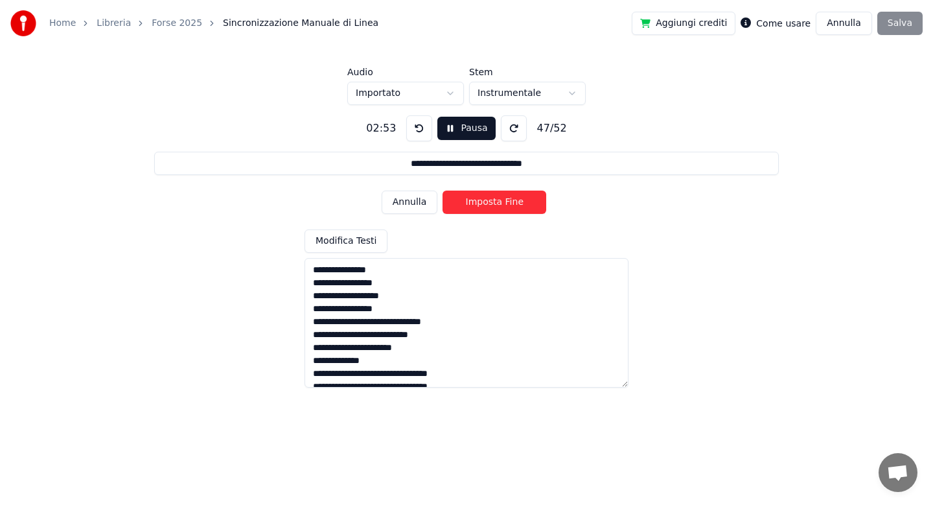
click at [485, 205] on button "Imposta Fine" at bounding box center [494, 201] width 104 height 23
click at [485, 205] on button "Imposta Inizio" at bounding box center [494, 201] width 104 height 23
click at [485, 205] on button "Imposta Fine" at bounding box center [494, 201] width 104 height 23
click at [486, 202] on button "Imposta Inizio" at bounding box center [494, 201] width 104 height 23
click at [486, 202] on button "Imposta Fine" at bounding box center [494, 201] width 104 height 23
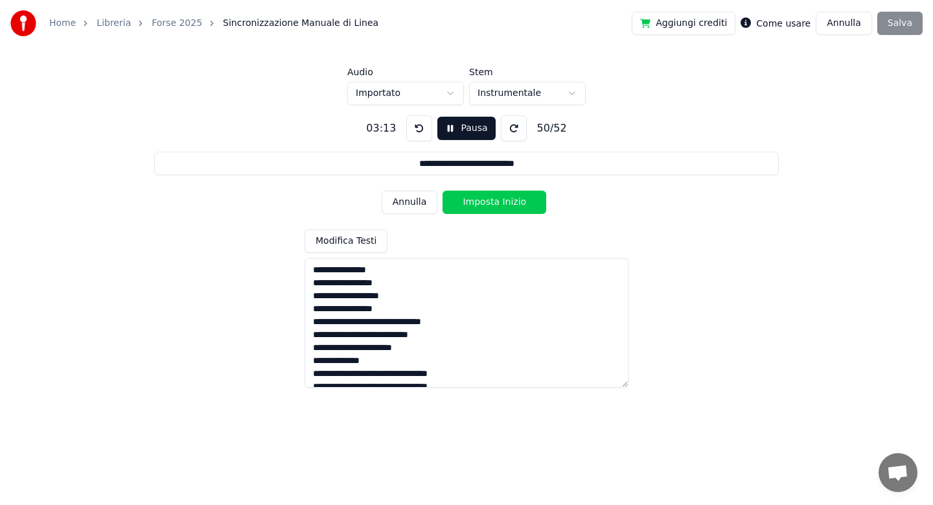
click at [486, 202] on button "Imposta Inizio" at bounding box center [494, 201] width 104 height 23
click at [486, 202] on button "Imposta Fine" at bounding box center [494, 201] width 104 height 23
click at [486, 202] on button "Imposta Inizio" at bounding box center [494, 201] width 104 height 23
click at [486, 202] on button "Imposta Fine" at bounding box center [494, 201] width 104 height 23
type input "**********"
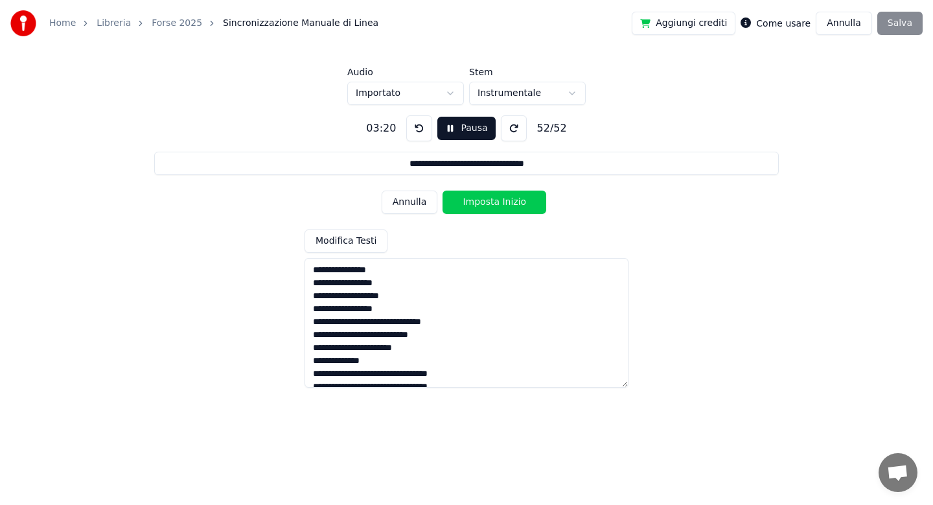
click at [486, 202] on button "Imposta Inizio" at bounding box center [494, 201] width 104 height 23
click at [486, 202] on button "Imposta Fine" at bounding box center [494, 201] width 104 height 23
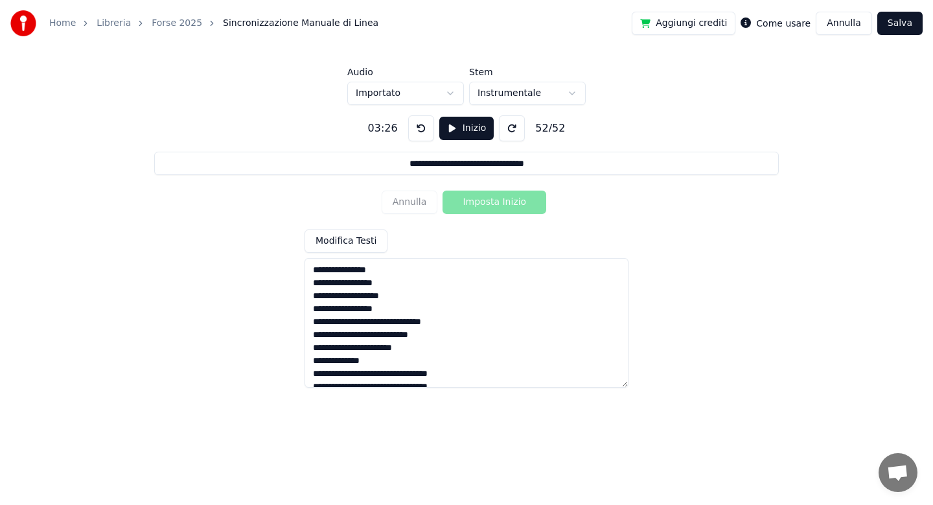
click at [897, 24] on button "Salva" at bounding box center [899, 23] width 45 height 23
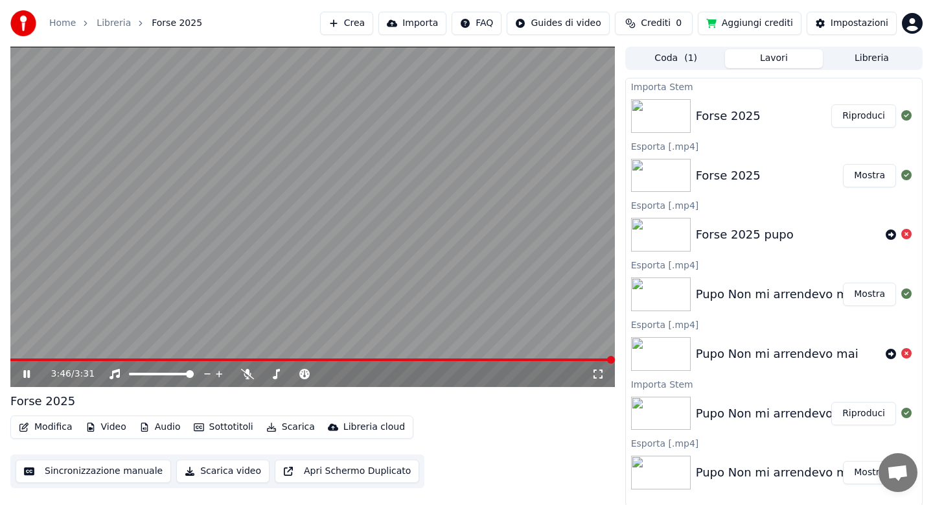
click at [283, 426] on button "Scarica" at bounding box center [290, 427] width 59 height 18
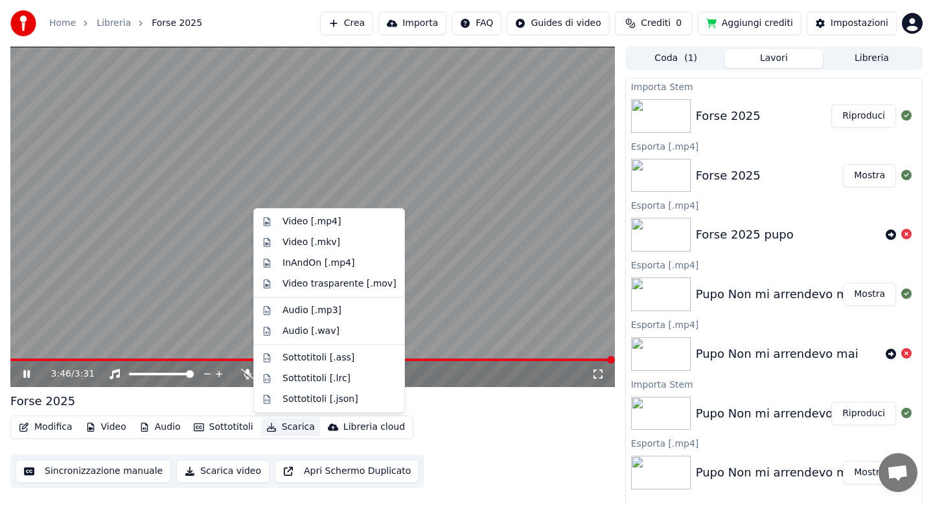
click at [438, 401] on div "Forse 2025" at bounding box center [312, 401] width 604 height 18
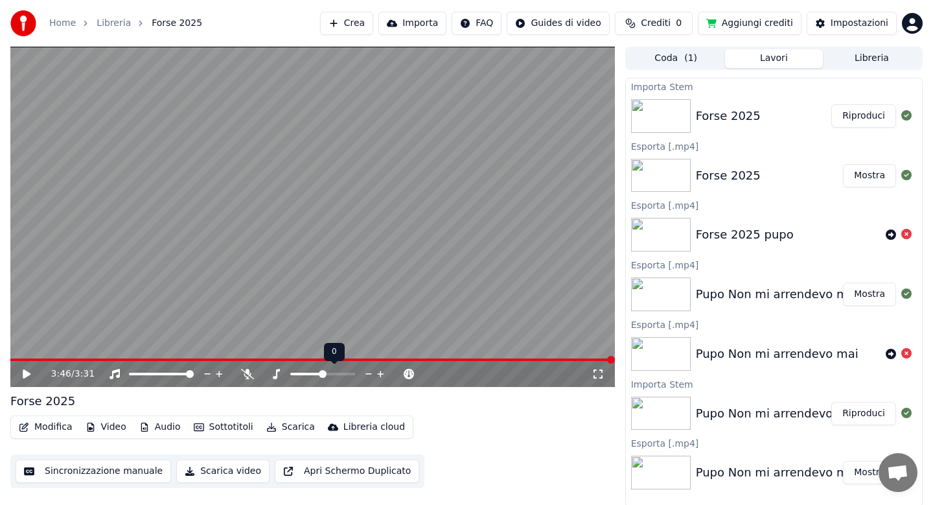
click at [321, 374] on span at bounding box center [323, 374] width 8 height 8
click at [25, 358] on span at bounding box center [312, 359] width 604 height 3
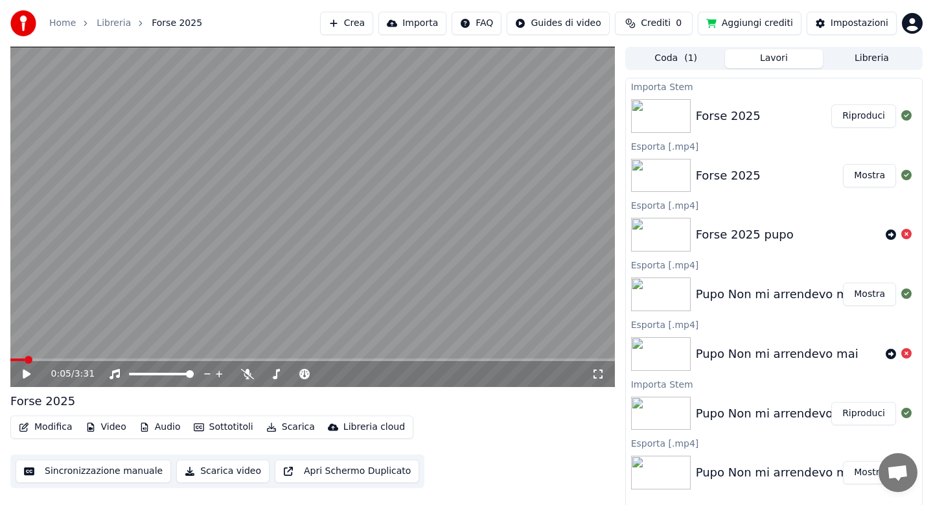
click at [23, 378] on icon at bounding box center [36, 374] width 30 height 10
click at [97, 360] on span at bounding box center [312, 359] width 604 height 3
click at [151, 358] on span at bounding box center [312, 359] width 604 height 3
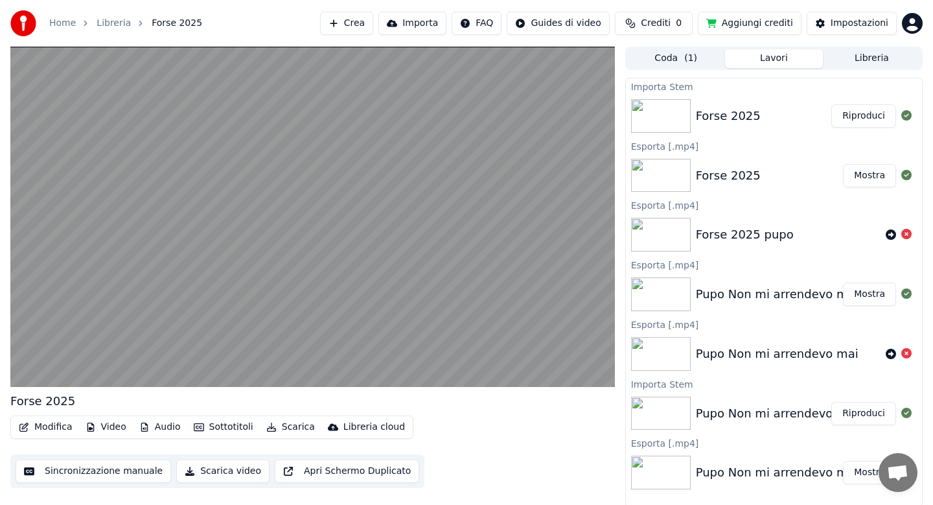
click at [58, 430] on button "Modifica" at bounding box center [46, 427] width 64 height 18
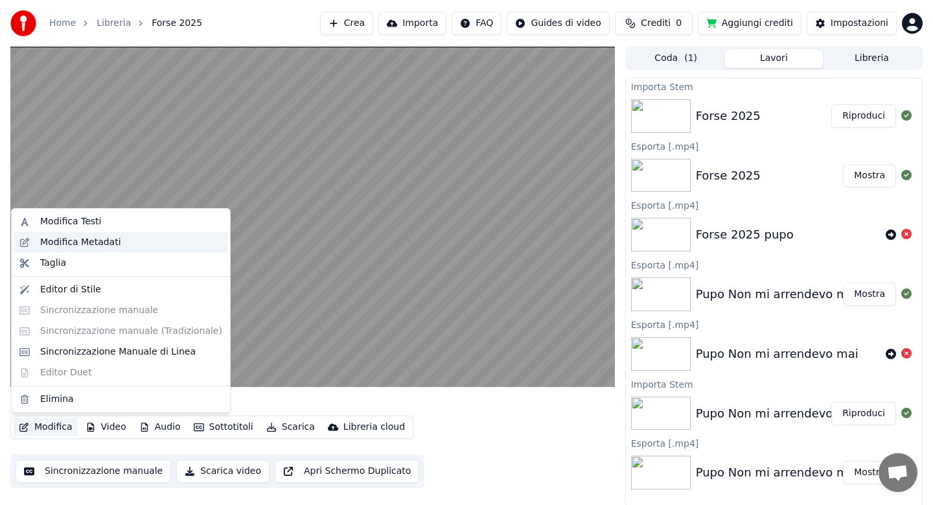
click at [96, 246] on div "Modifica Metadati" at bounding box center [80, 242] width 81 height 13
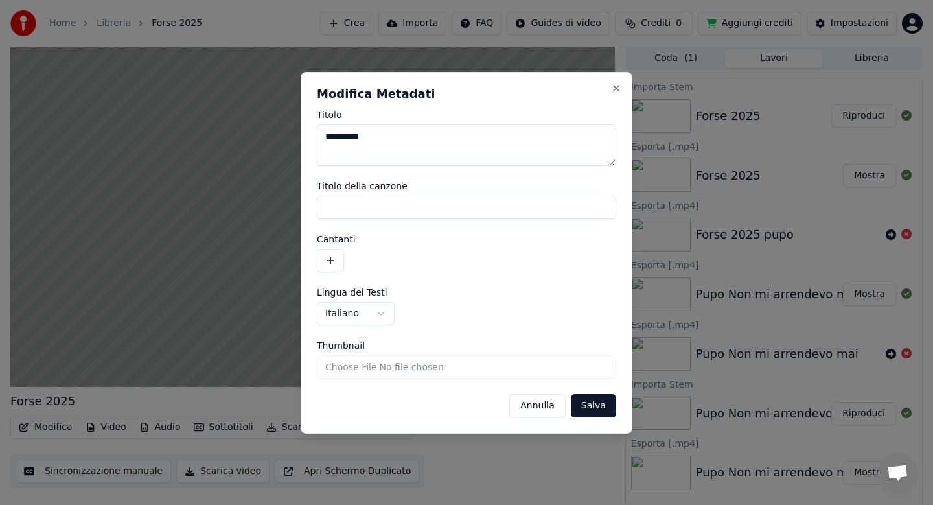
click at [386, 135] on textarea "**********" at bounding box center [466, 144] width 299 height 41
type textarea "**********"
click at [584, 404] on button "Salva" at bounding box center [593, 405] width 45 height 23
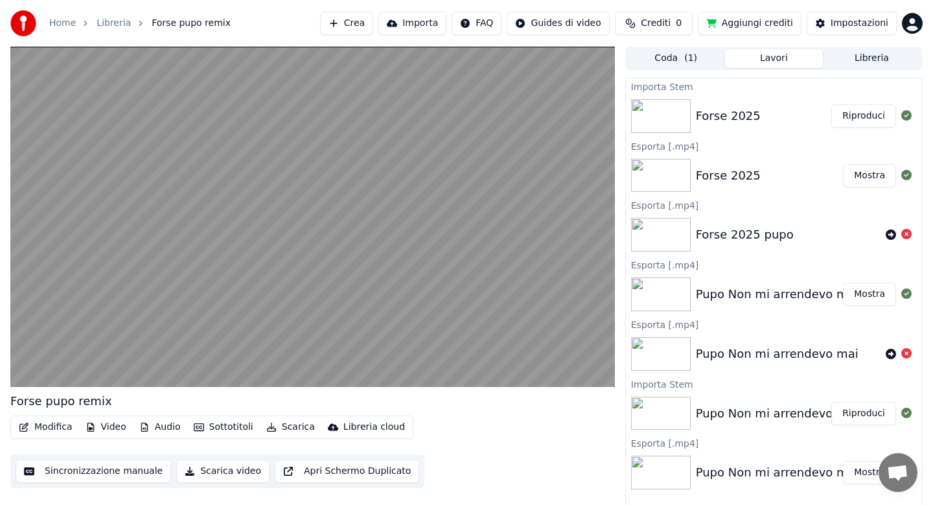
click at [282, 426] on button "Scarica" at bounding box center [290, 427] width 59 height 18
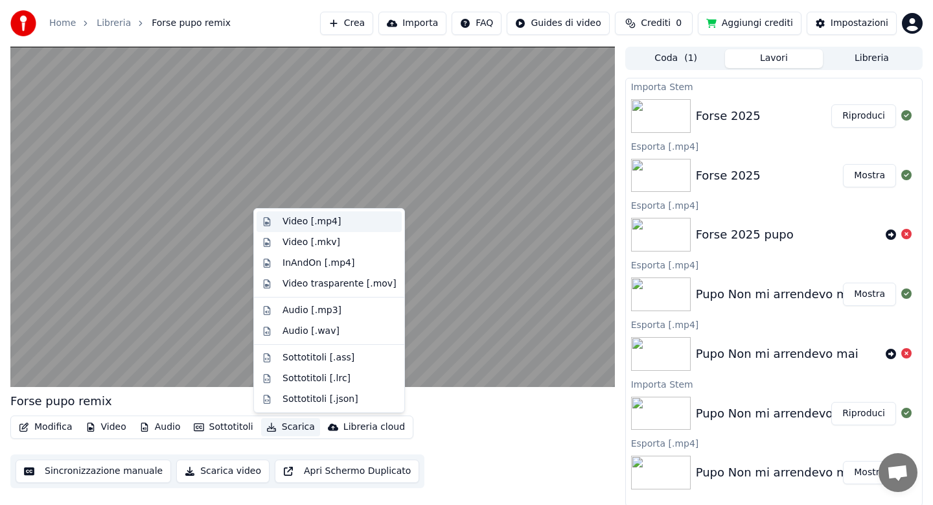
click at [308, 222] on div "Video [.mp4]" at bounding box center [311, 221] width 58 height 13
